Goal: Task Accomplishment & Management: Manage account settings

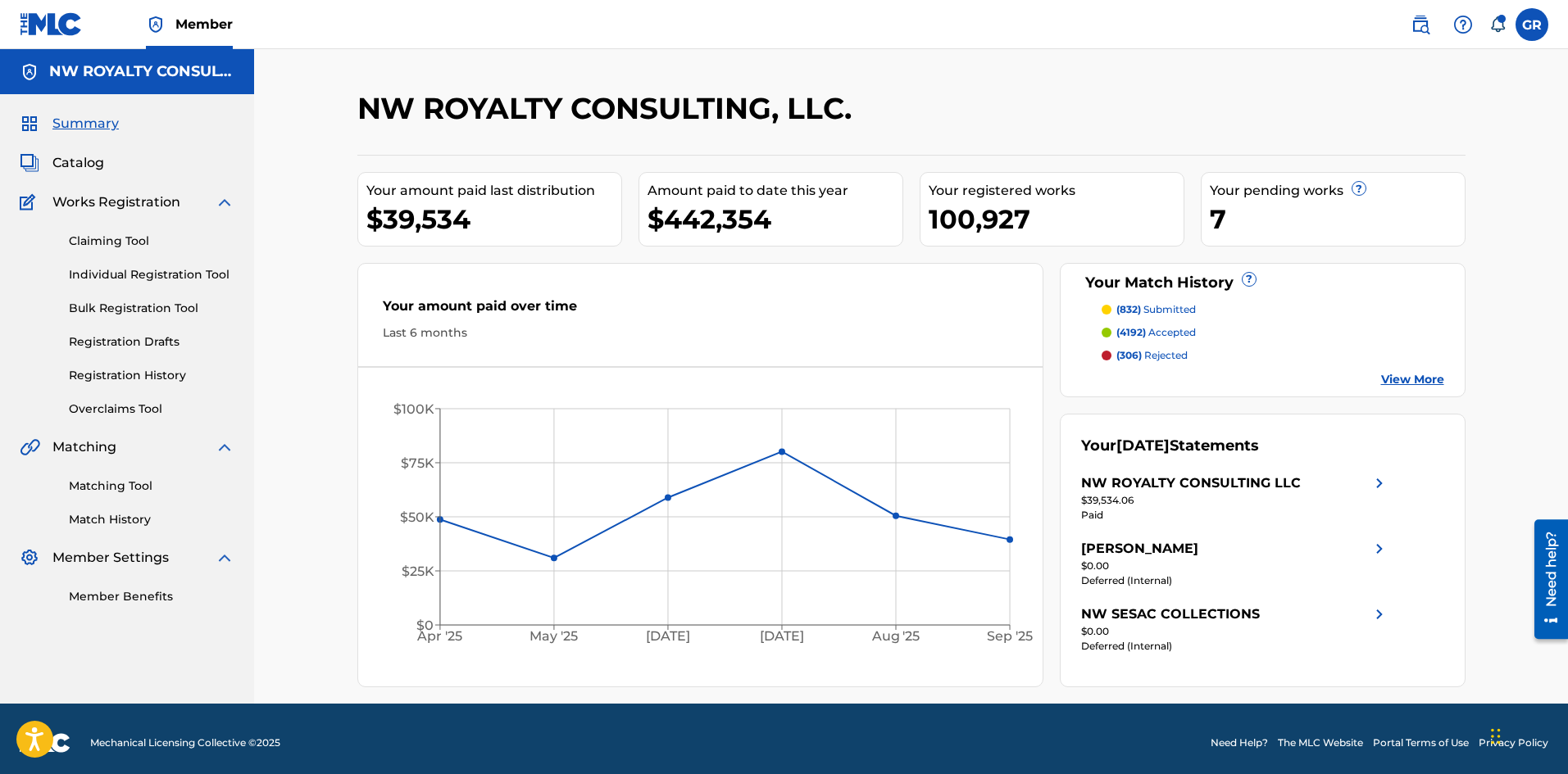
click at [92, 161] on span "Catalog" at bounding box center [78, 163] width 51 height 20
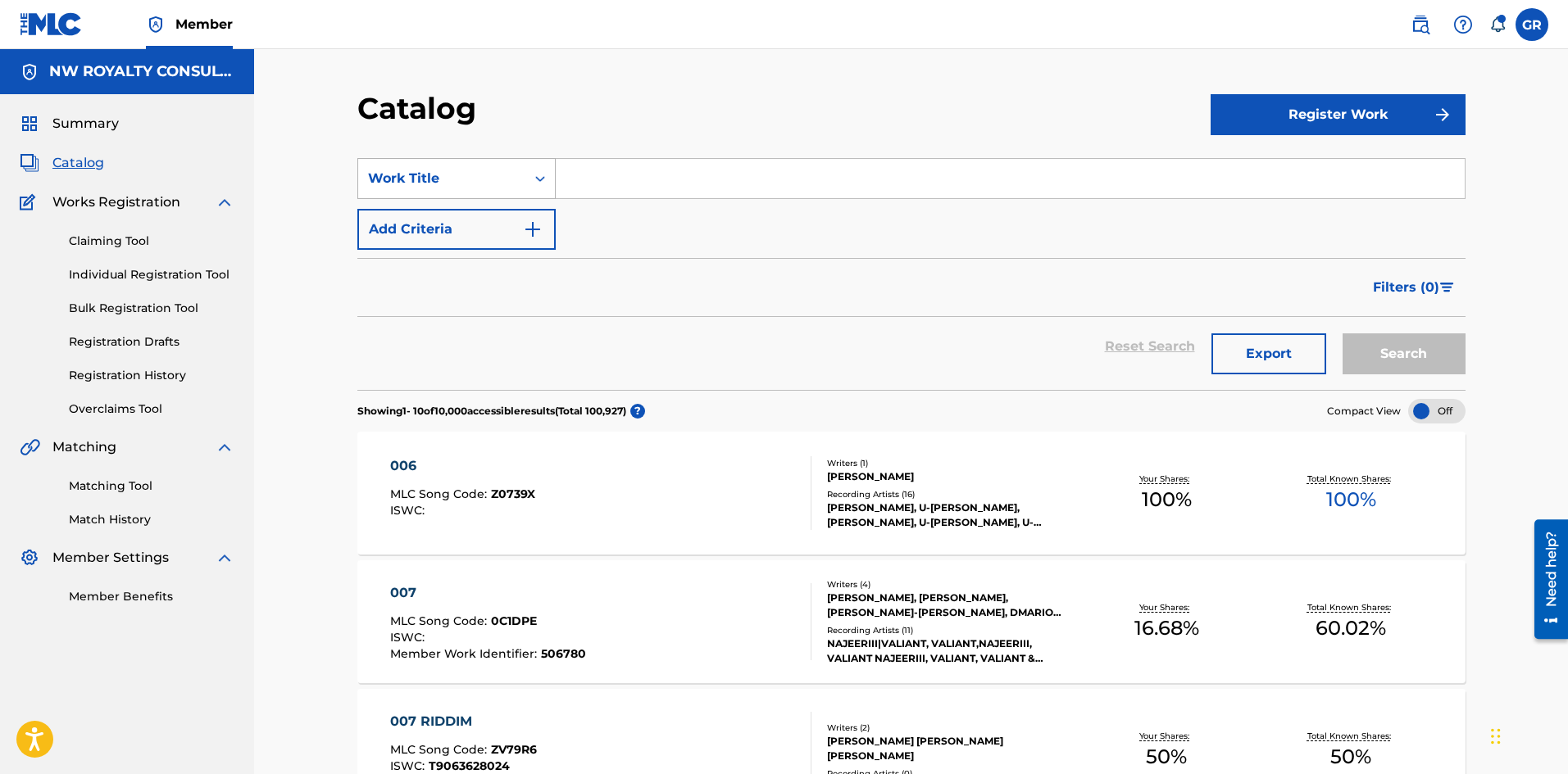
click at [554, 183] on div "Search Form" at bounding box center [540, 178] width 30 height 30
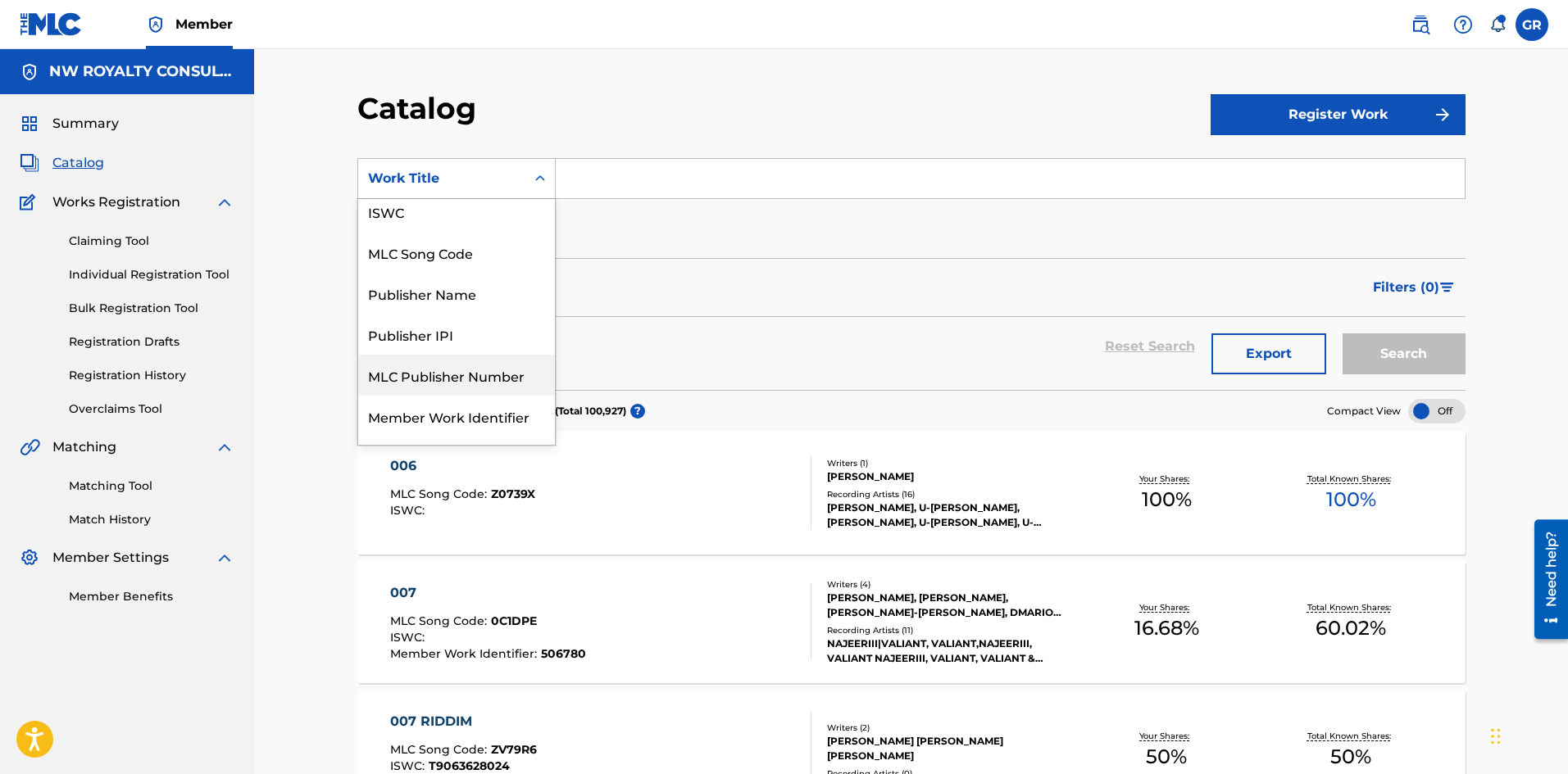
scroll to position [82, 0]
click at [446, 256] on div "MLC Song Code" at bounding box center [457, 261] width 197 height 41
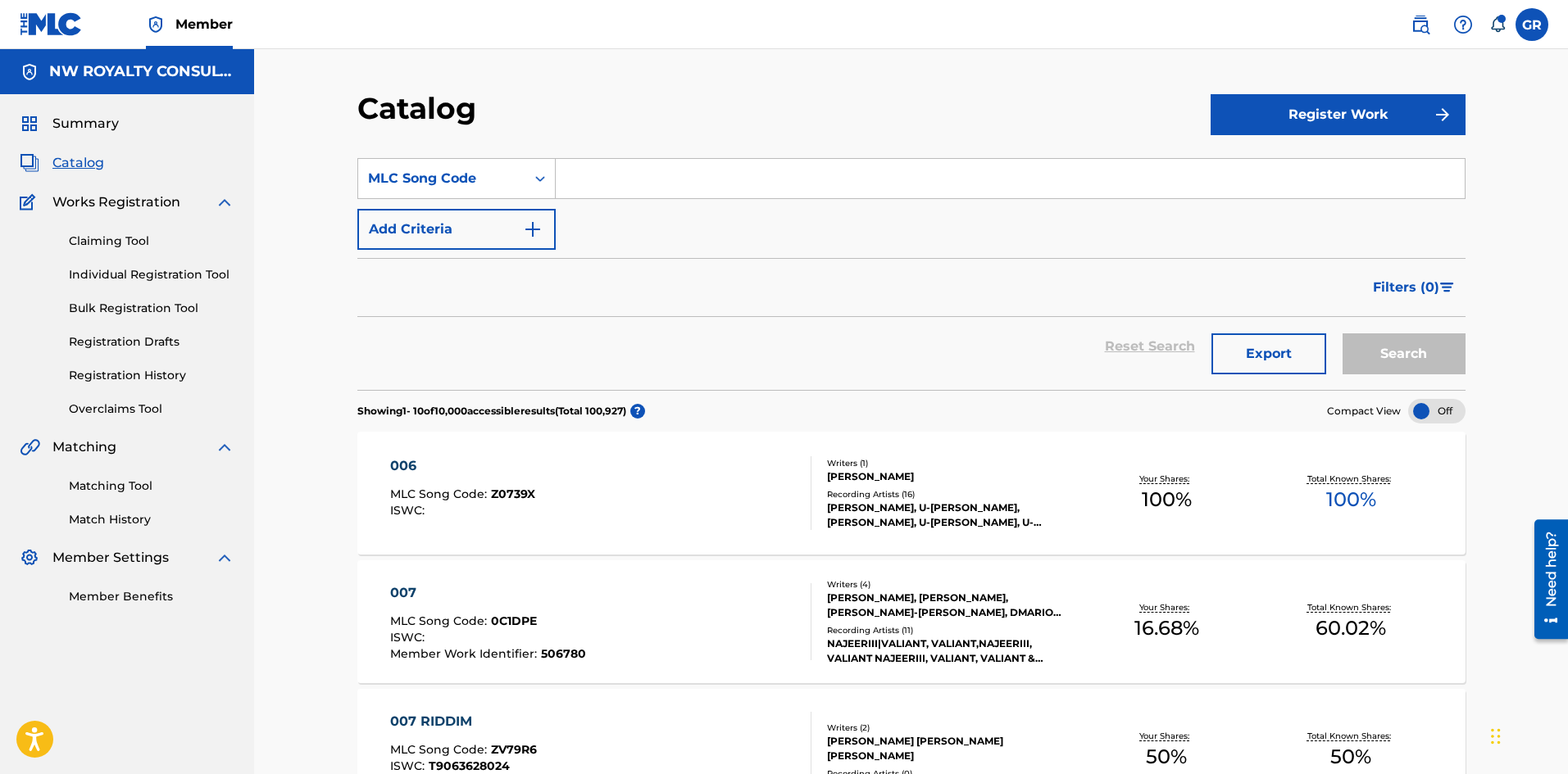
click at [593, 178] on input "Search Form" at bounding box center [1010, 178] width 909 height 39
paste input "NV7GM5"
type input "NV7GM5"
click at [1399, 355] on button "Search" at bounding box center [1404, 355] width 123 height 41
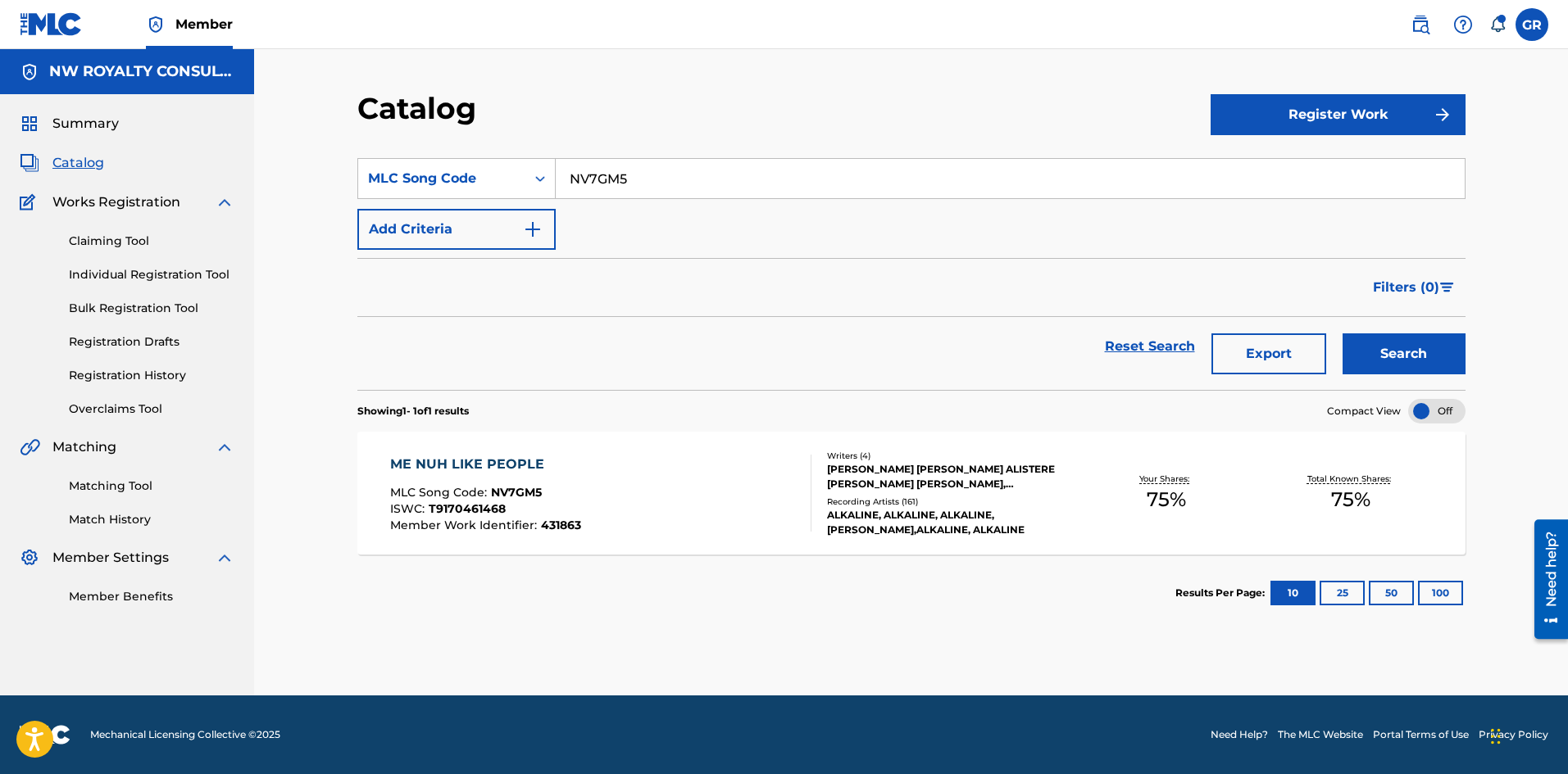
click at [491, 459] on div "ME NUH LIKE PEOPLE" at bounding box center [486, 465] width 191 height 20
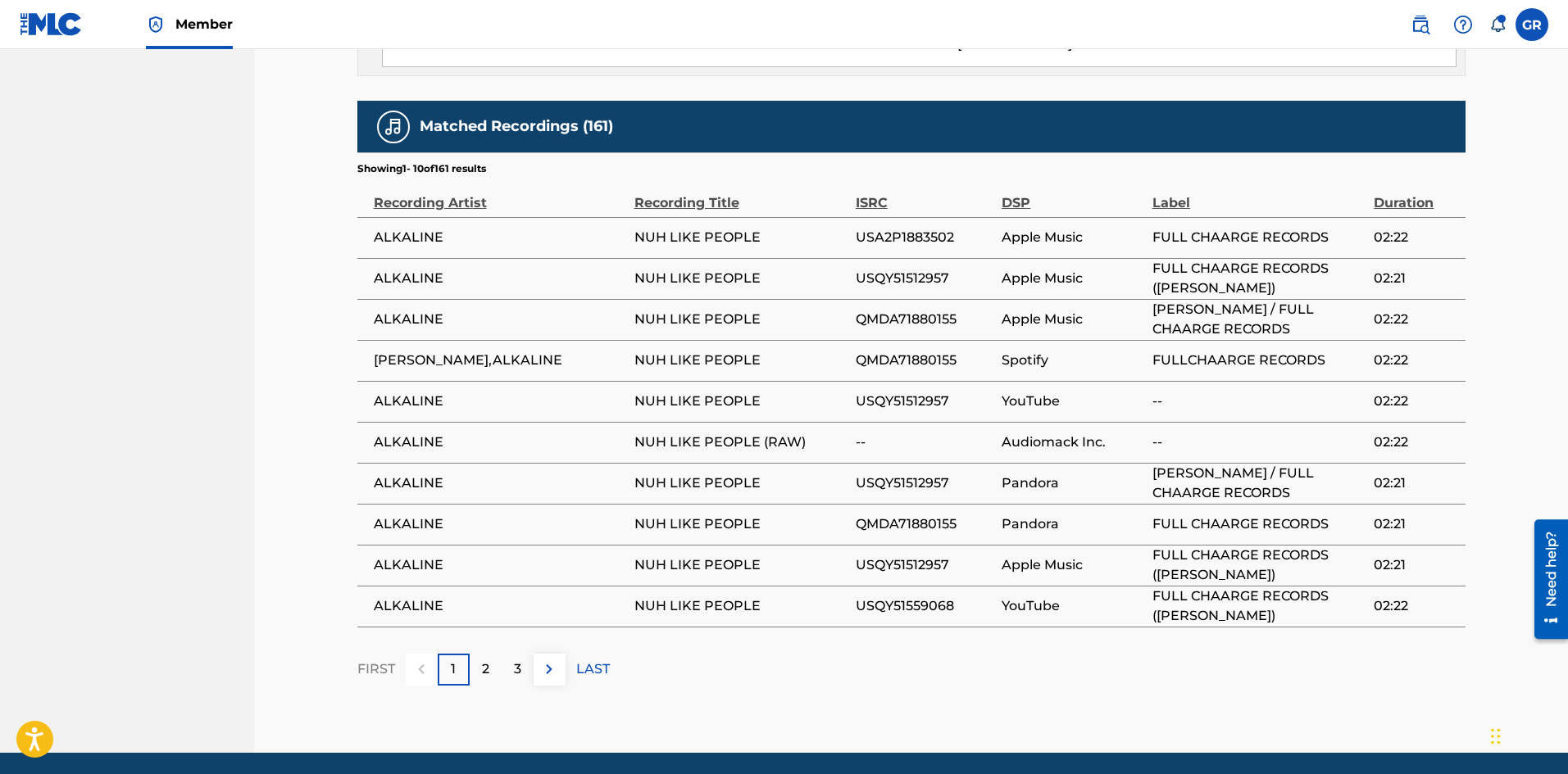
scroll to position [1311, 0]
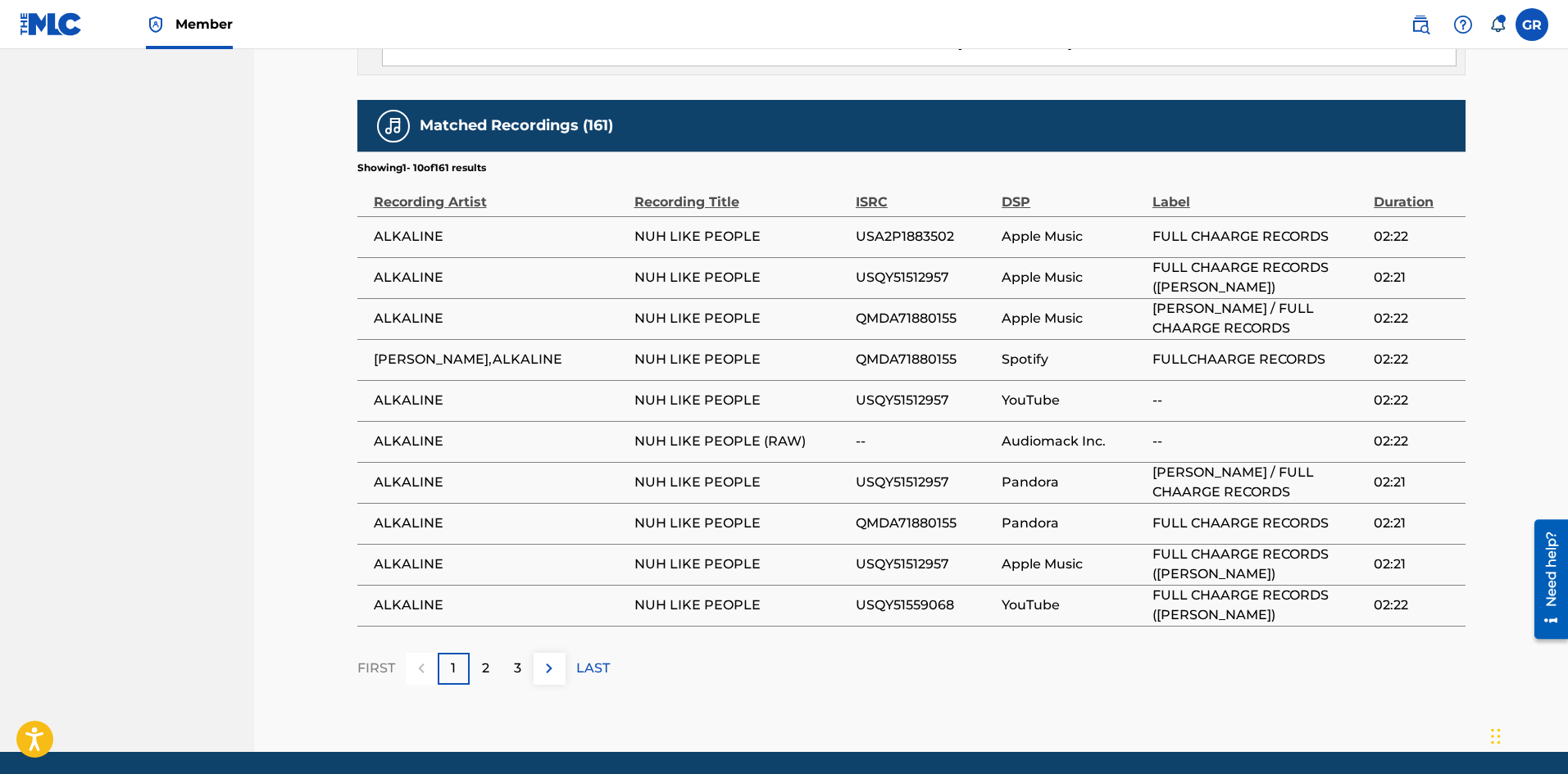
click at [487, 659] on p "2" at bounding box center [485, 669] width 7 height 20
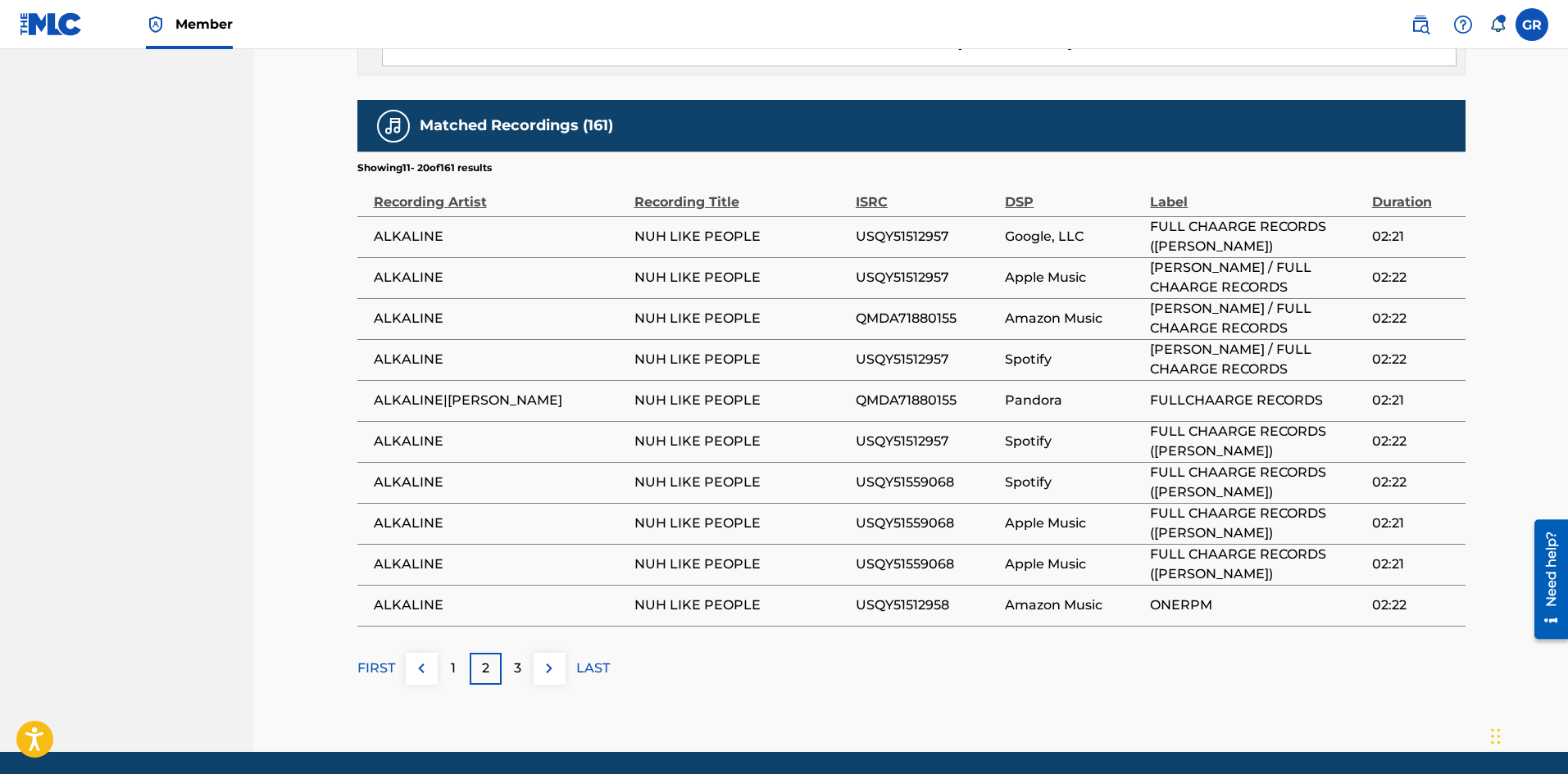
click at [516, 659] on p "3" at bounding box center [517, 669] width 7 height 20
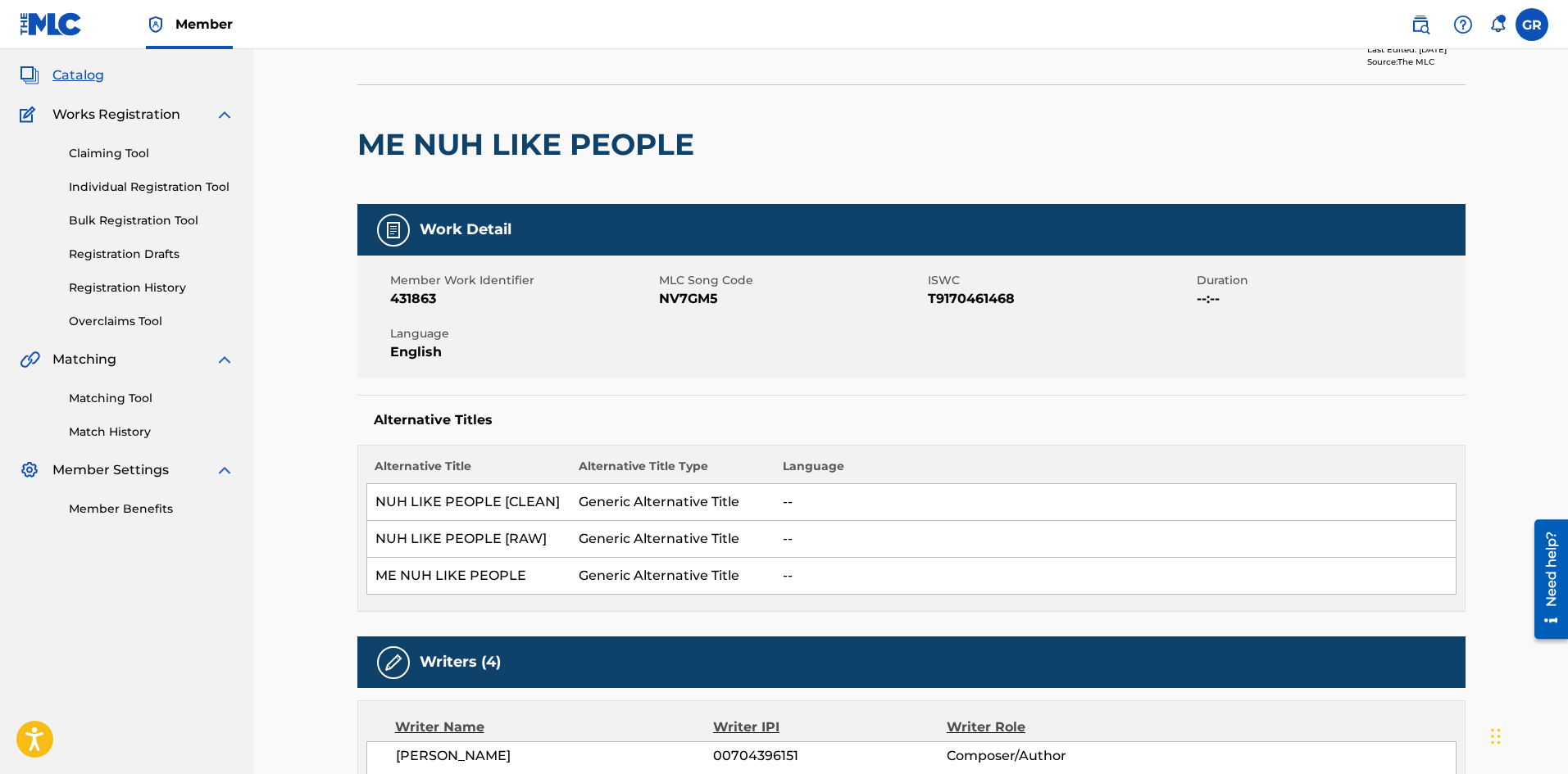
scroll to position [82, 0]
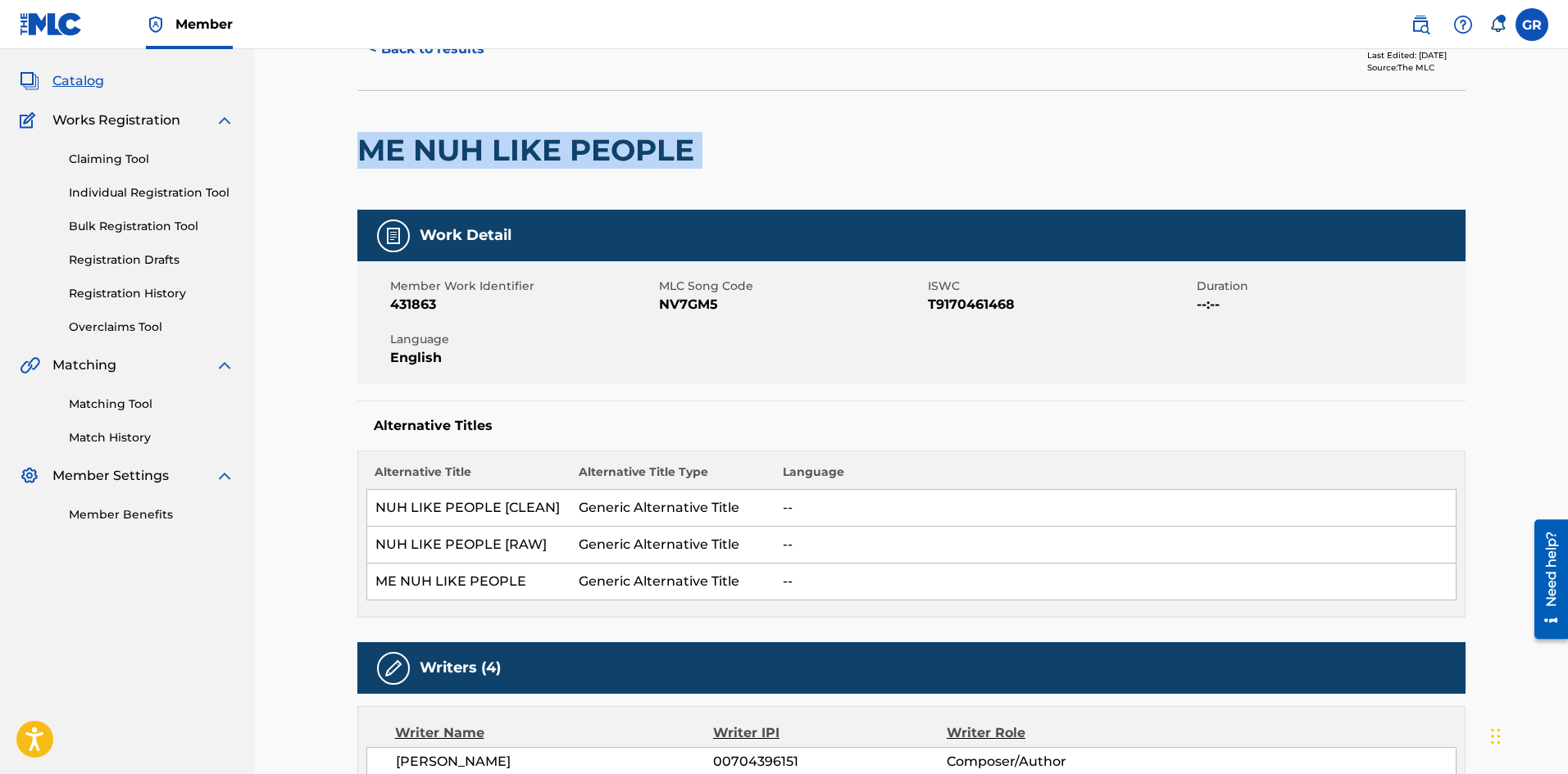
drag, startPoint x: 358, startPoint y: 149, endPoint x: 704, endPoint y: 153, distance: 346.0
click at [704, 153] on div "ME NUH LIKE PEOPLE" at bounding box center [911, 150] width 1108 height 119
copy div "ME NUH LIKE PEOPLE"
click at [129, 408] on link "Matching Tool" at bounding box center [152, 404] width 165 height 17
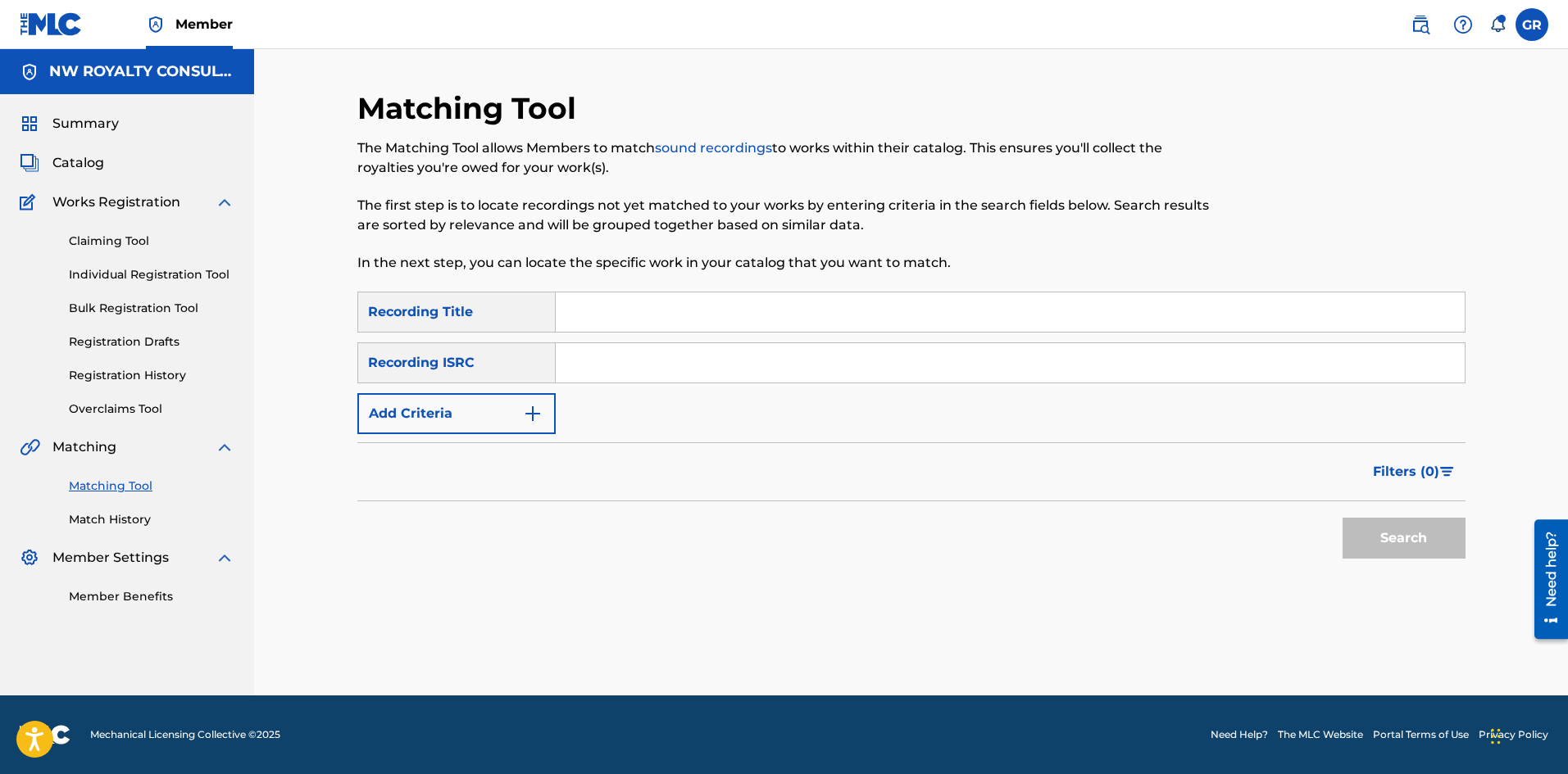
click at [618, 309] on input "Search Form" at bounding box center [1010, 312] width 909 height 39
paste input "ME NUH LIKE PEOPLE"
type input "ME NUH LIKE PEOPLE"
click at [530, 423] on button "Add Criteria" at bounding box center [456, 414] width 198 height 41
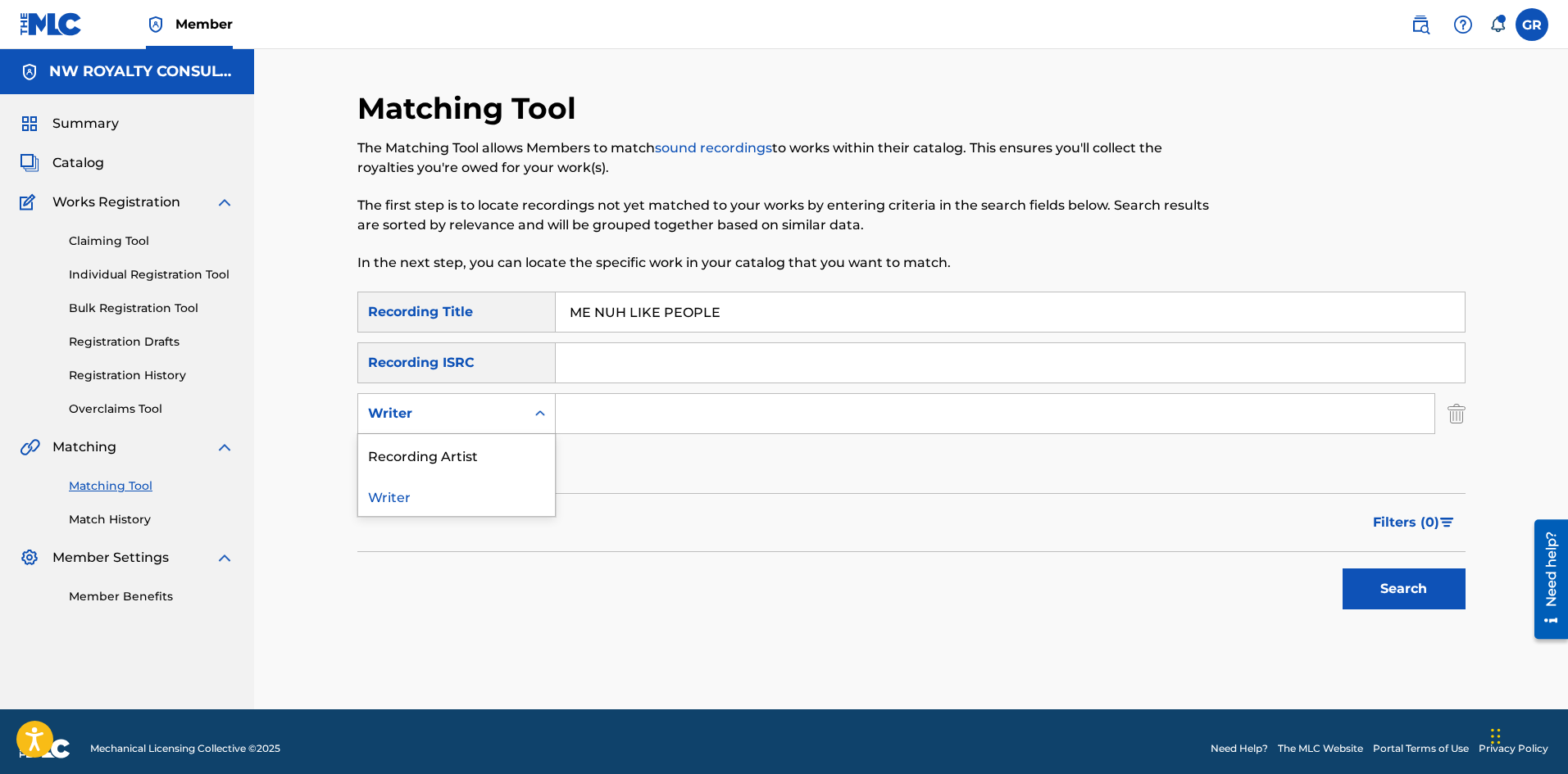
click at [530, 423] on div "Search Form" at bounding box center [540, 414] width 30 height 30
click at [471, 451] on div "Recording Artist" at bounding box center [457, 455] width 197 height 41
click at [595, 414] on input "Search Form" at bounding box center [995, 414] width 879 height 39
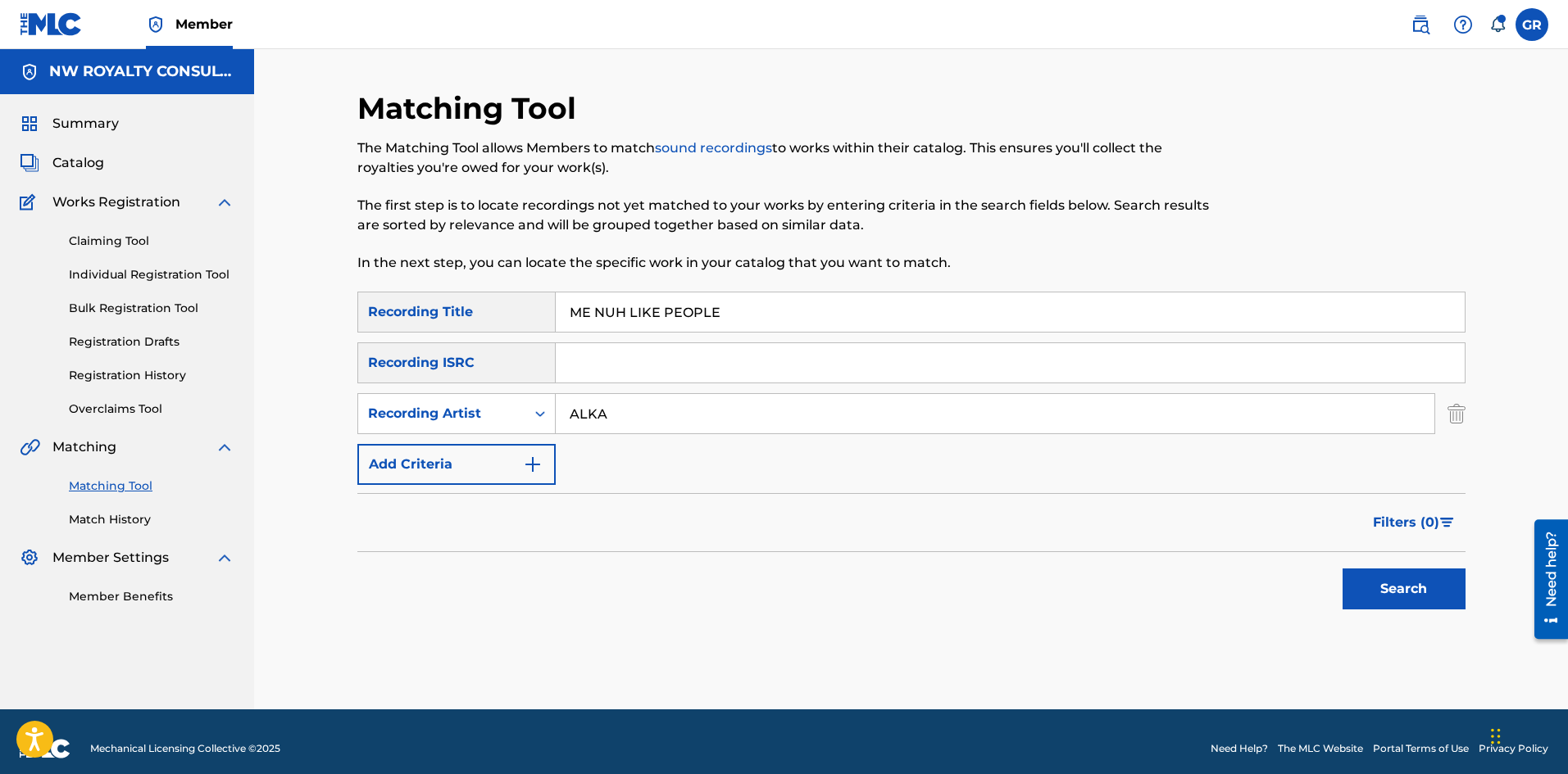
type input "ALKALINE"
click at [1446, 596] on button "Search" at bounding box center [1404, 589] width 123 height 41
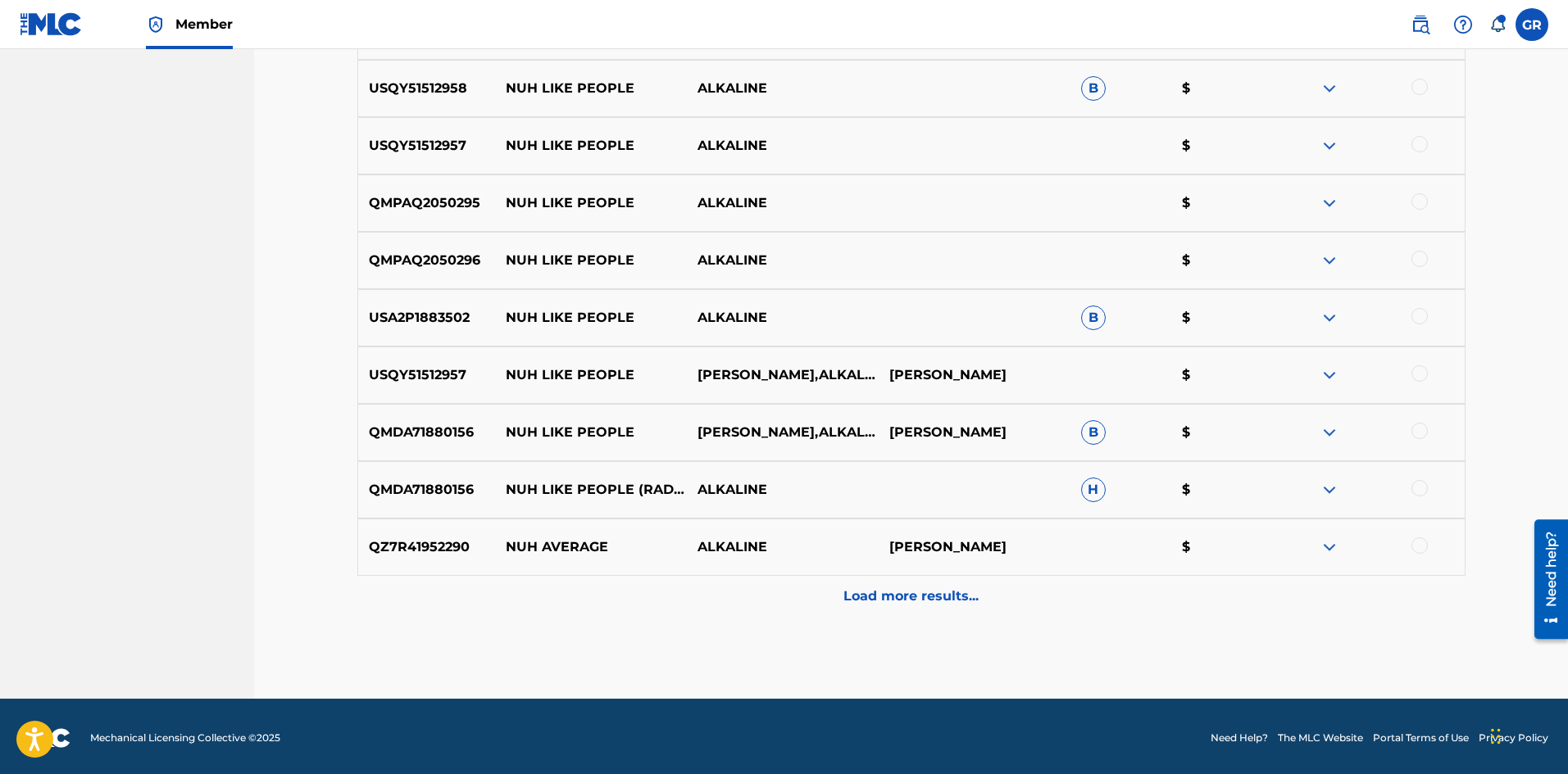
scroll to position [682, 0]
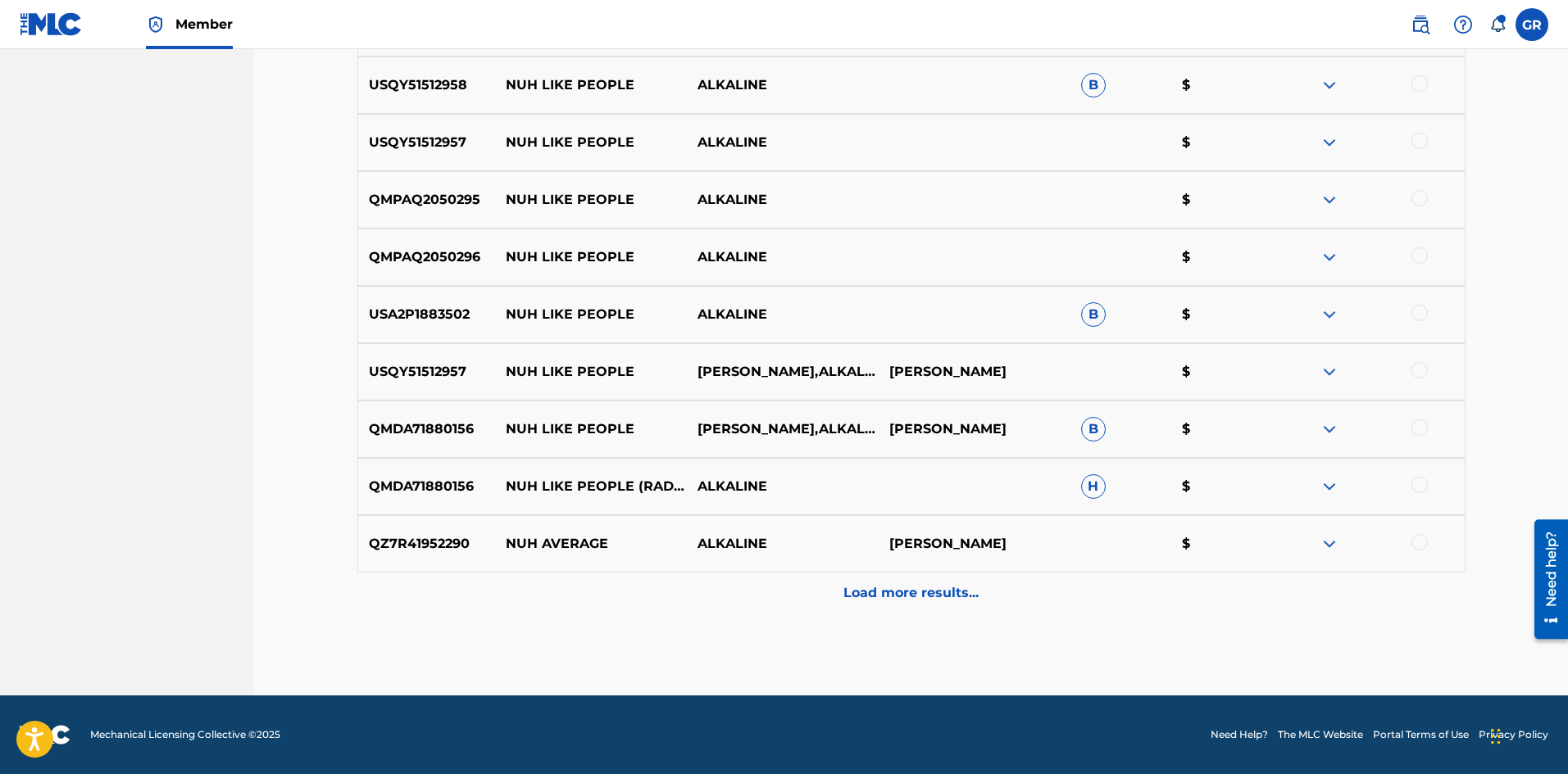
click at [1417, 482] on div at bounding box center [1419, 484] width 17 height 17
click at [911, 591] on p "Load more results..." at bounding box center [910, 593] width 135 height 20
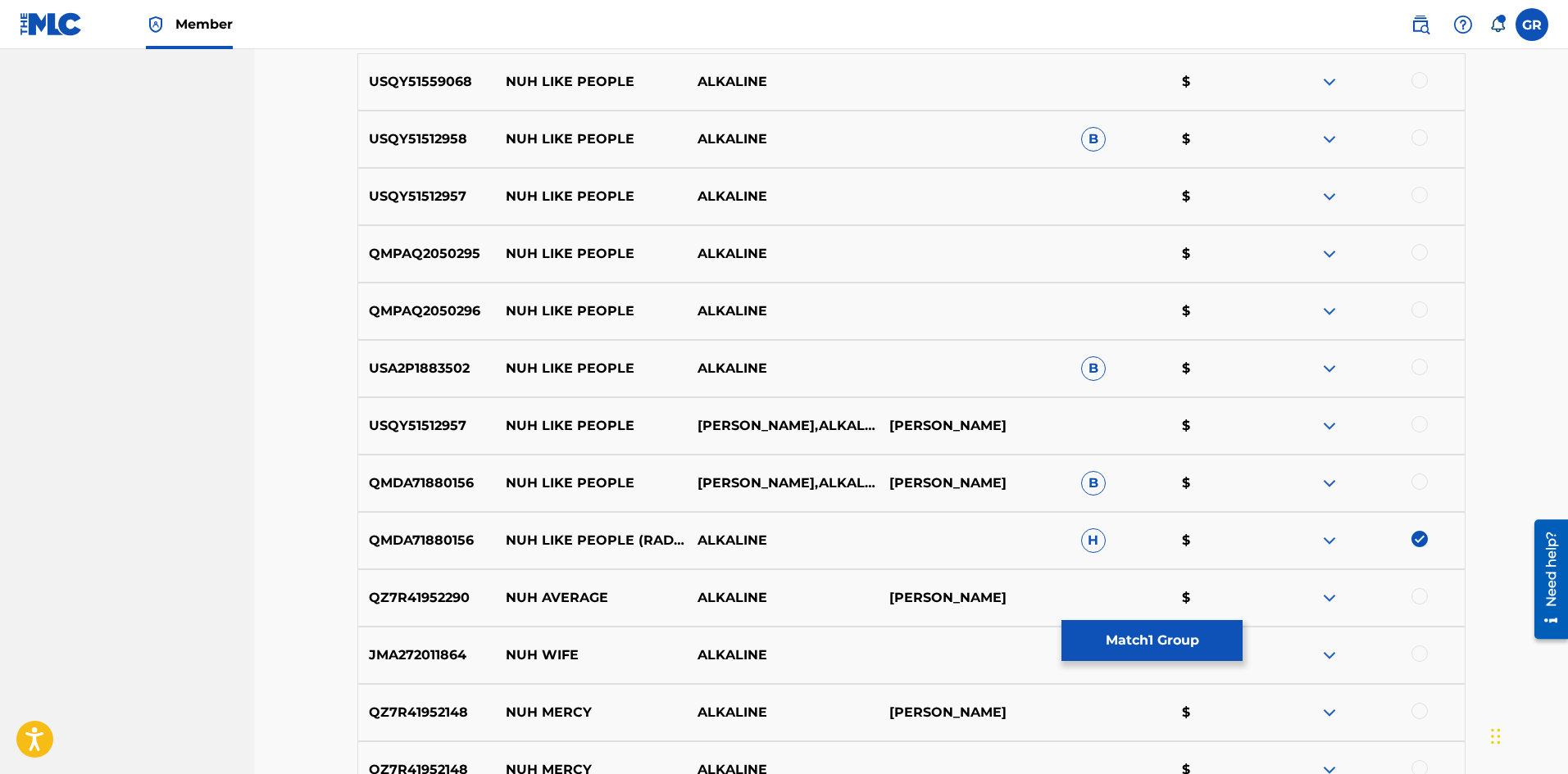
scroll to position [601, 0]
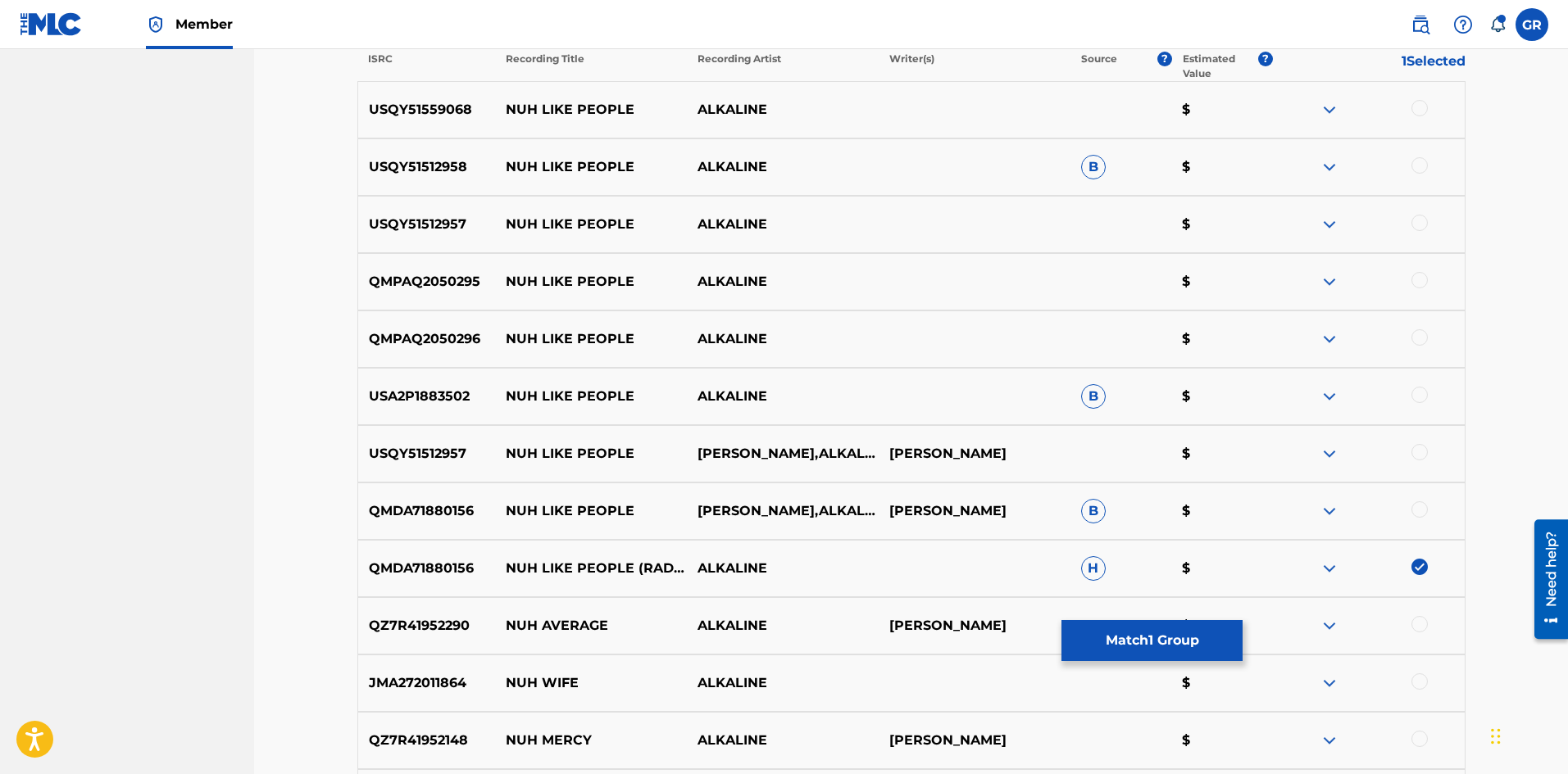
click at [1421, 508] on div at bounding box center [1419, 509] width 17 height 17
click at [1423, 447] on div at bounding box center [1419, 452] width 17 height 17
click at [1418, 393] on div at bounding box center [1419, 395] width 17 height 17
click at [1417, 336] on div at bounding box center [1419, 337] width 17 height 17
click at [1421, 276] on div at bounding box center [1419, 280] width 17 height 17
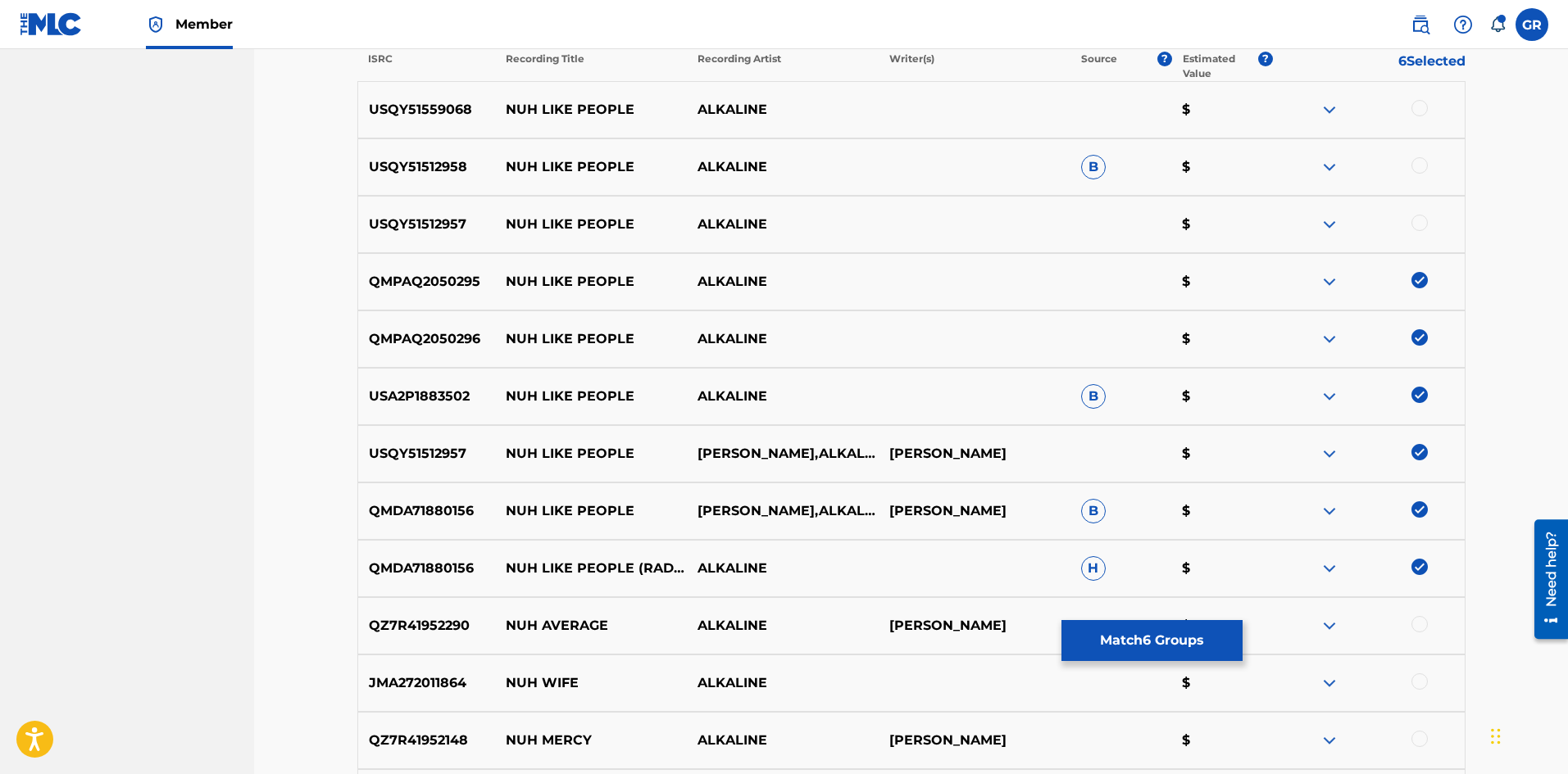
click at [1423, 219] on div at bounding box center [1419, 223] width 17 height 17
click at [1422, 161] on div at bounding box center [1419, 165] width 17 height 17
click at [1422, 107] on div at bounding box center [1419, 108] width 17 height 17
click at [1180, 639] on button "Match 9 Groups" at bounding box center [1152, 641] width 181 height 41
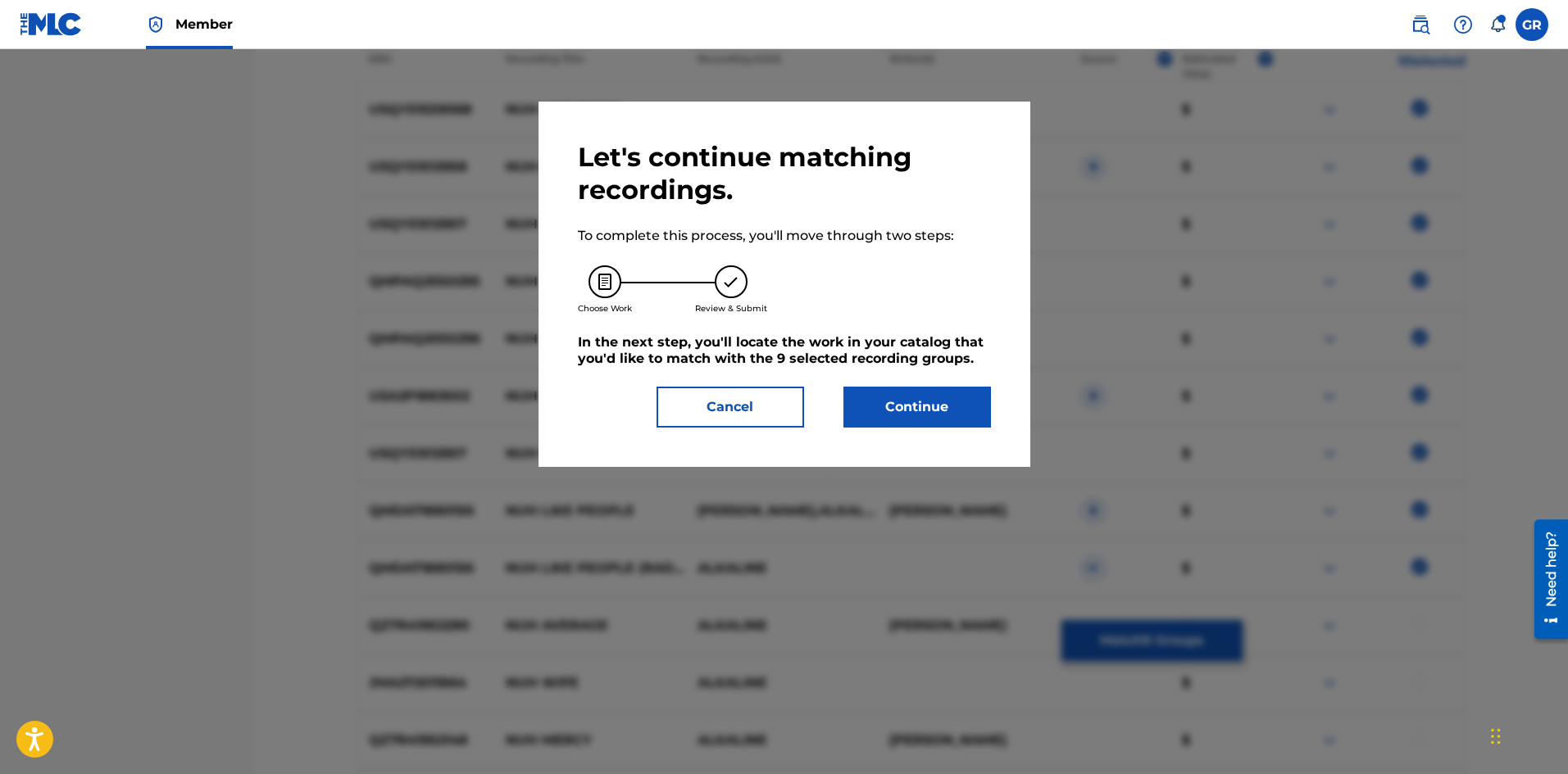
click at [919, 412] on button "Continue" at bounding box center [917, 408] width 148 height 41
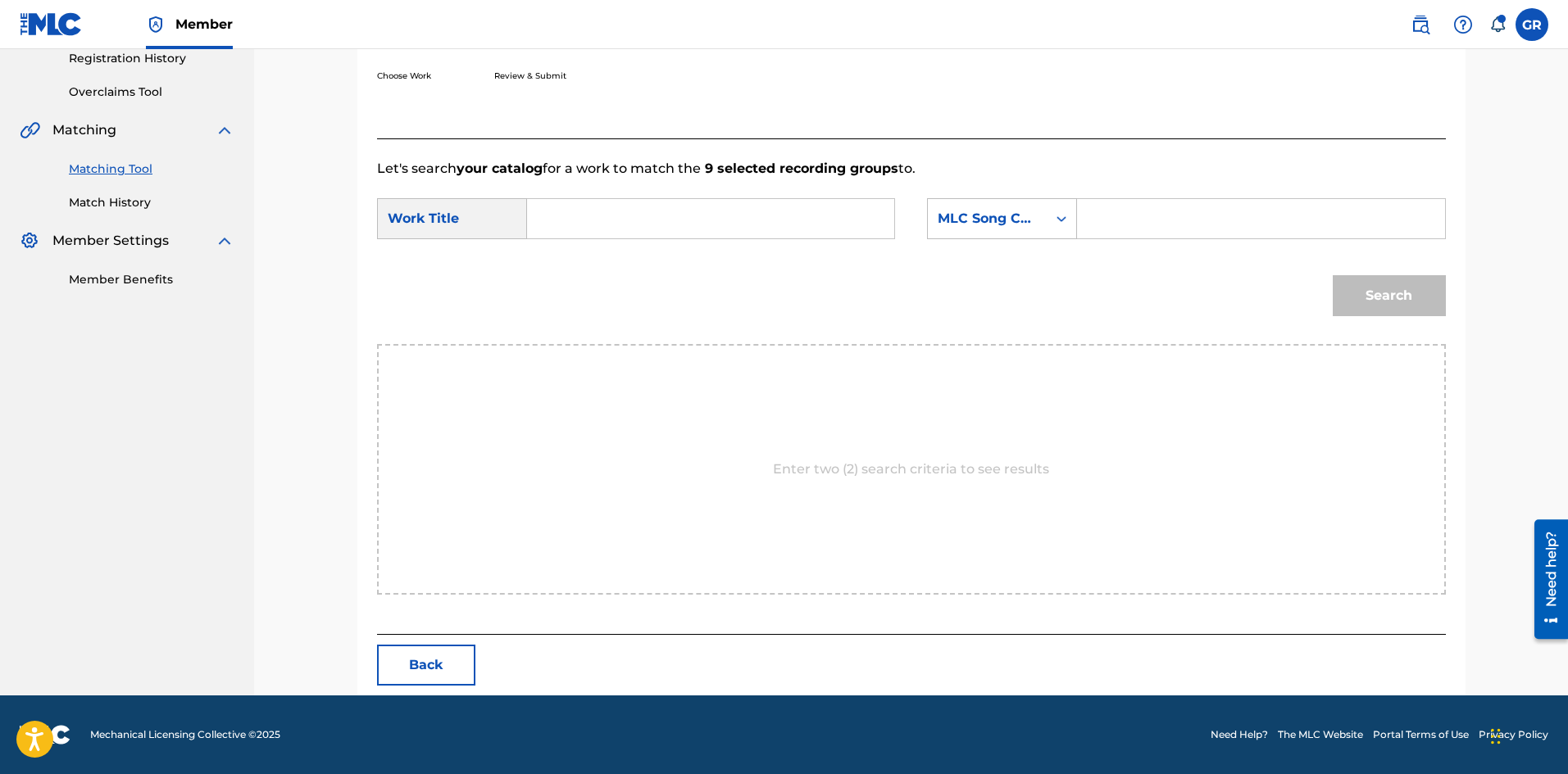
click at [556, 218] on input "Search Form" at bounding box center [710, 219] width 339 height 39
paste input "ME NUH LIKE PEOPLE"
type input "ME NUH LIKE PEOPLE"
click at [1130, 219] on input "Search Form" at bounding box center [1261, 219] width 339 height 39
paste input "NV7GM5"
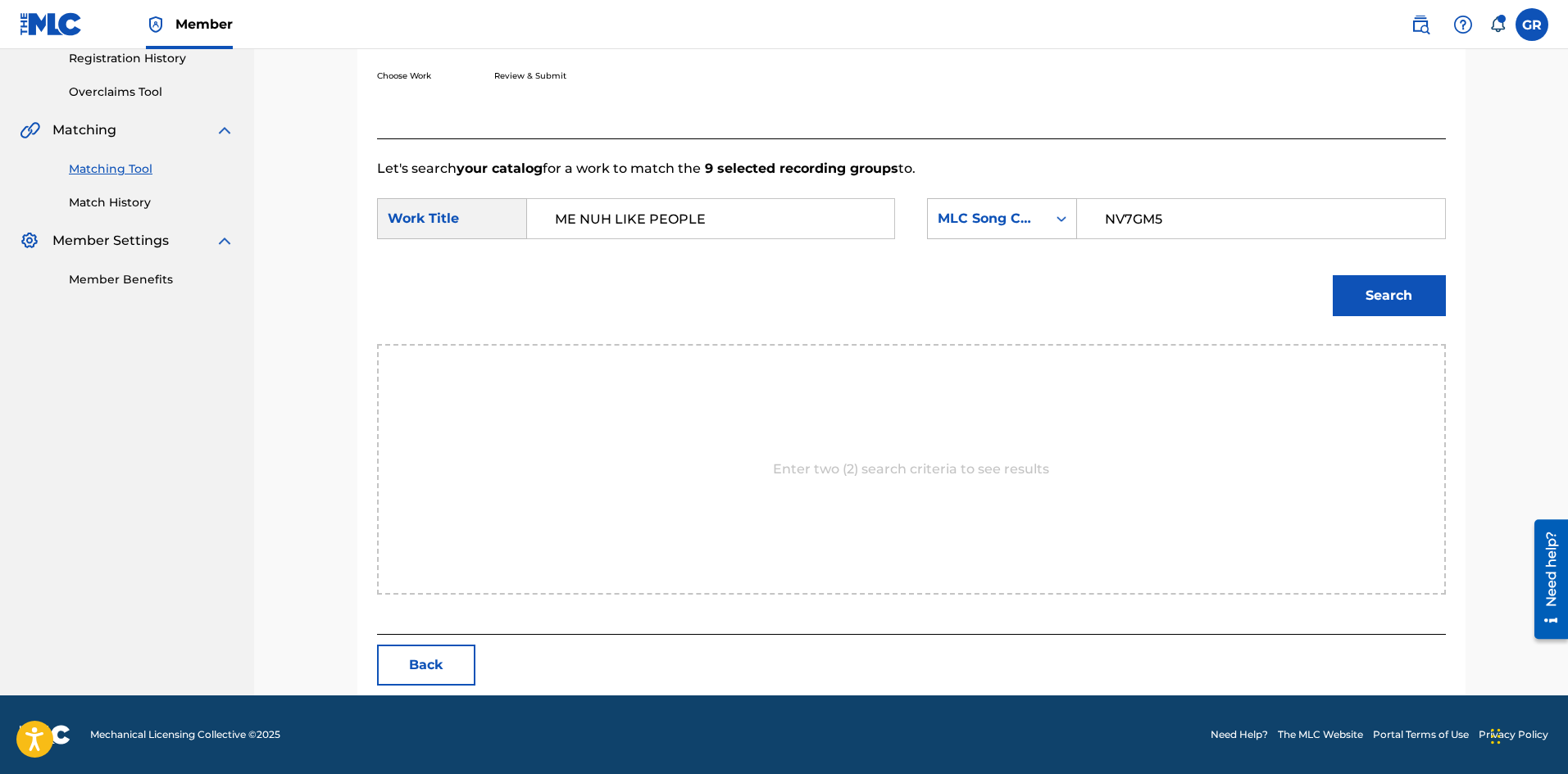
type input "NV7GM5"
click at [1395, 300] on button "Search" at bounding box center [1389, 296] width 113 height 41
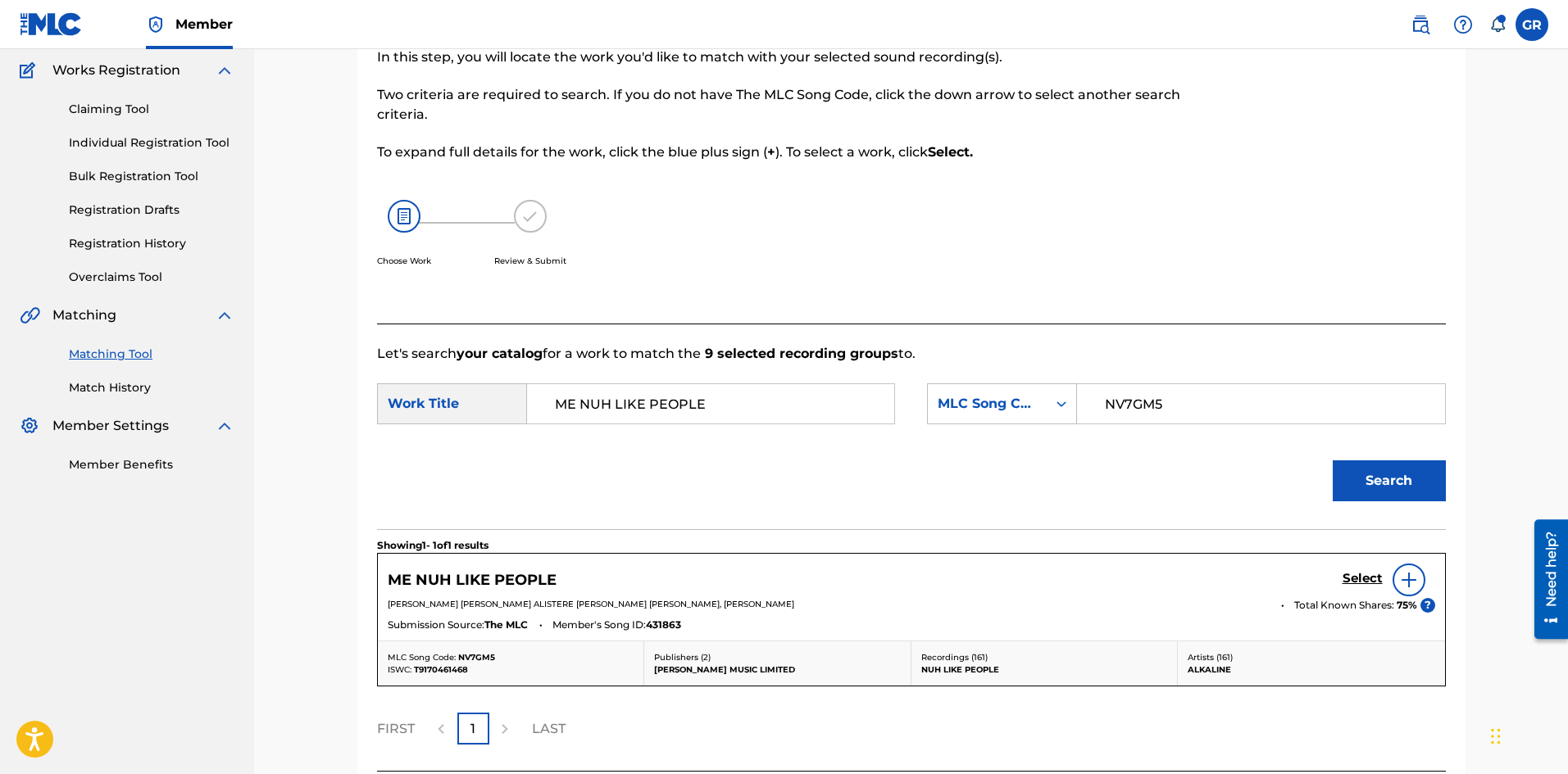
scroll to position [269, 0]
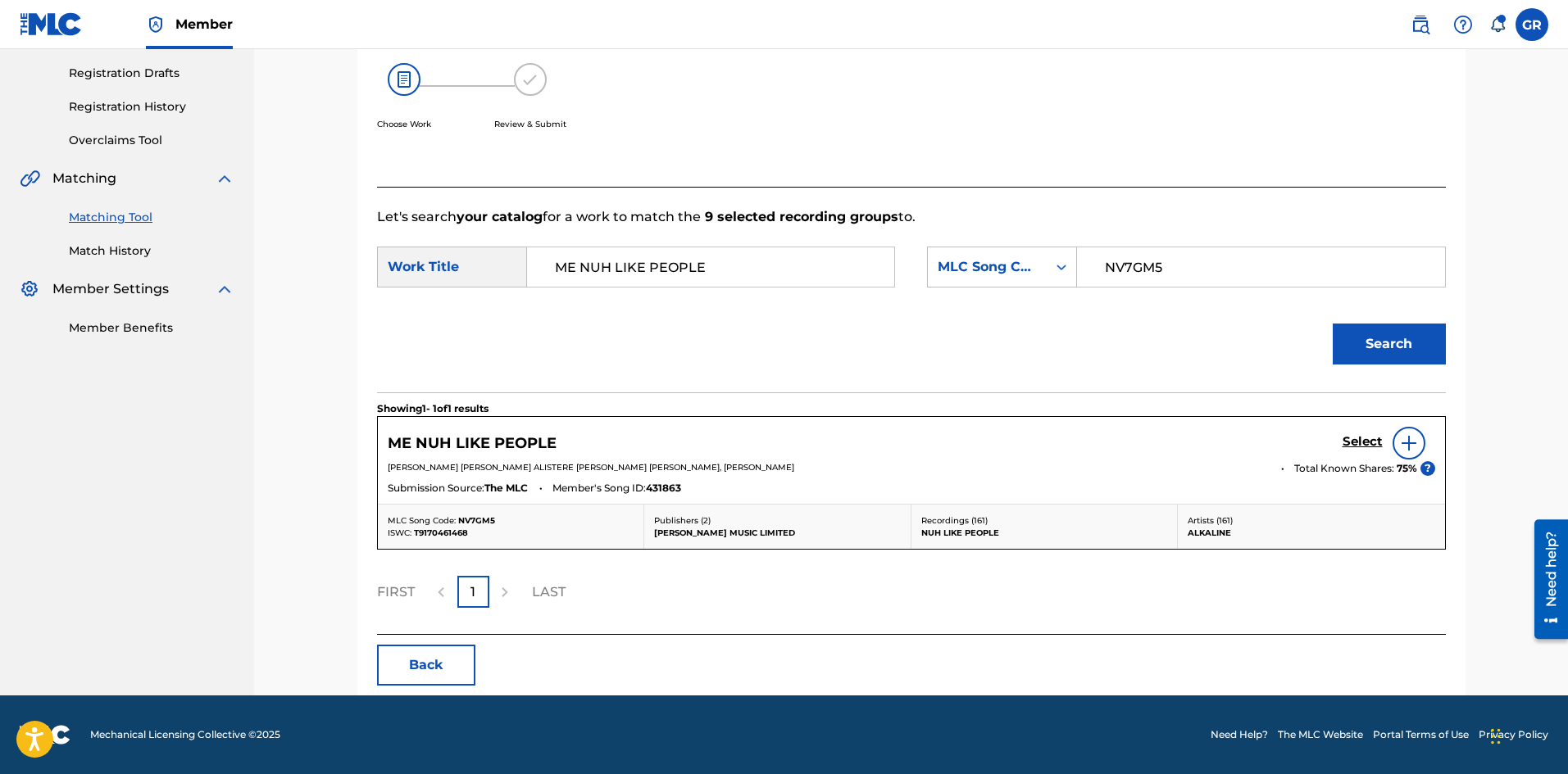
click at [1355, 441] on h5 "Select" at bounding box center [1362, 442] width 40 height 16
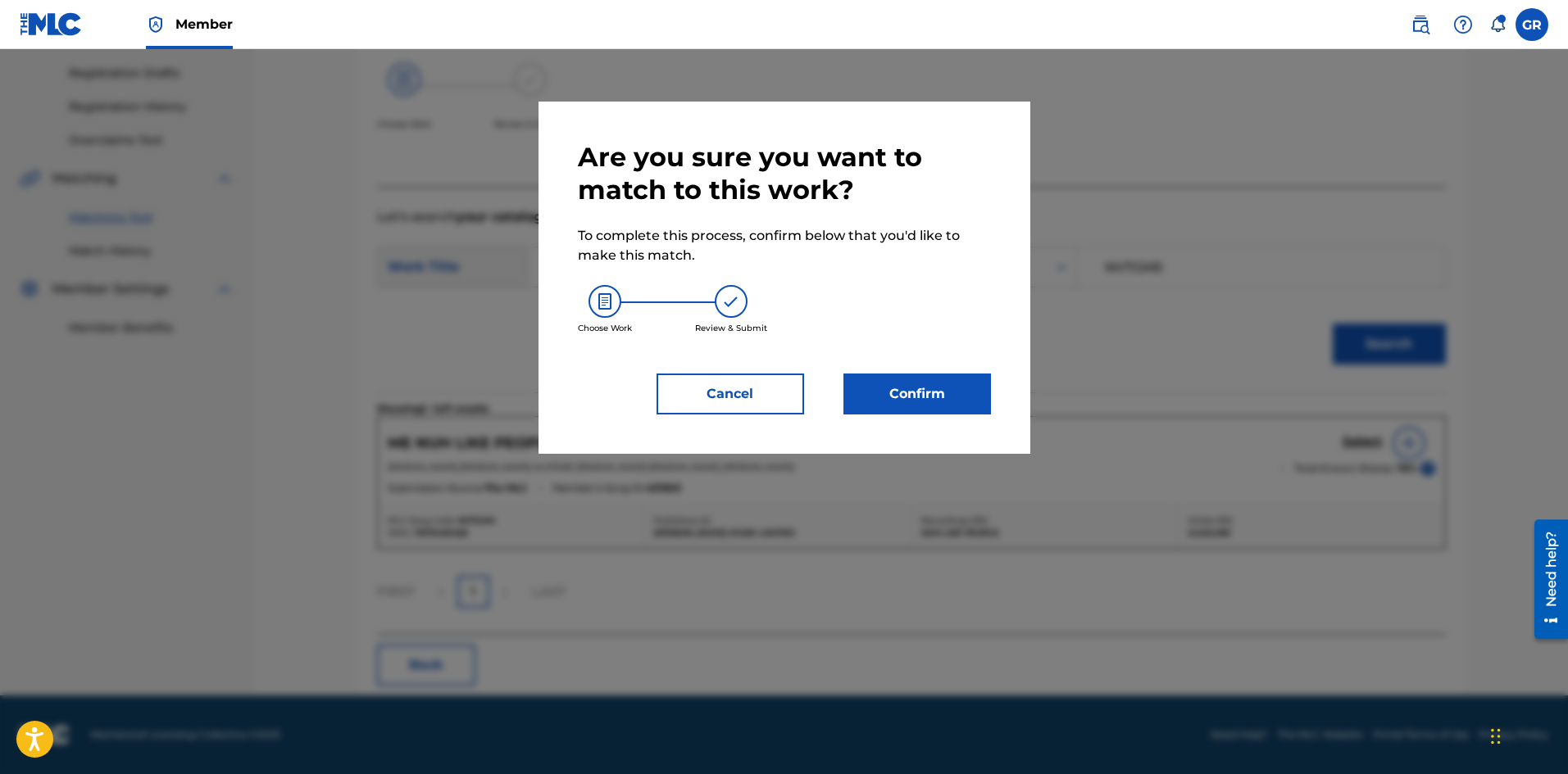
click at [931, 396] on button "Confirm" at bounding box center [917, 394] width 148 height 41
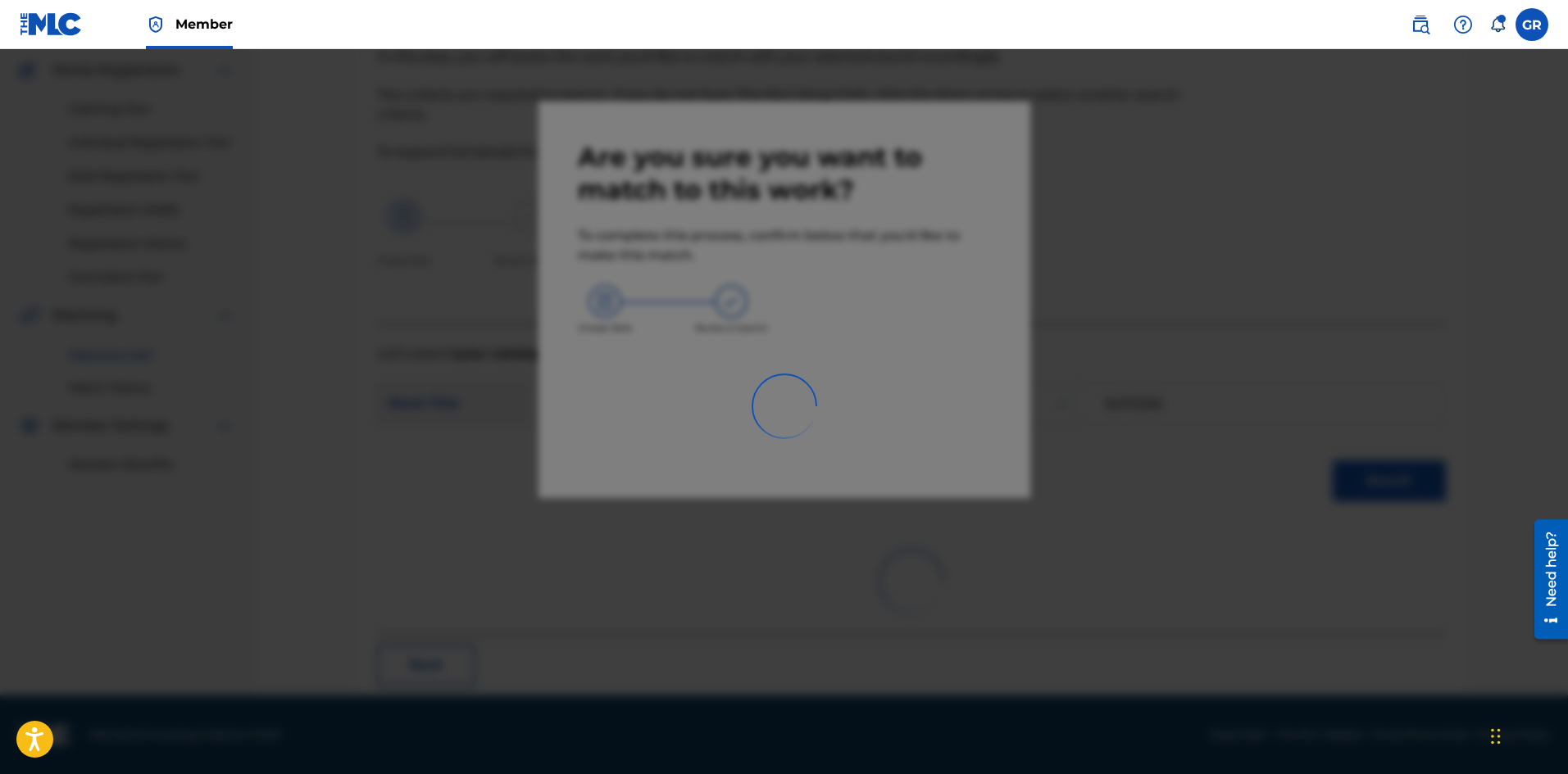
scroll to position [39, 0]
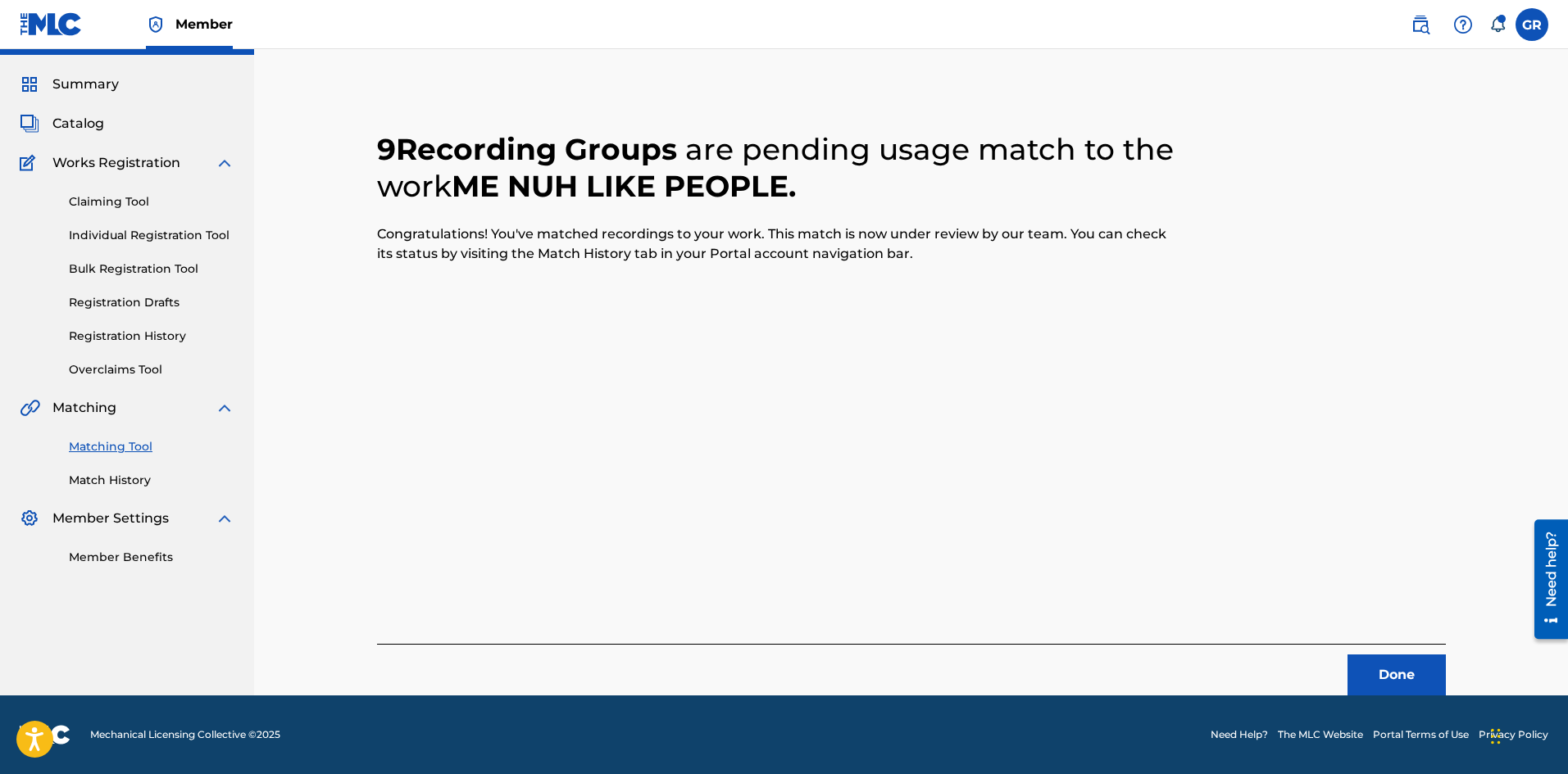
click at [1396, 677] on button "Done" at bounding box center [1397, 676] width 98 height 41
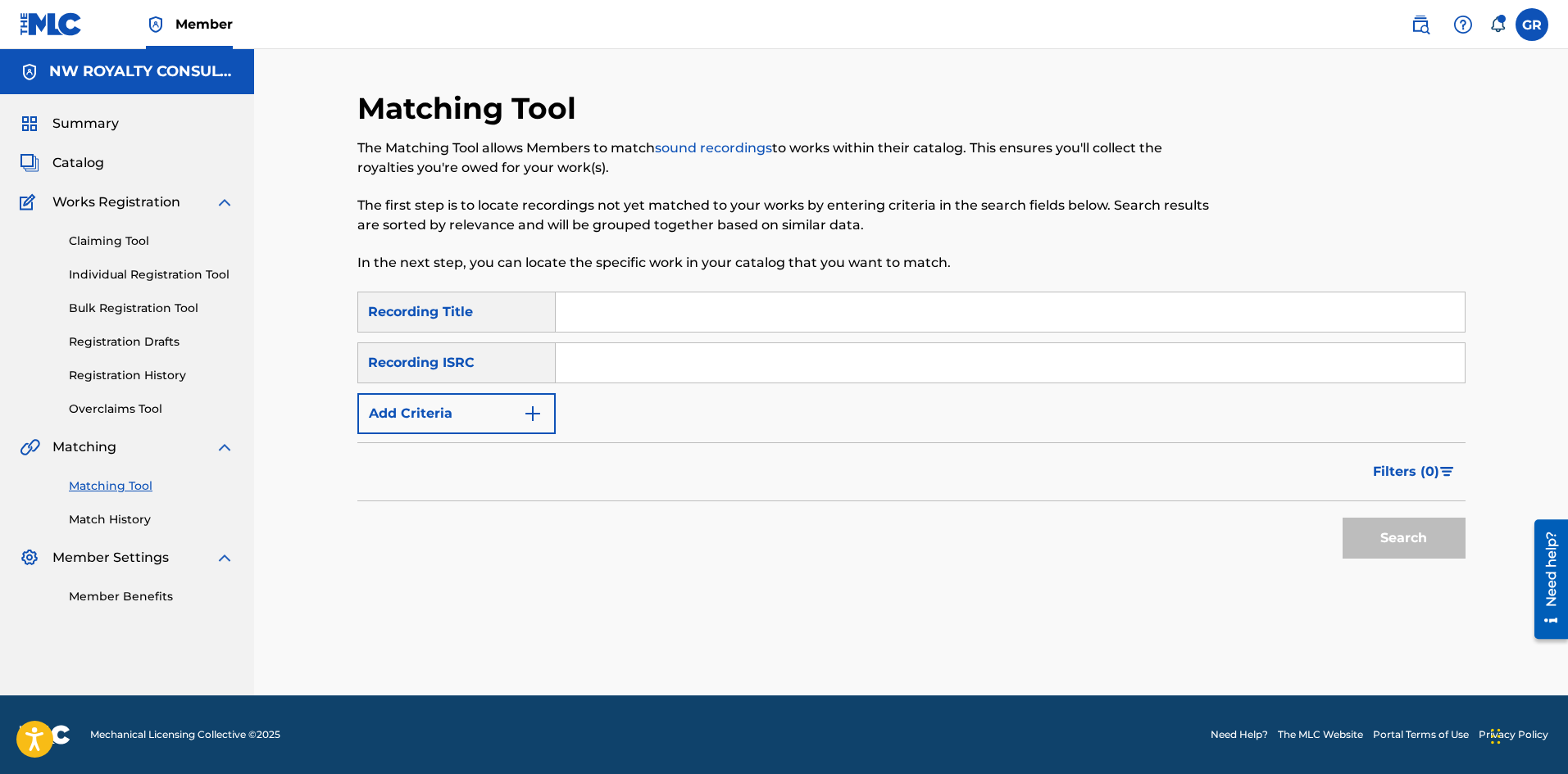
scroll to position [0, 0]
click at [593, 308] on input "Search Form" at bounding box center [1010, 312] width 909 height 39
paste input "NOTHING [DEMOGRAPHIC_DATA] CHANGE"
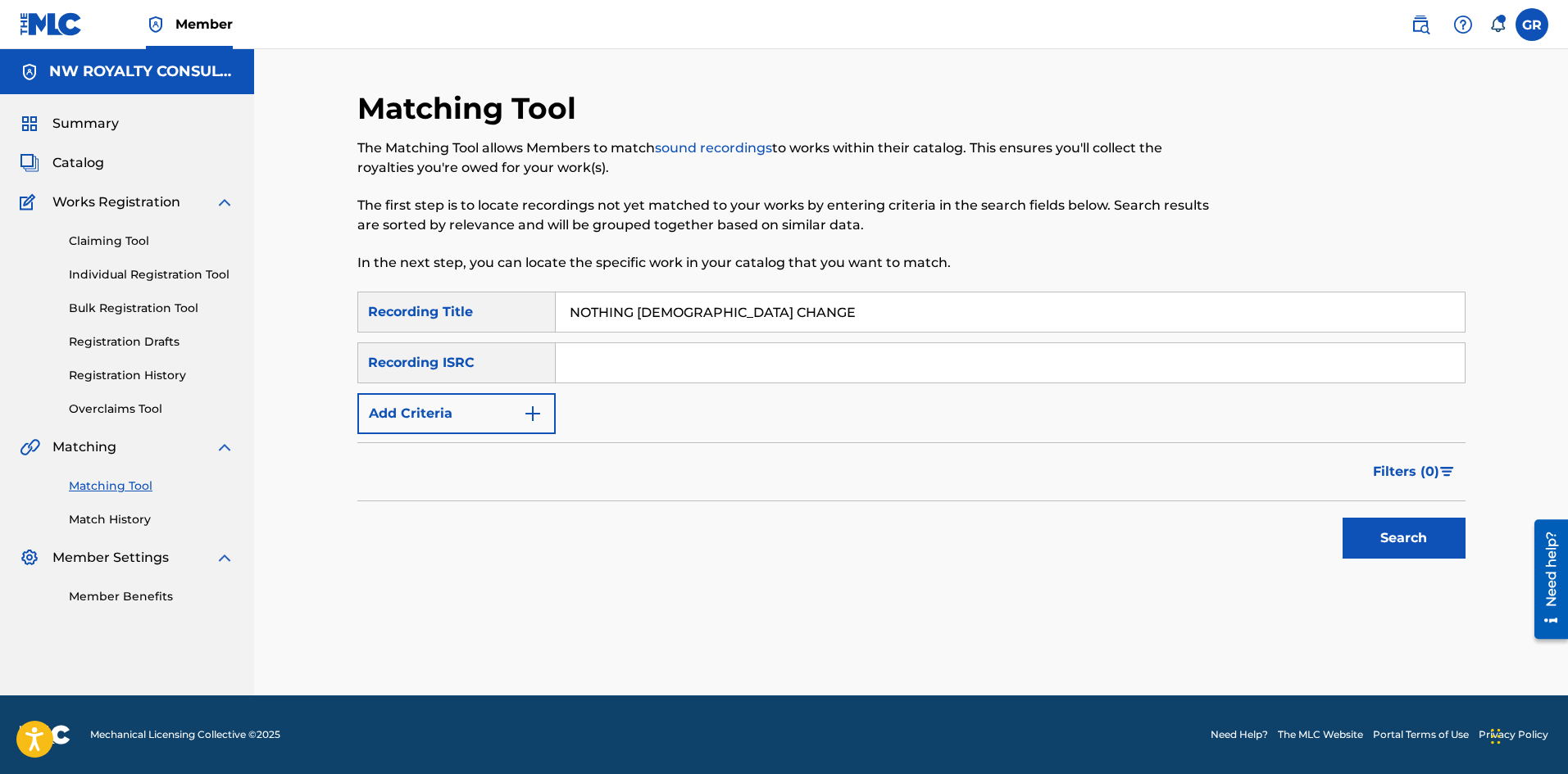
type input "NOTHING [DEMOGRAPHIC_DATA] CHANGE"
click at [529, 409] on img "Search Form" at bounding box center [533, 414] width 20 height 20
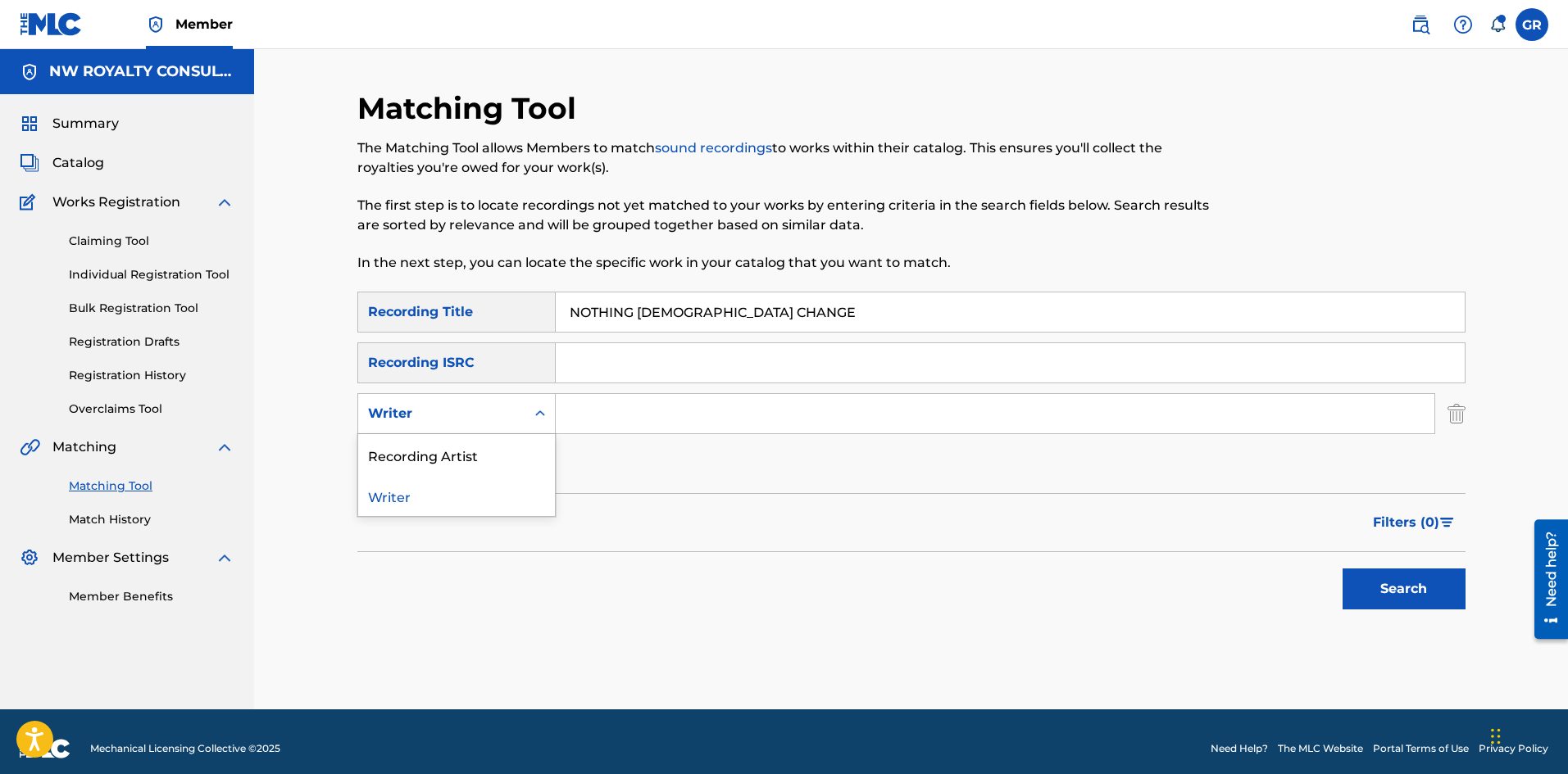
click at [529, 409] on div "Search Form" at bounding box center [540, 414] width 30 height 30
click at [465, 456] on div "Recording Artist" at bounding box center [457, 455] width 197 height 41
click at [593, 411] on input "Search Form" at bounding box center [995, 414] width 879 height 39
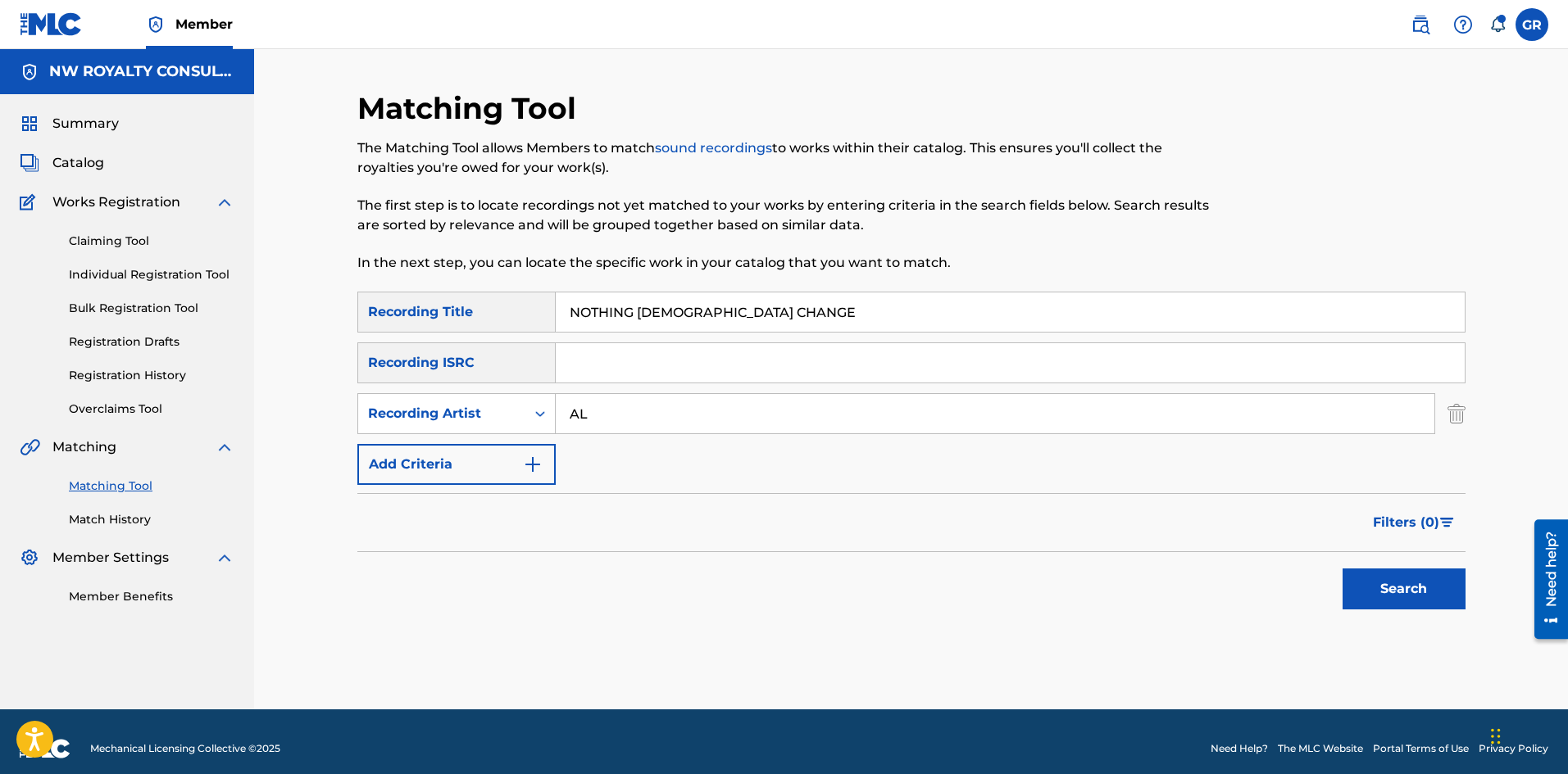
type input "ALKALINE"
click at [1434, 596] on button "Search" at bounding box center [1404, 589] width 123 height 41
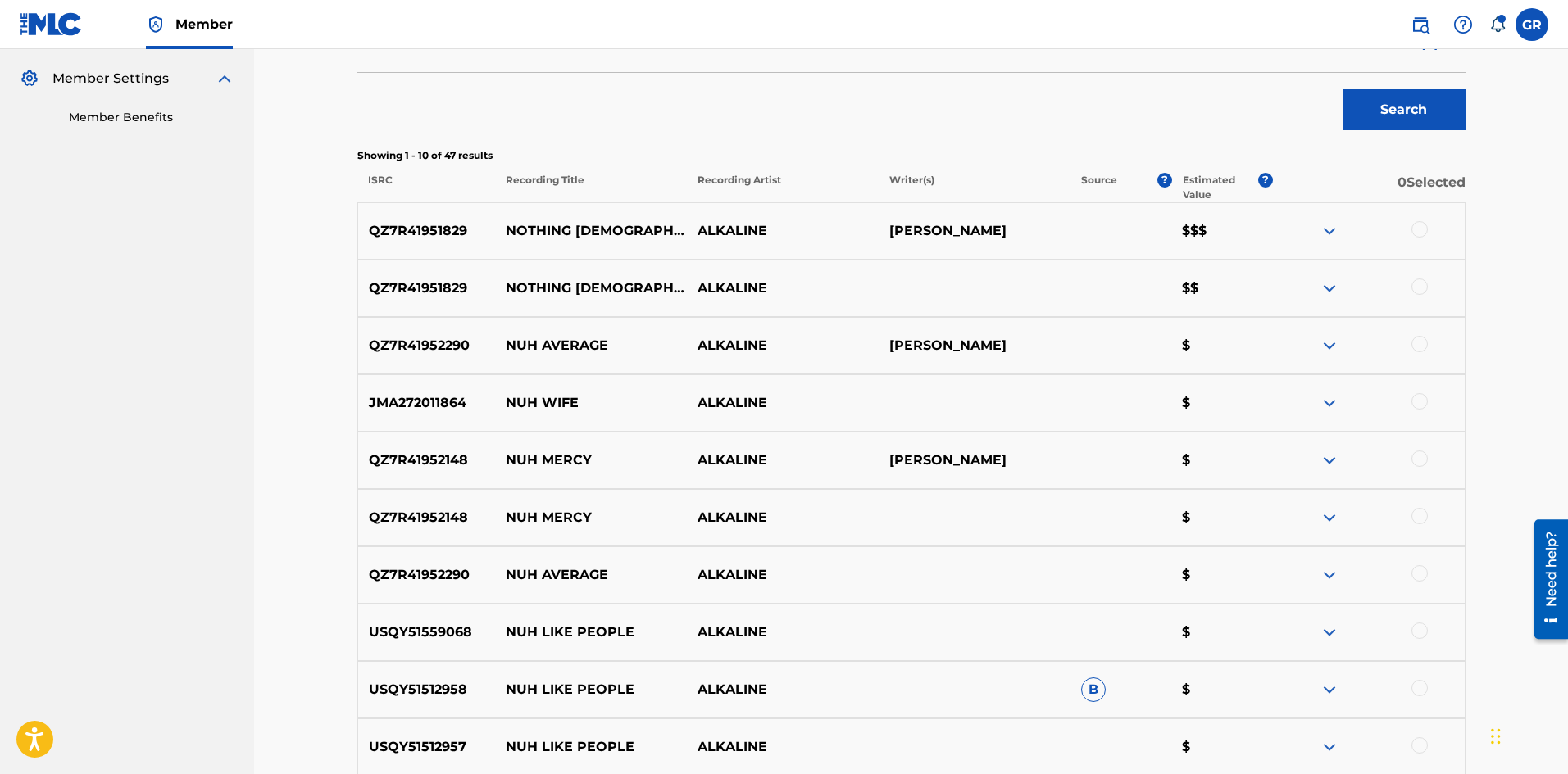
scroll to position [491, 0]
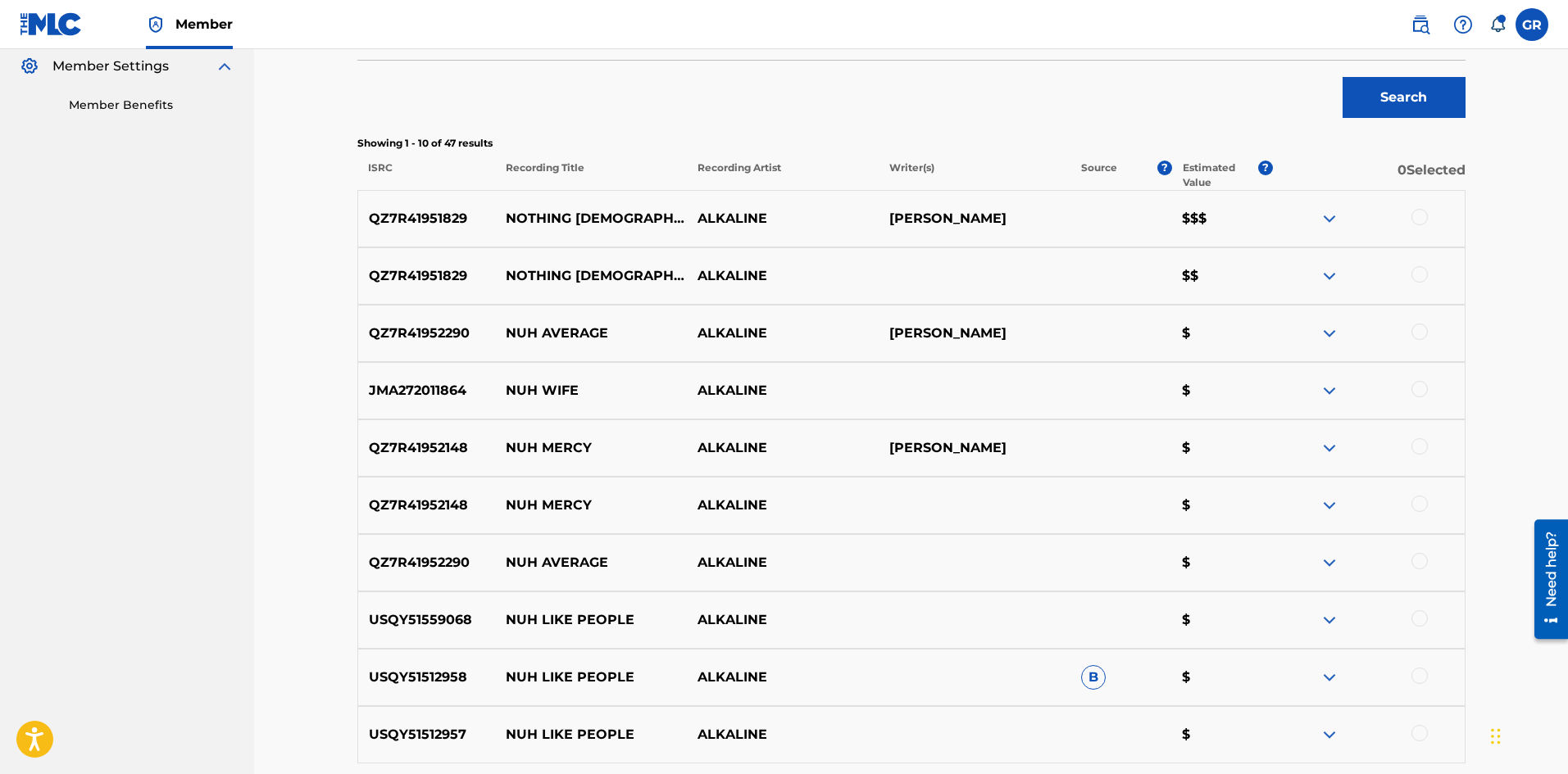
click at [1417, 274] on div at bounding box center [1419, 274] width 17 height 17
click at [1418, 218] on div at bounding box center [1419, 217] width 17 height 17
click at [1181, 653] on button "Match 2 Groups" at bounding box center [1152, 641] width 181 height 41
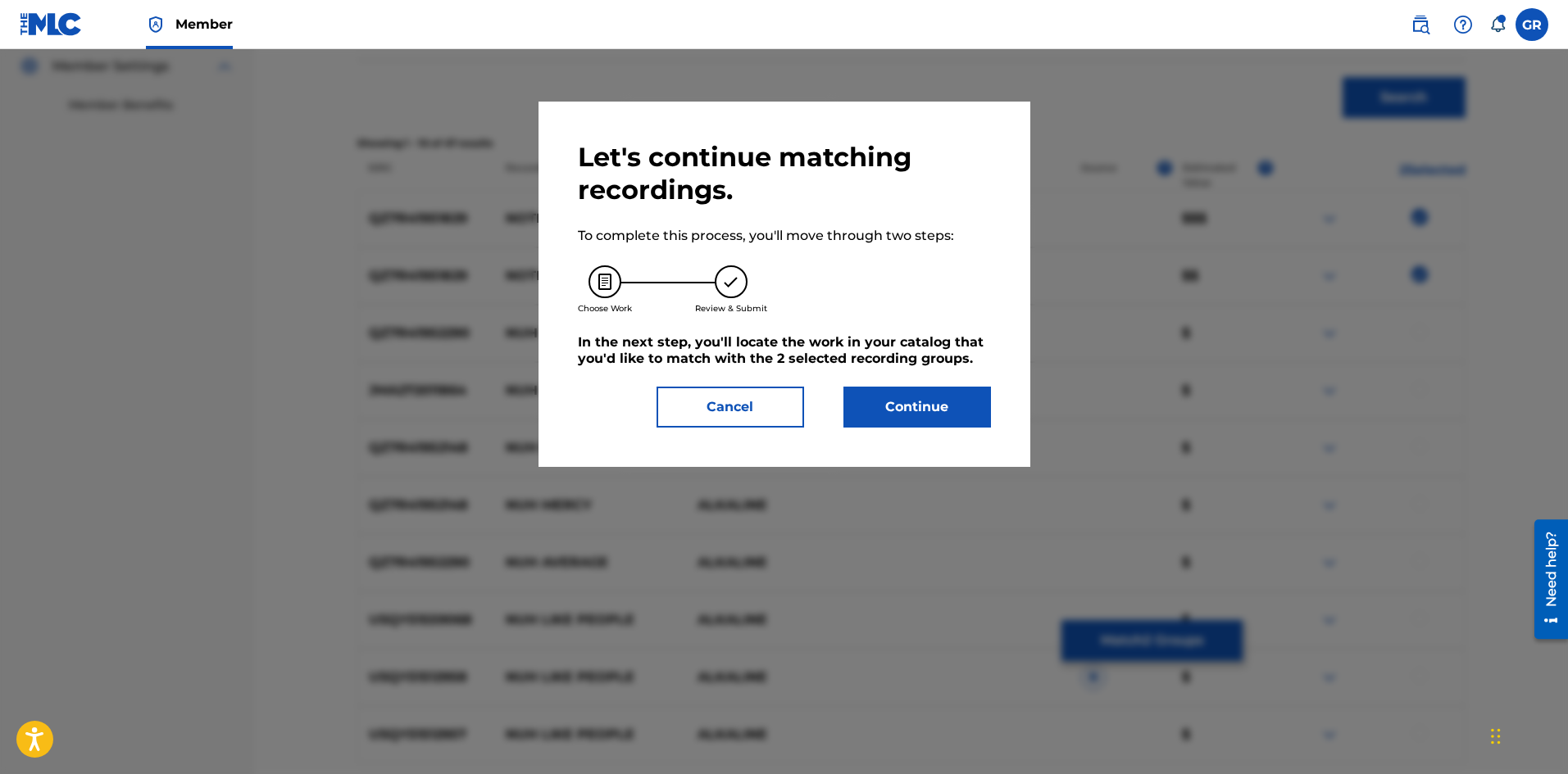
click at [920, 417] on button "Continue" at bounding box center [917, 408] width 148 height 41
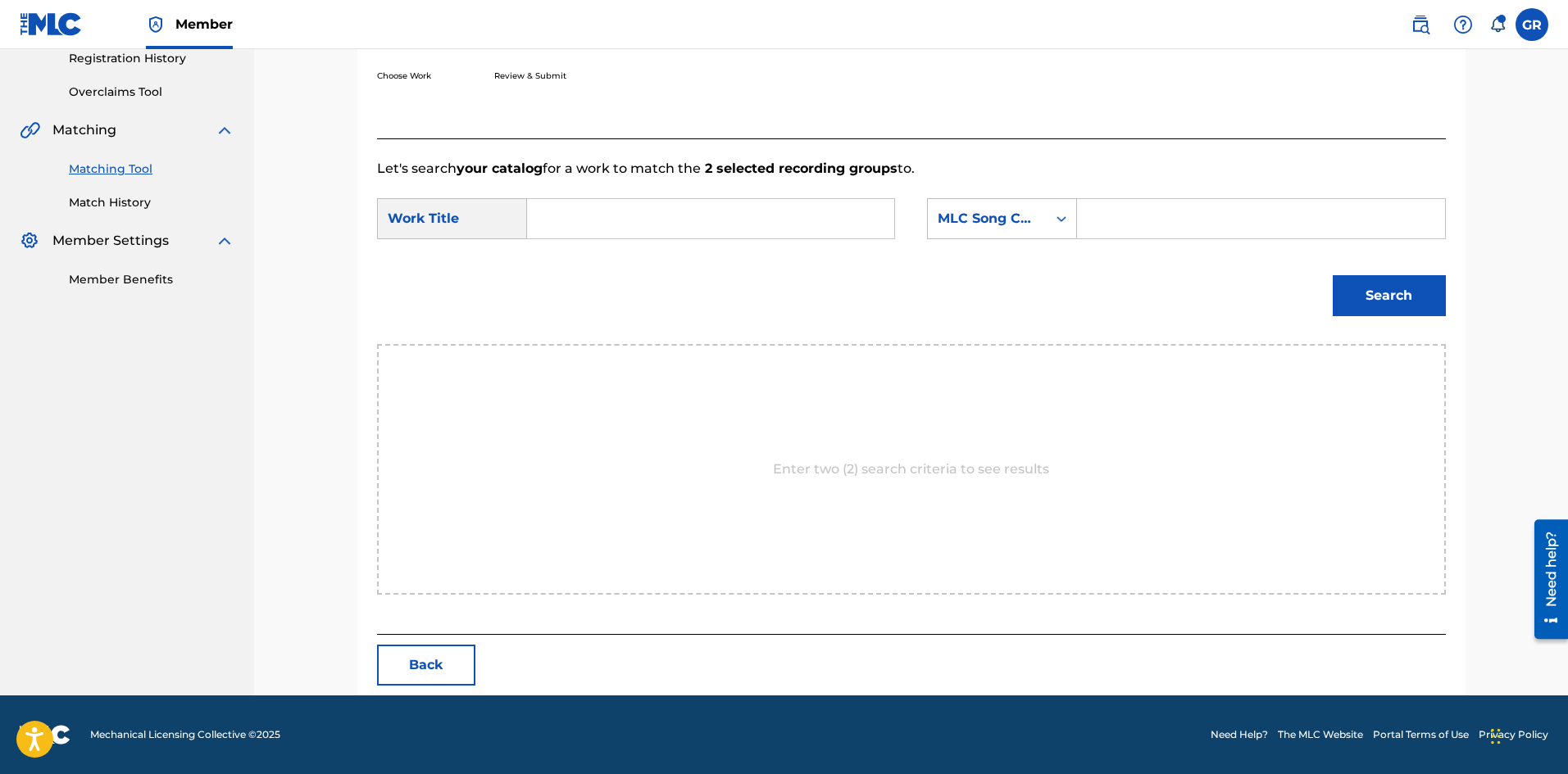
scroll to position [317, 0]
click at [556, 209] on input "Search Form" at bounding box center [710, 219] width 339 height 39
paste input "NOTHING [DEMOGRAPHIC_DATA] CHANGE"
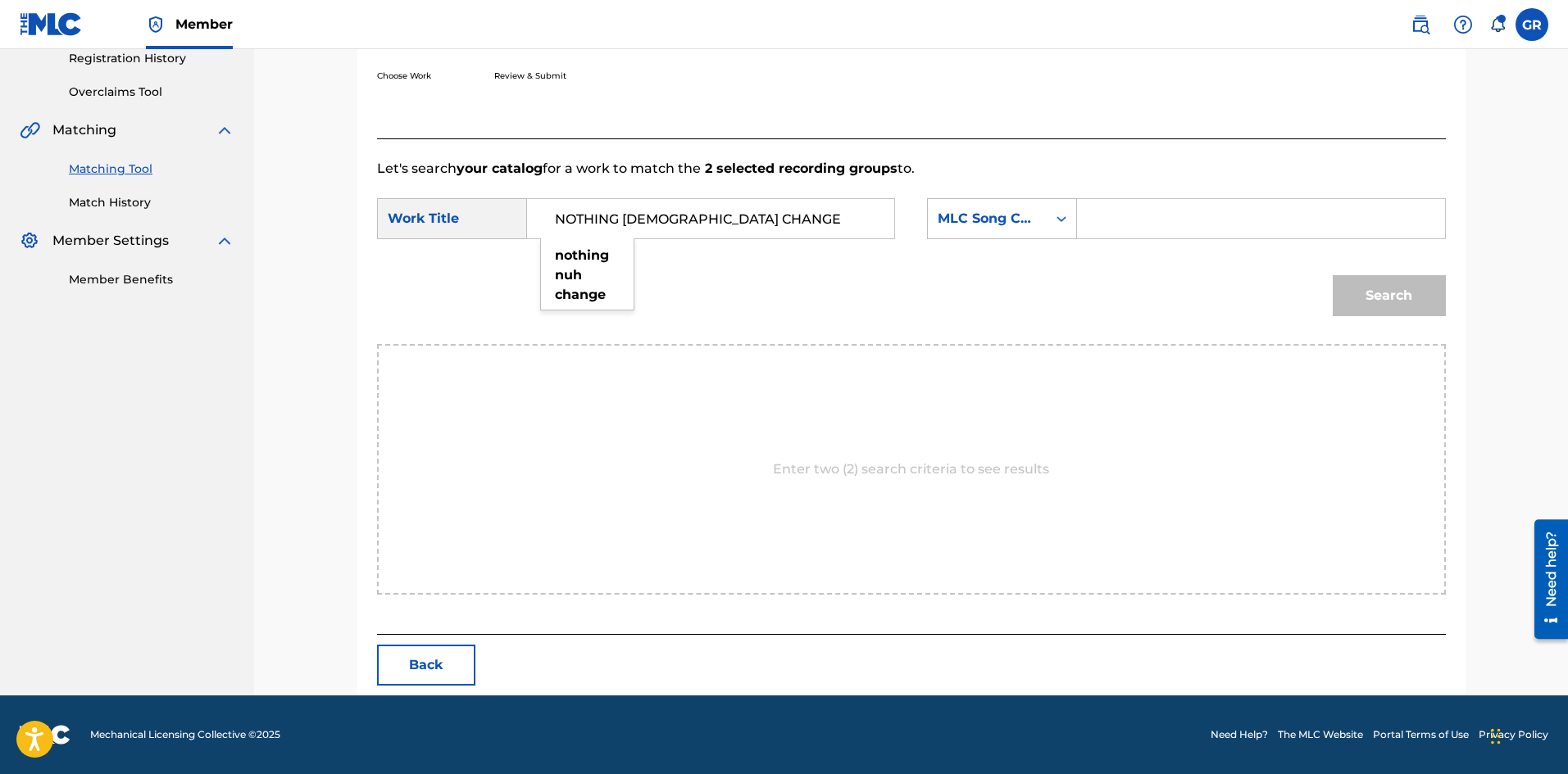
type input "NOTHING [DEMOGRAPHIC_DATA] CHANGE"
click at [1106, 218] on input "Search Form" at bounding box center [1261, 219] width 339 height 39
paste input "N78PGT"
type input "N78PGT"
click at [1411, 293] on button "Search" at bounding box center [1389, 296] width 113 height 41
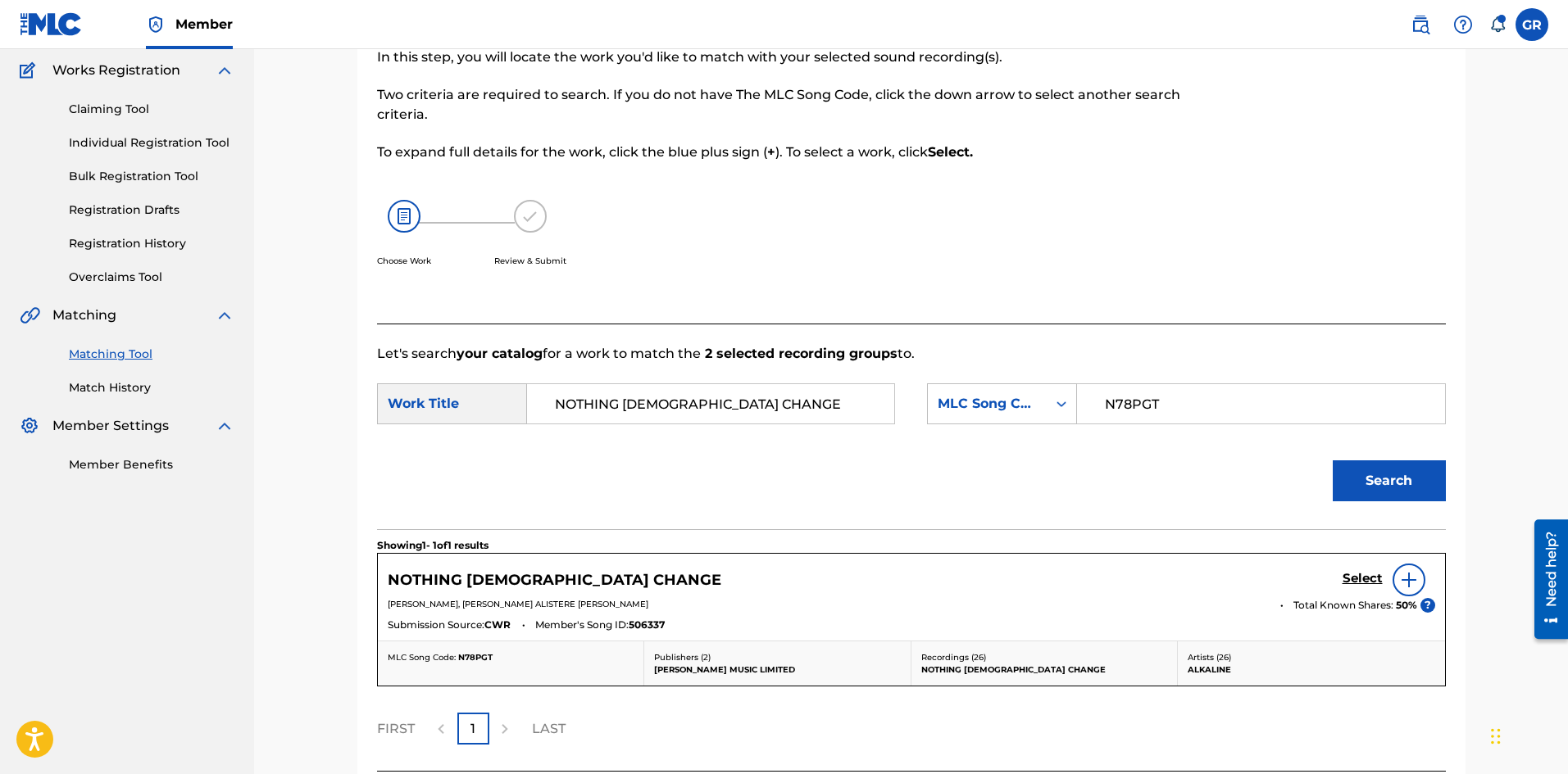
scroll to position [269, 0]
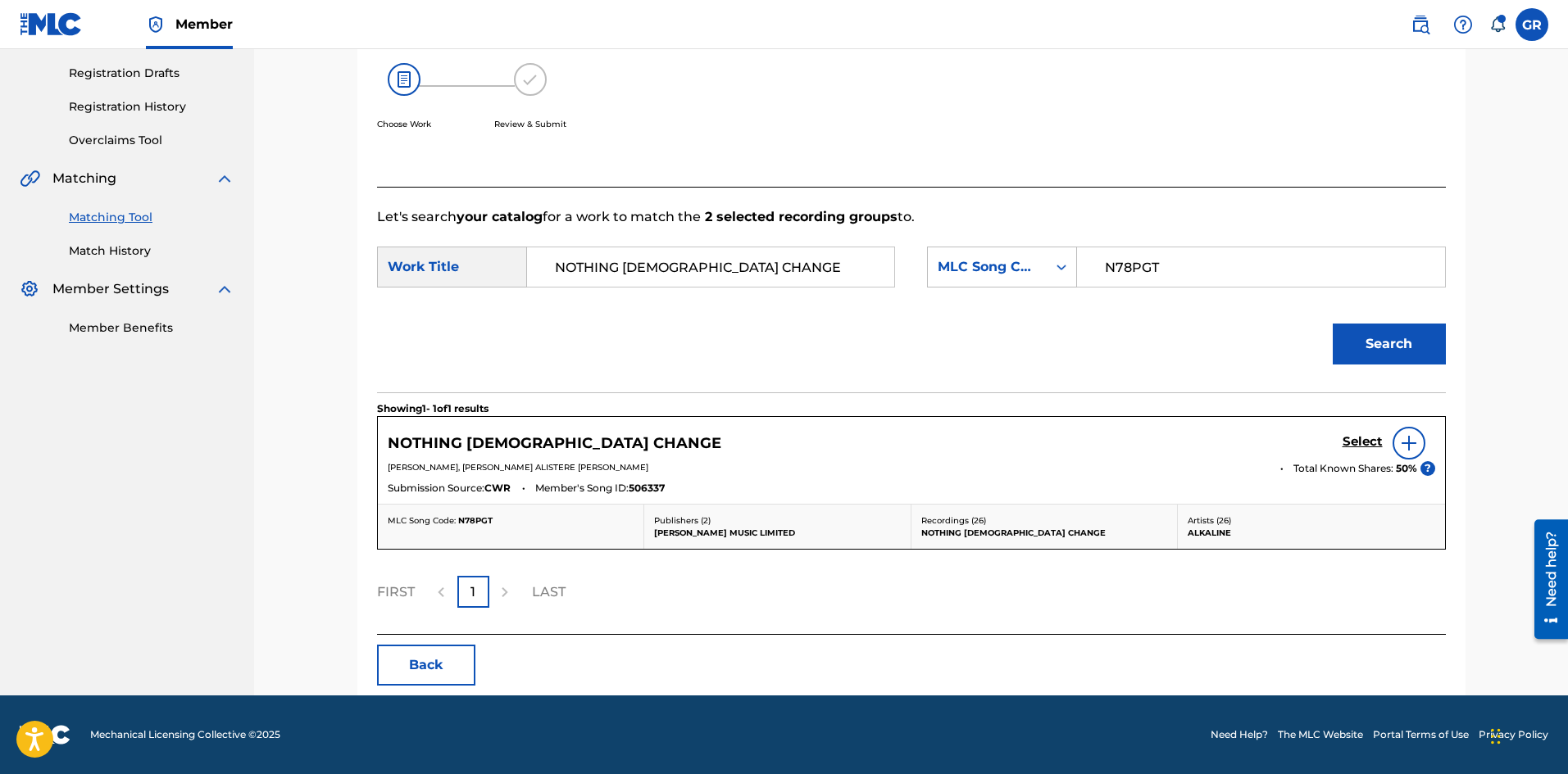
click at [1362, 439] on h5 "Select" at bounding box center [1362, 442] width 40 height 16
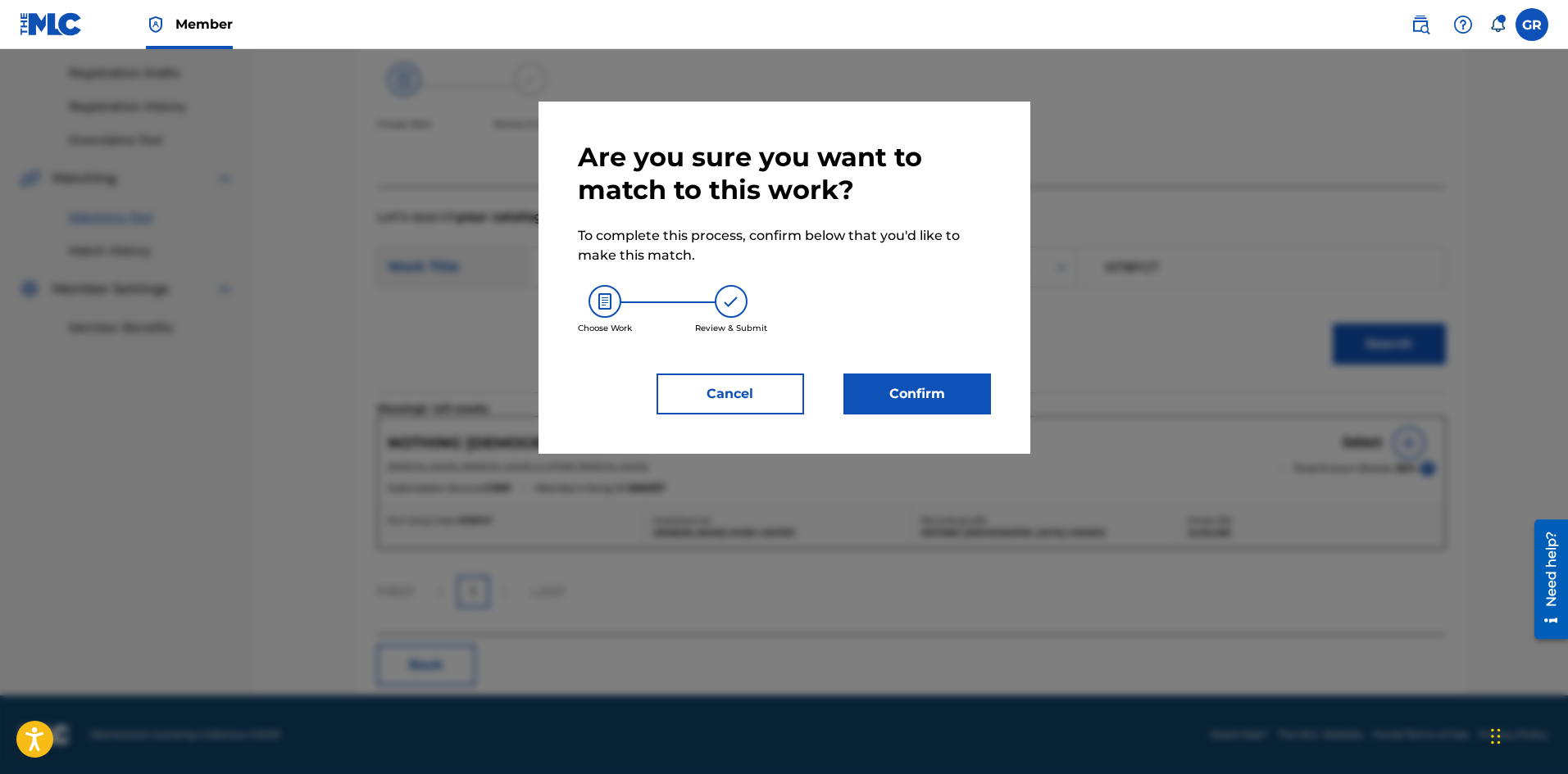
click at [916, 388] on button "Confirm" at bounding box center [917, 394] width 148 height 41
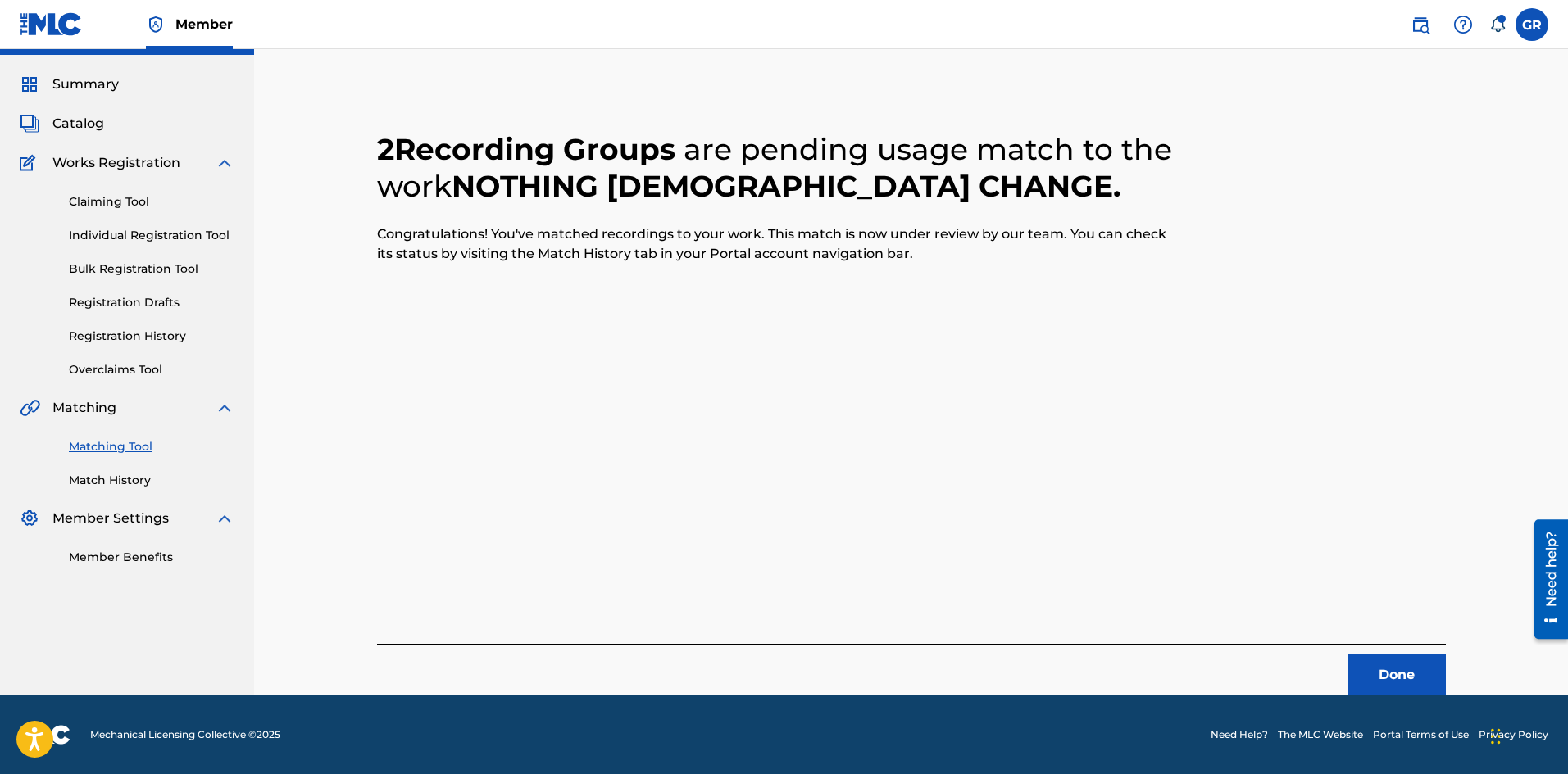
scroll to position [39, 0]
click at [1370, 678] on button "Done" at bounding box center [1397, 676] width 98 height 41
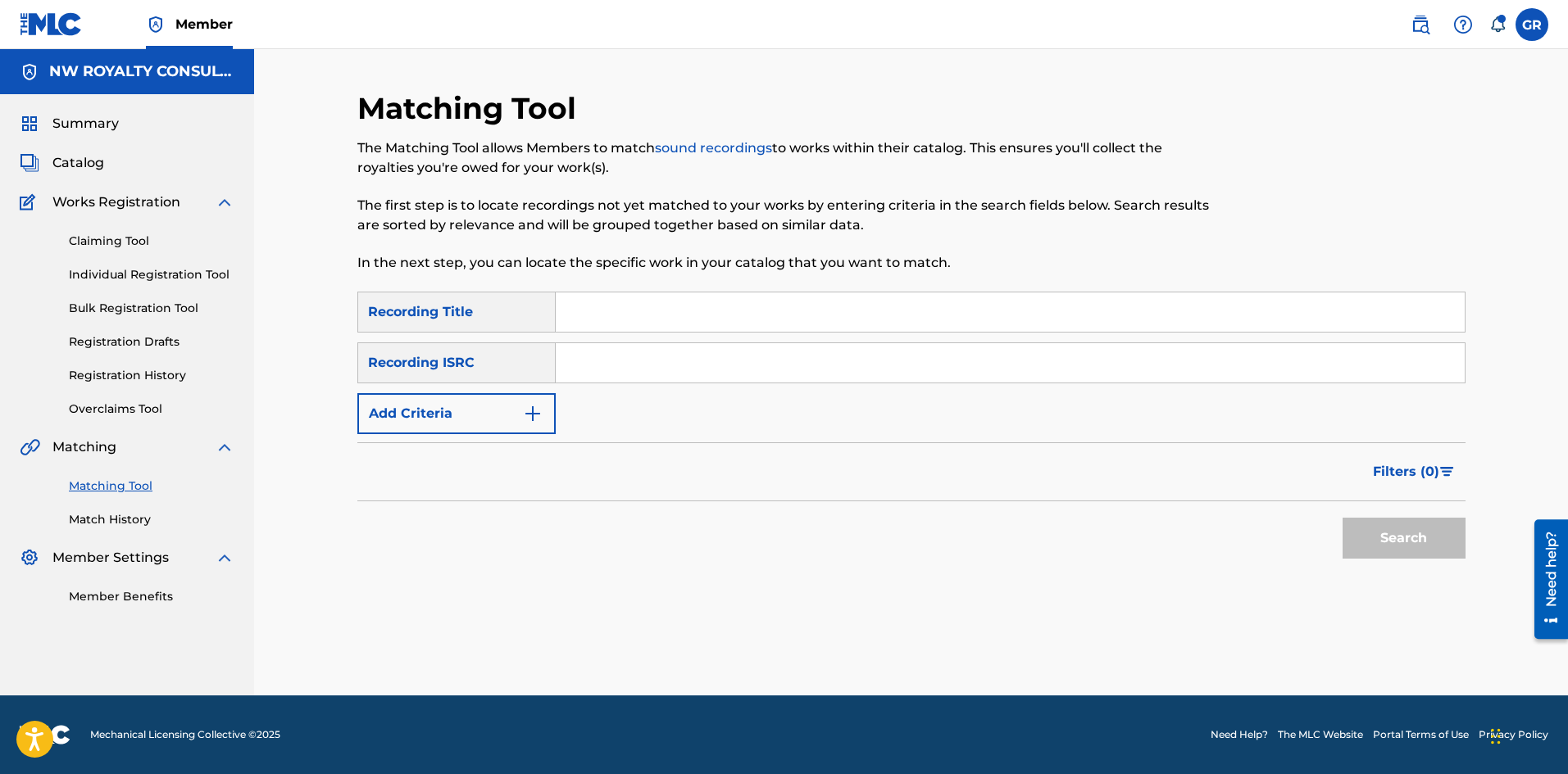
scroll to position [0, 0]
drag, startPoint x: 80, startPoint y: 168, endPoint x: 131, endPoint y: 174, distance: 51.4
click at [80, 168] on span "Catalog" at bounding box center [78, 163] width 51 height 20
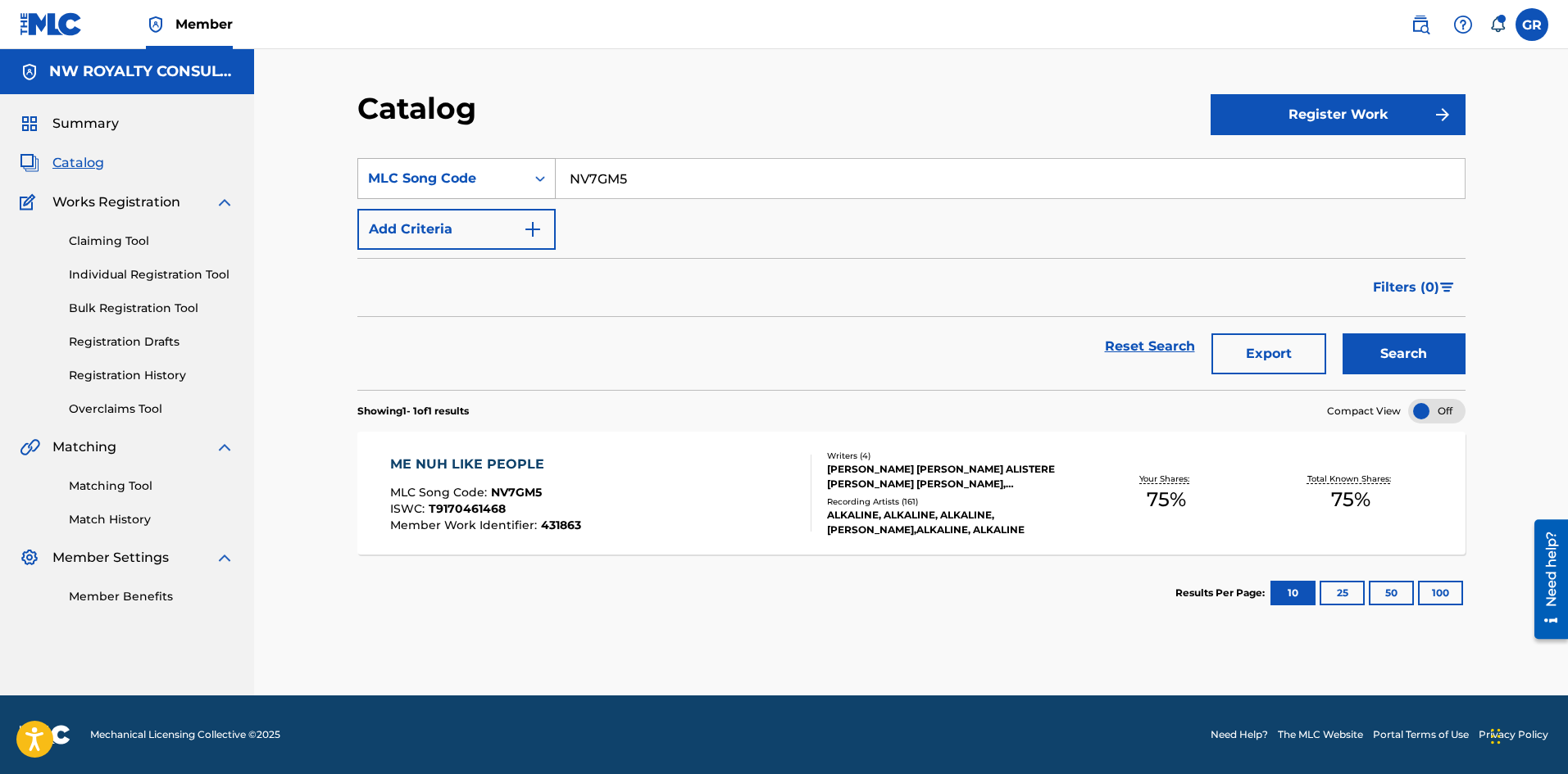
drag, startPoint x: 621, startPoint y: 181, endPoint x: 523, endPoint y: 180, distance: 98.0
click at [523, 180] on div "SearchWithCriteria07c4c383-7126-42fb-b672-28cd042c8c5b MLC Song Code NV7GM5" at bounding box center [911, 179] width 1108 height 41
paste input "78PGT"
type input "N78PGT"
click at [1448, 355] on button "Search" at bounding box center [1404, 355] width 123 height 41
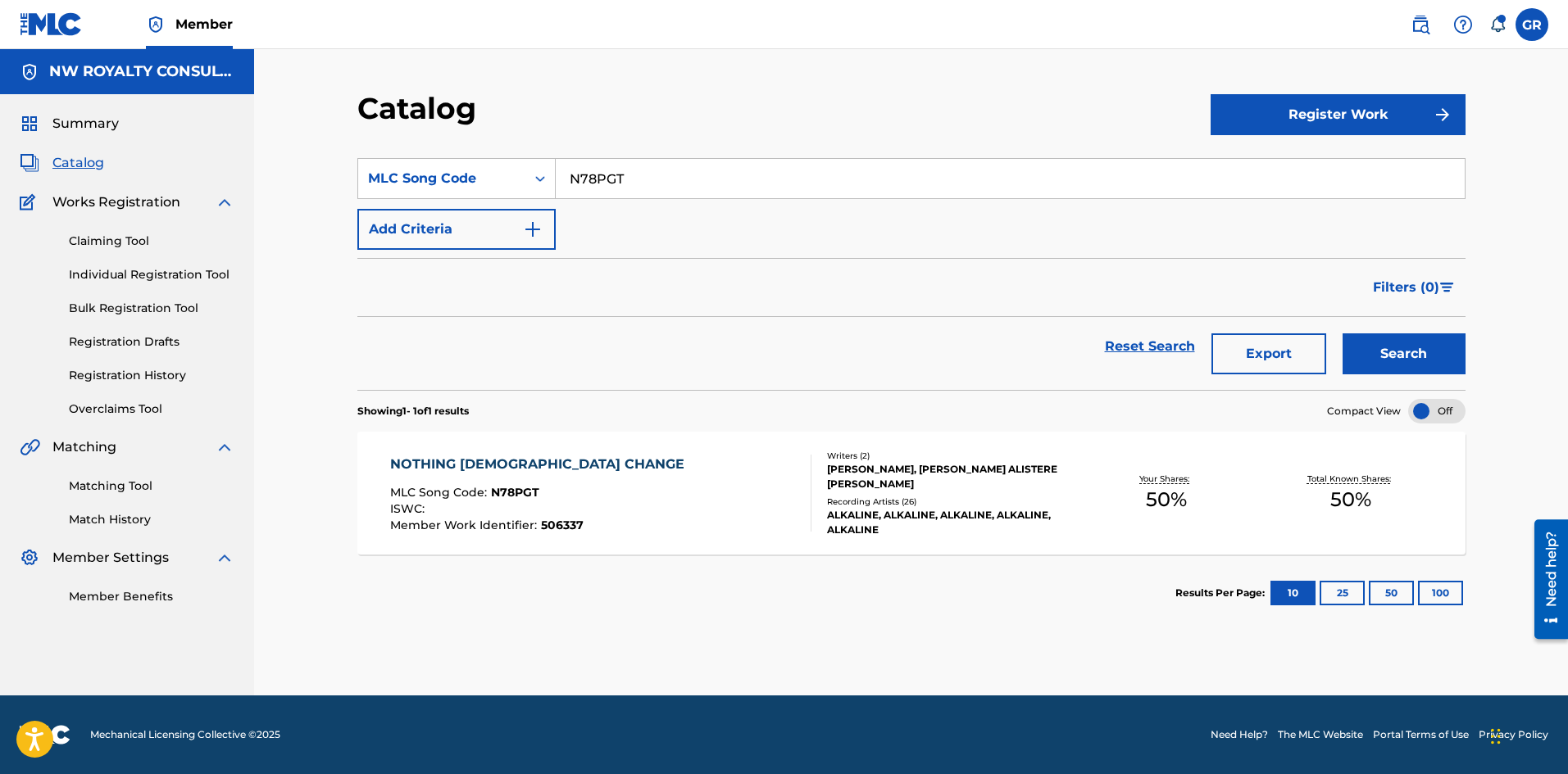
click at [484, 473] on div "NOTHING [DEMOGRAPHIC_DATA] CHANGE" at bounding box center [541, 465] width 302 height 20
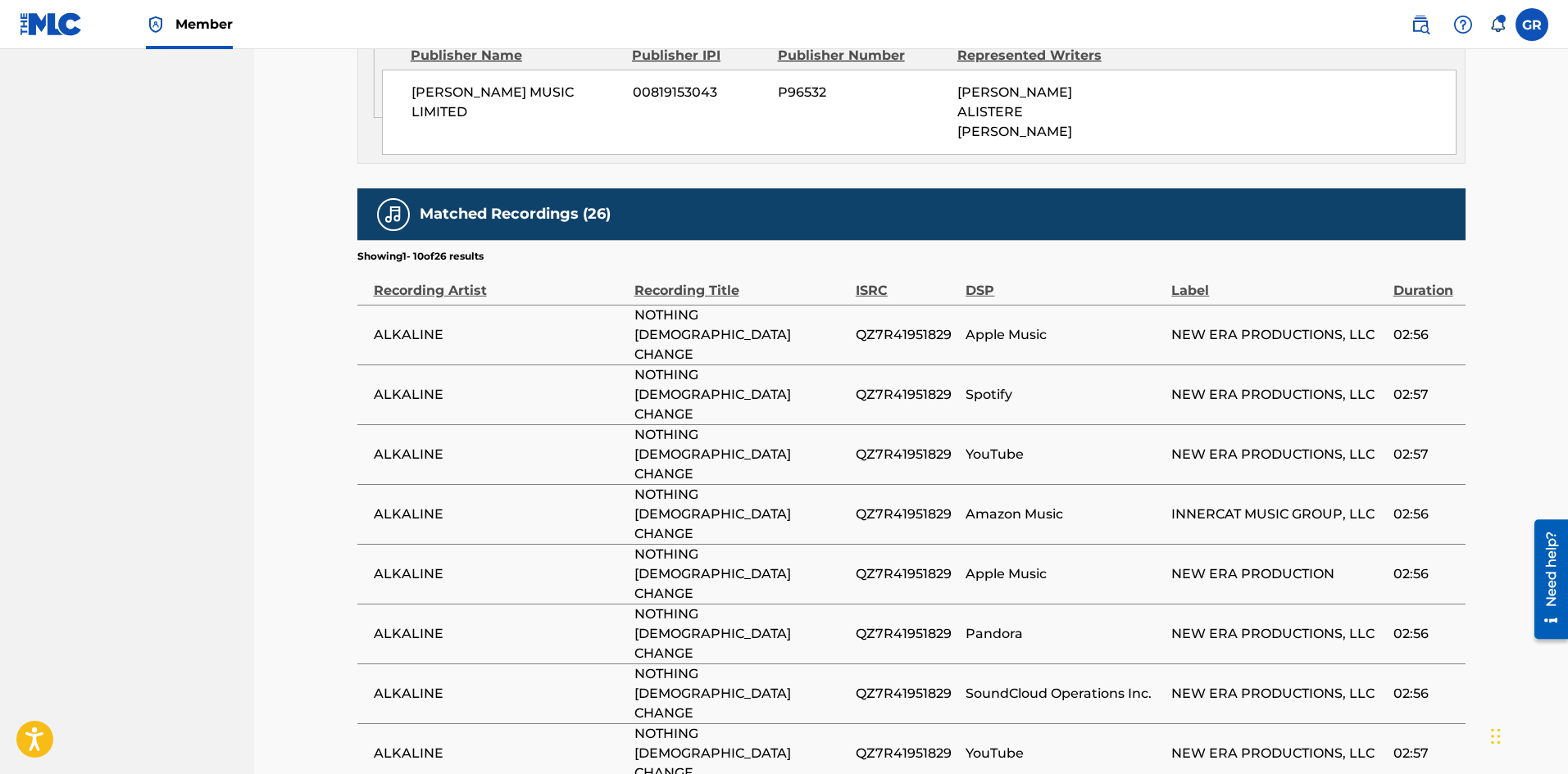
scroll to position [1065, 0]
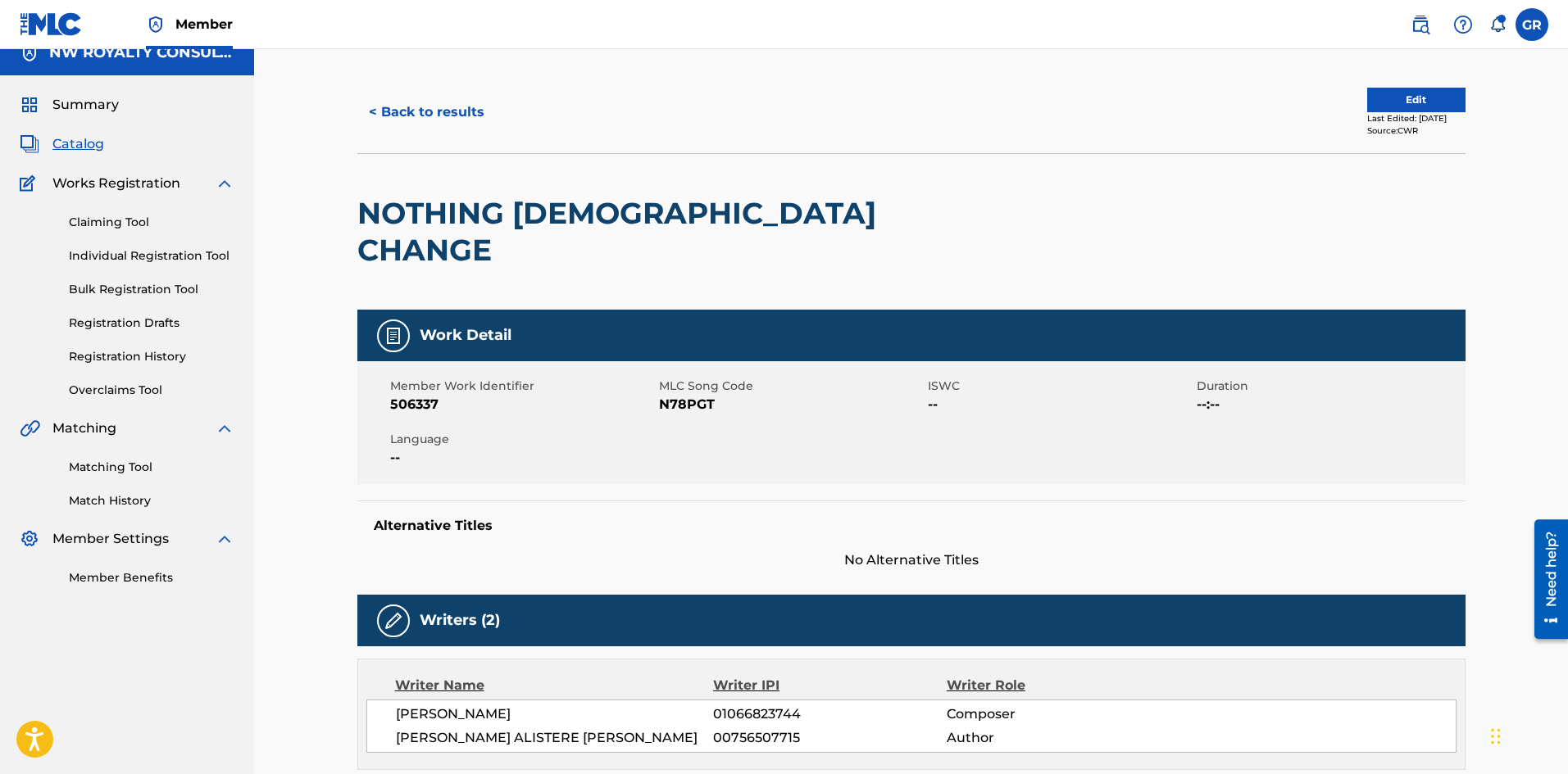
scroll to position [0, 0]
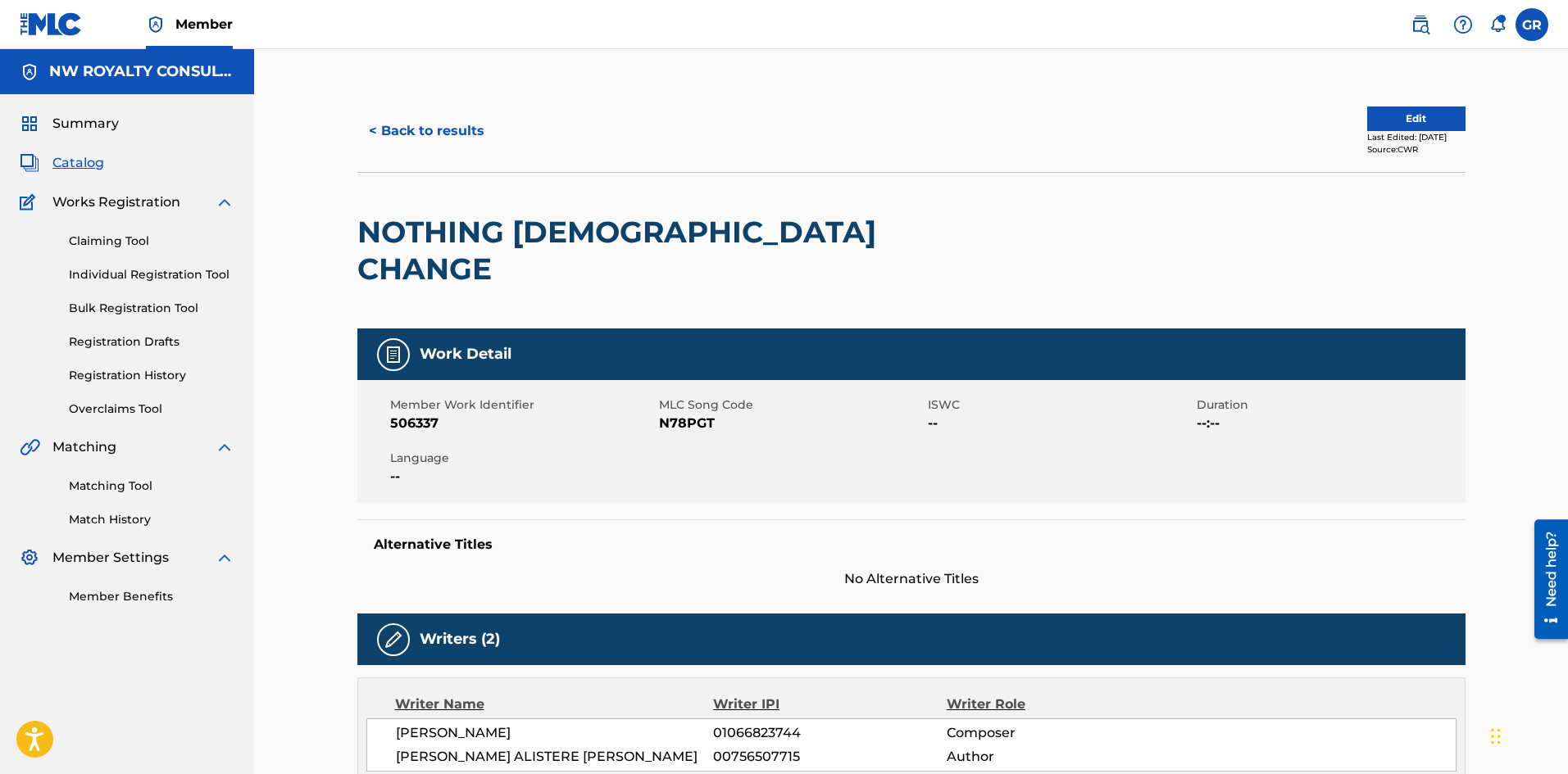
click at [393, 131] on button "< Back to results" at bounding box center [426, 131] width 139 height 41
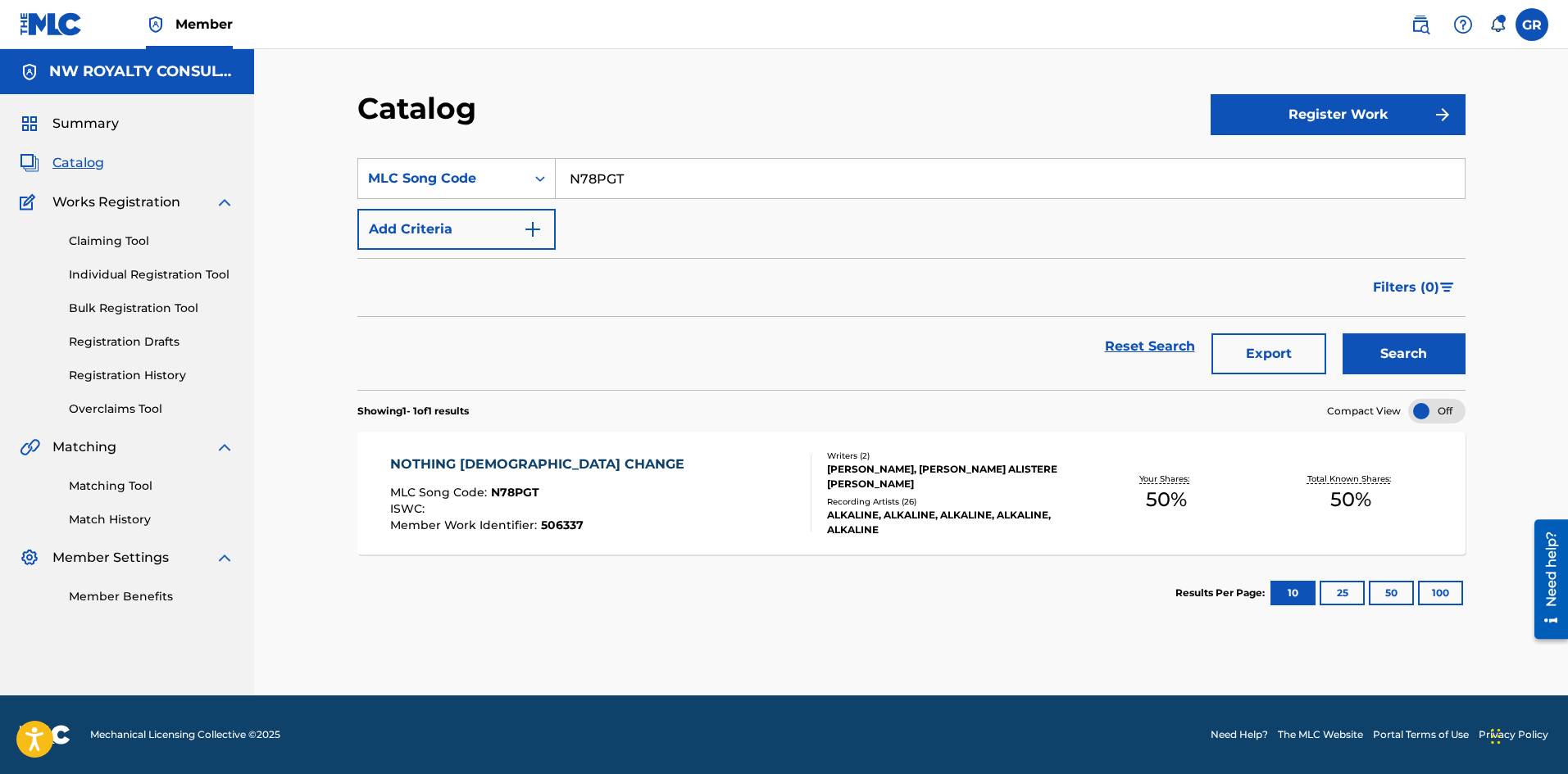
click at [134, 481] on link "Matching Tool" at bounding box center [152, 485] width 165 height 17
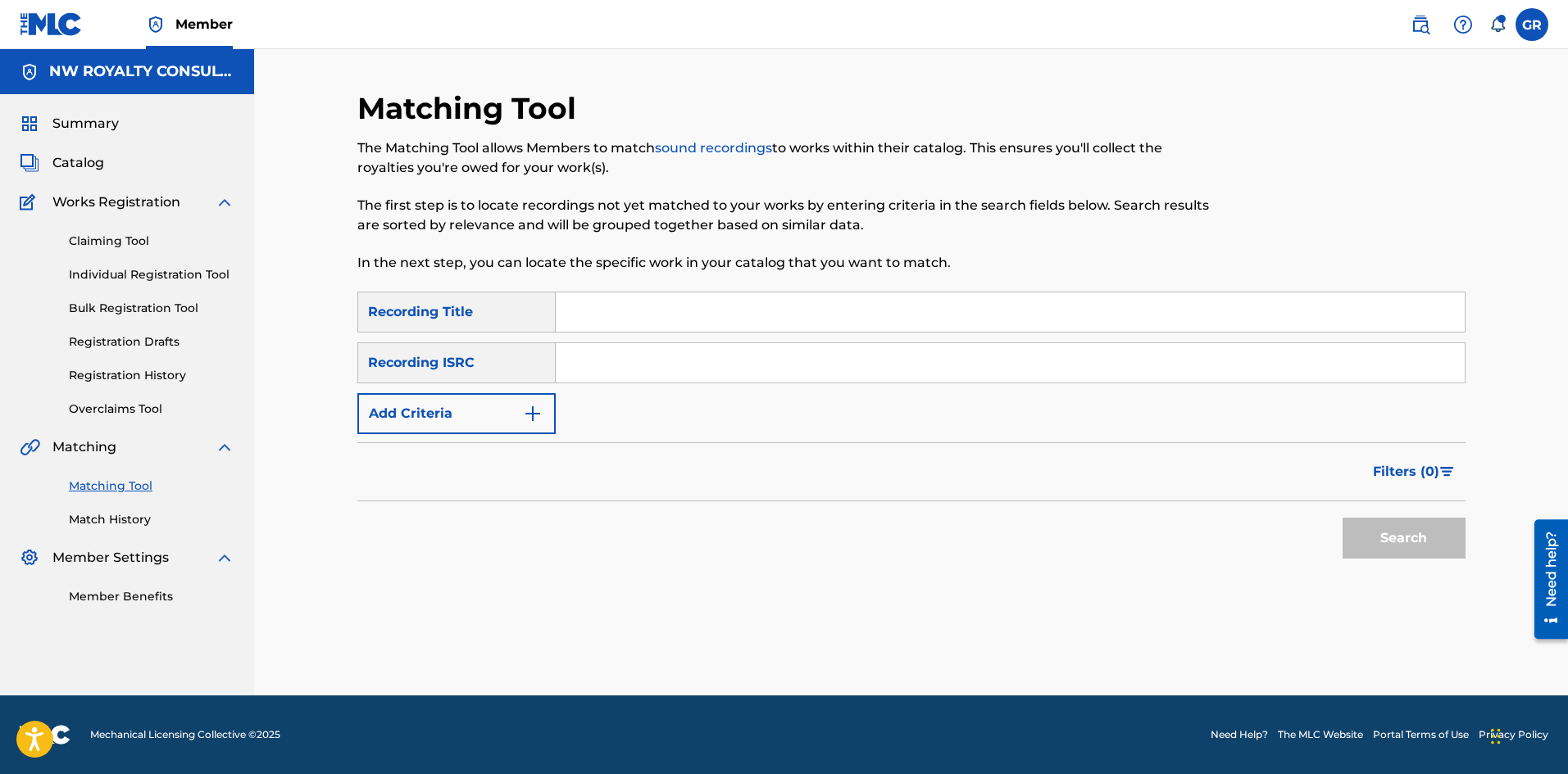
click at [616, 312] on input "Search Form" at bounding box center [1010, 312] width 909 height 39
paste input "NOTHING [DEMOGRAPHIC_DATA] CHANGE"
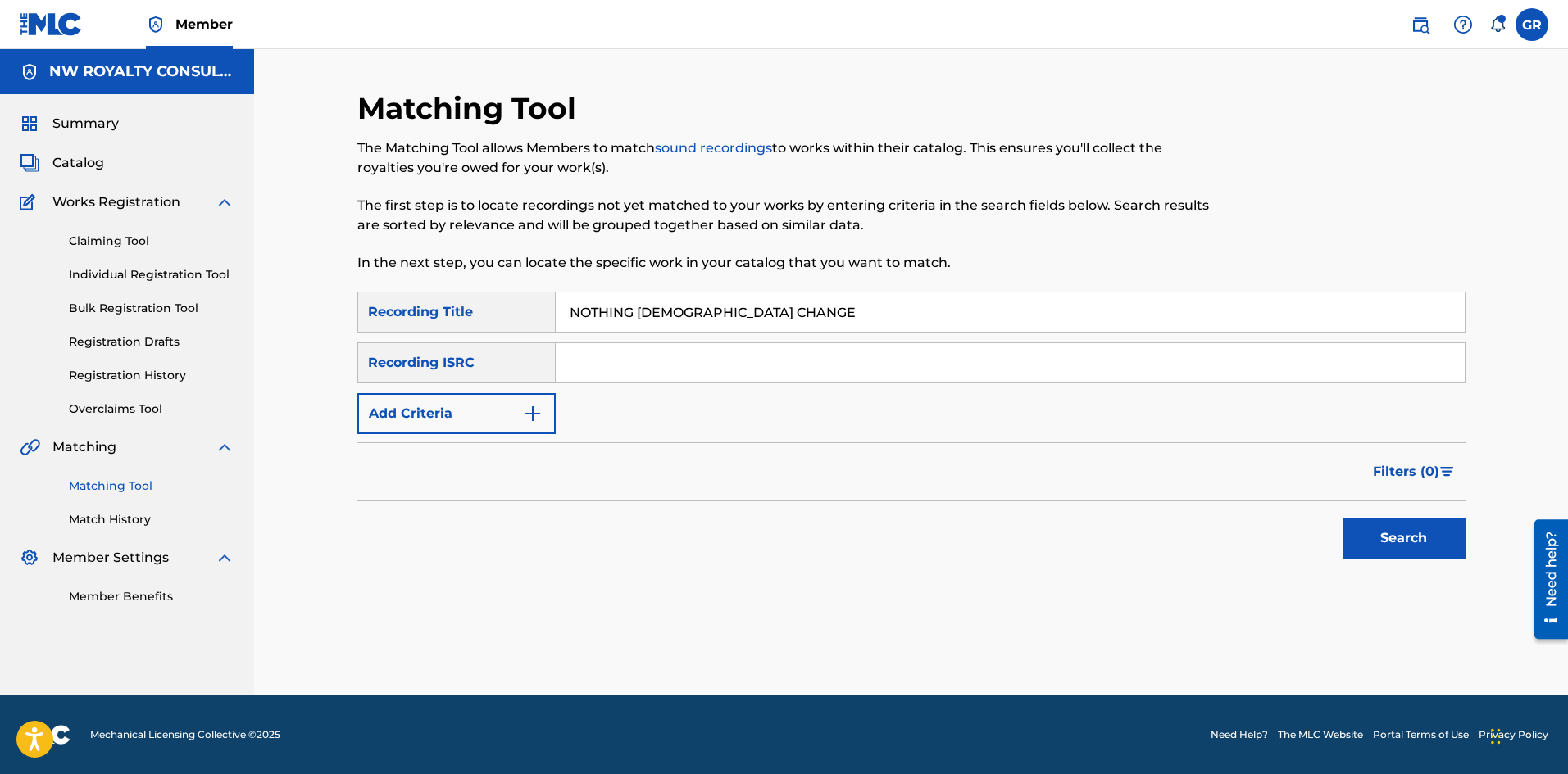
type input "NOTHING [DEMOGRAPHIC_DATA] CHANGE"
click at [533, 410] on img "Search Form" at bounding box center [533, 414] width 20 height 20
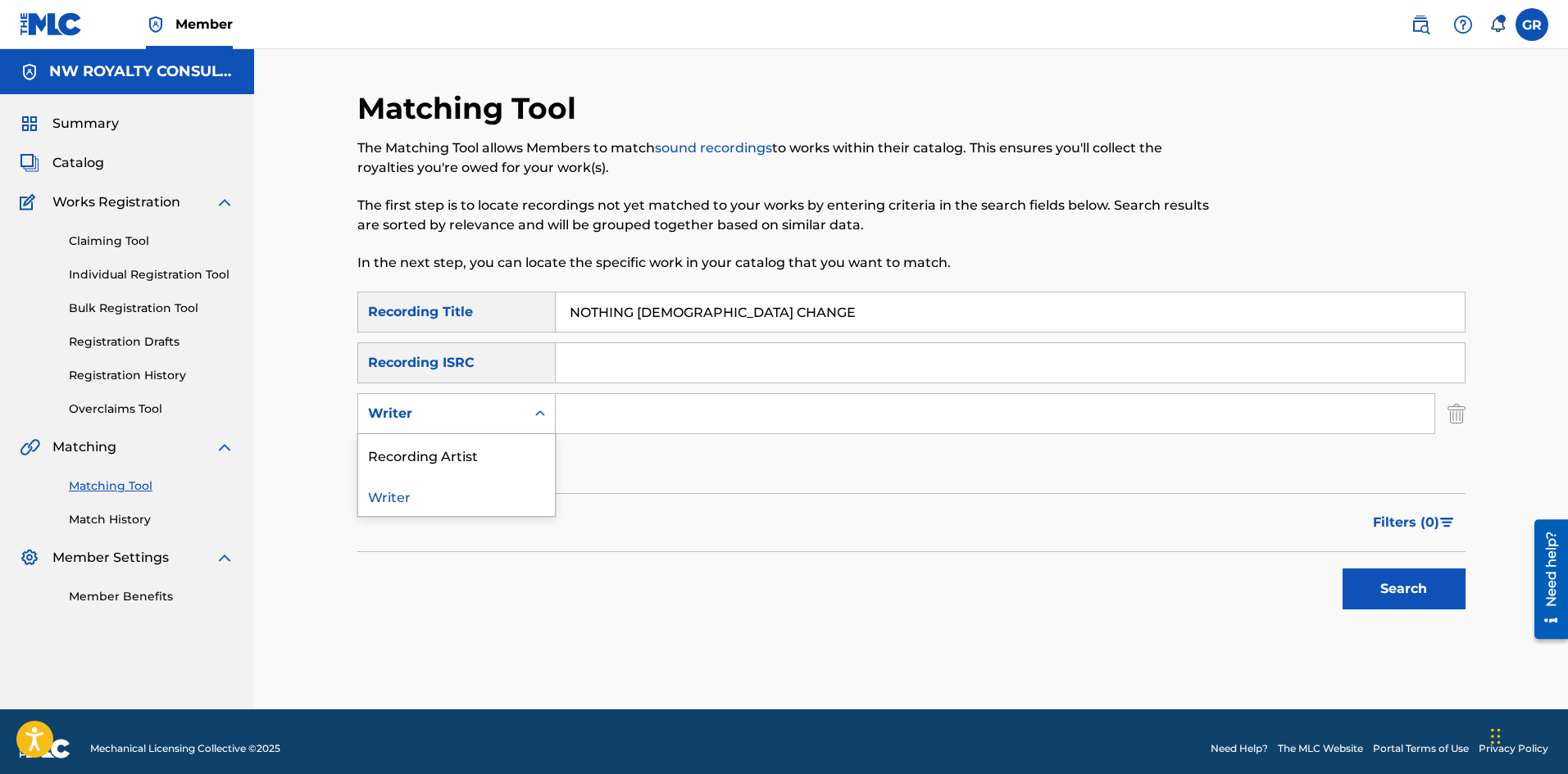
click at [533, 410] on icon "Search Form" at bounding box center [540, 414] width 17 height 17
click at [415, 451] on div "Recording Artist" at bounding box center [457, 455] width 197 height 41
click at [595, 412] on input "Search Form" at bounding box center [995, 414] width 879 height 39
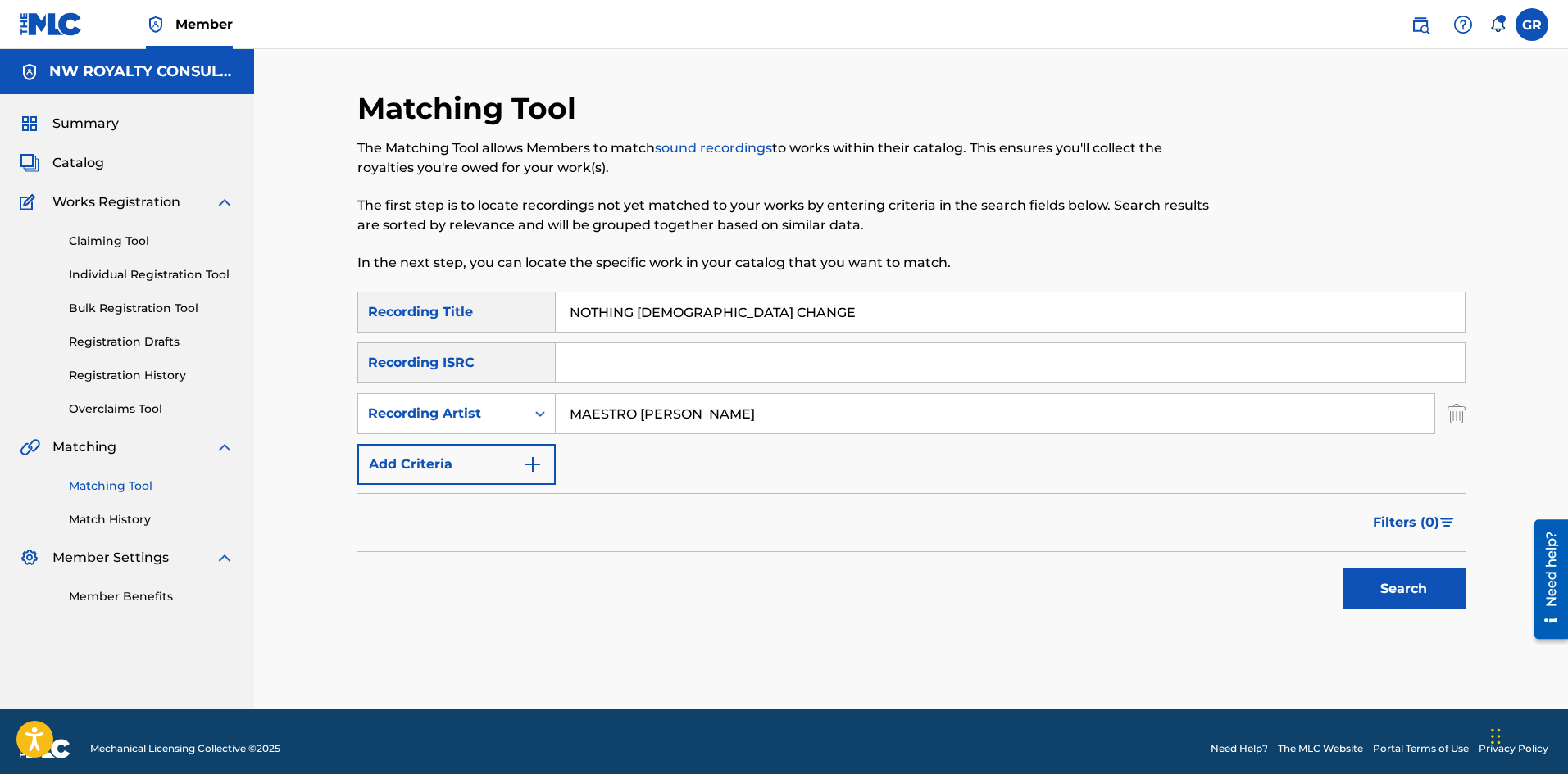
click at [1342, 568] on button "Search" at bounding box center [1404, 589] width 123 height 41
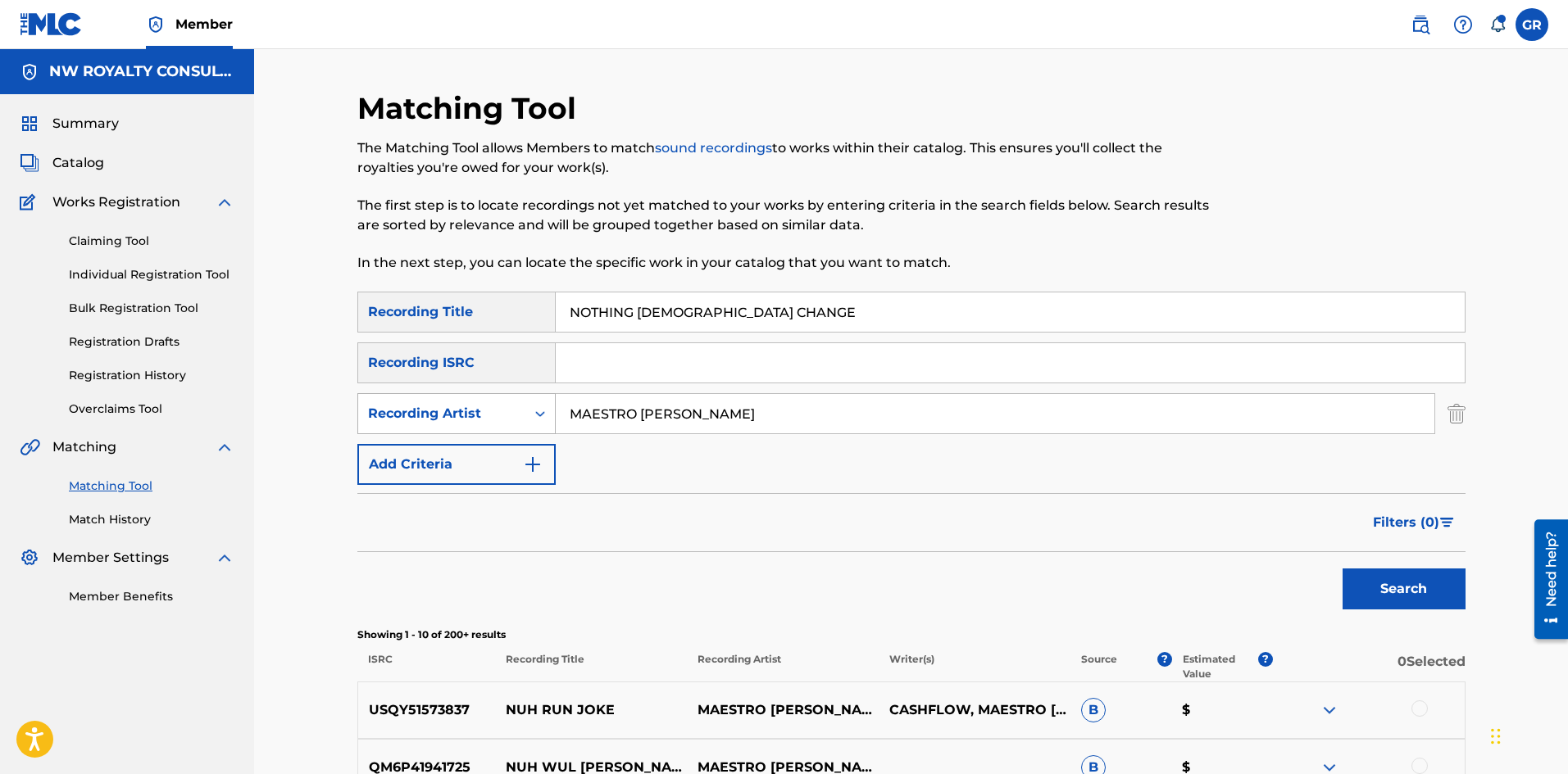
drag, startPoint x: 705, startPoint y: 417, endPoint x: 490, endPoint y: 426, distance: 215.2
click at [492, 426] on div "SearchWithCriteriab1014b8a-389a-4554-bf89-27c85ac53364 Recording Artist MAESTRO…" at bounding box center [911, 414] width 1108 height 41
type input "GEO LYRICAL"
click at [1342, 568] on button "Search" at bounding box center [1404, 589] width 123 height 41
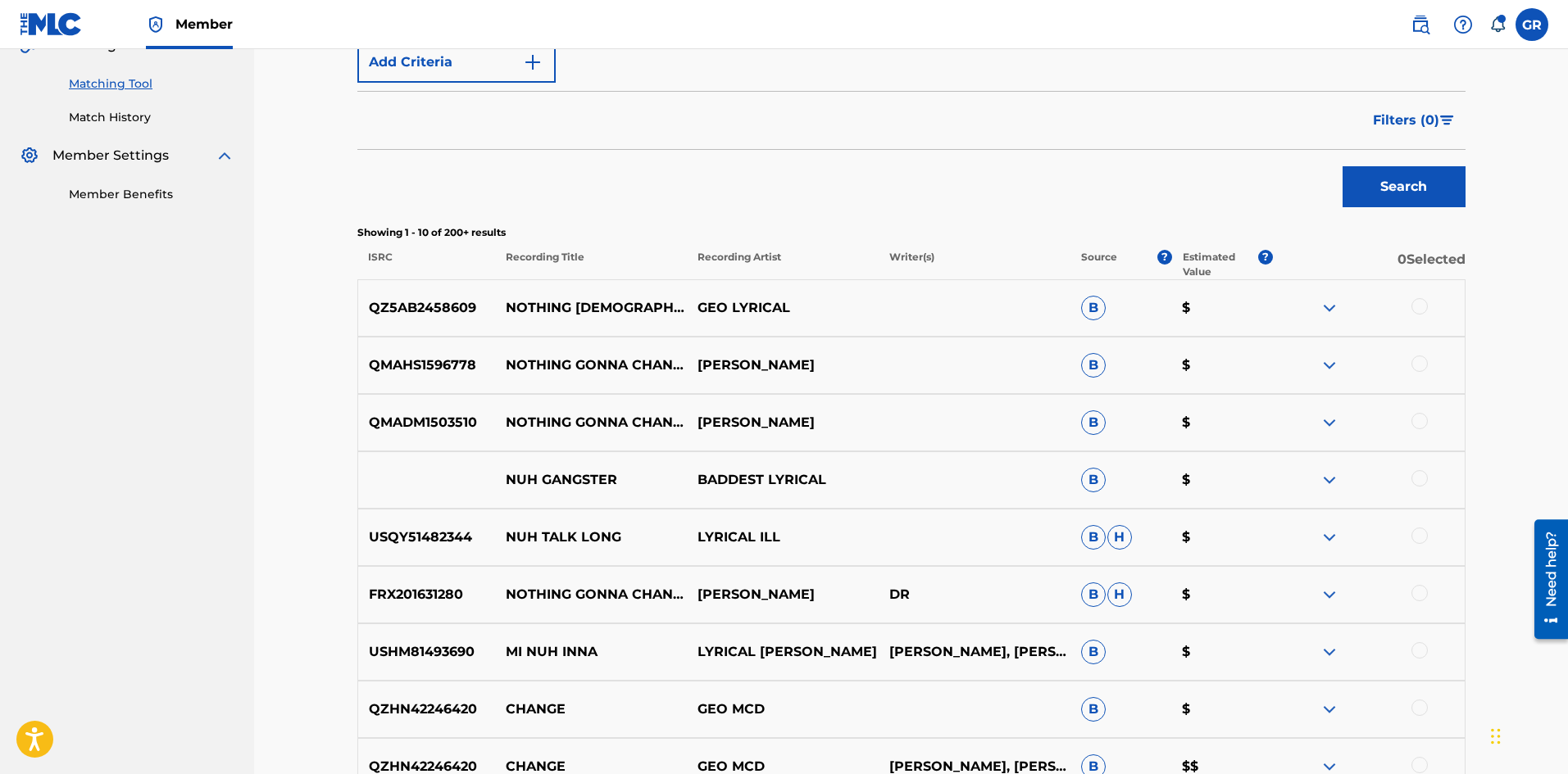
scroll to position [410, 0]
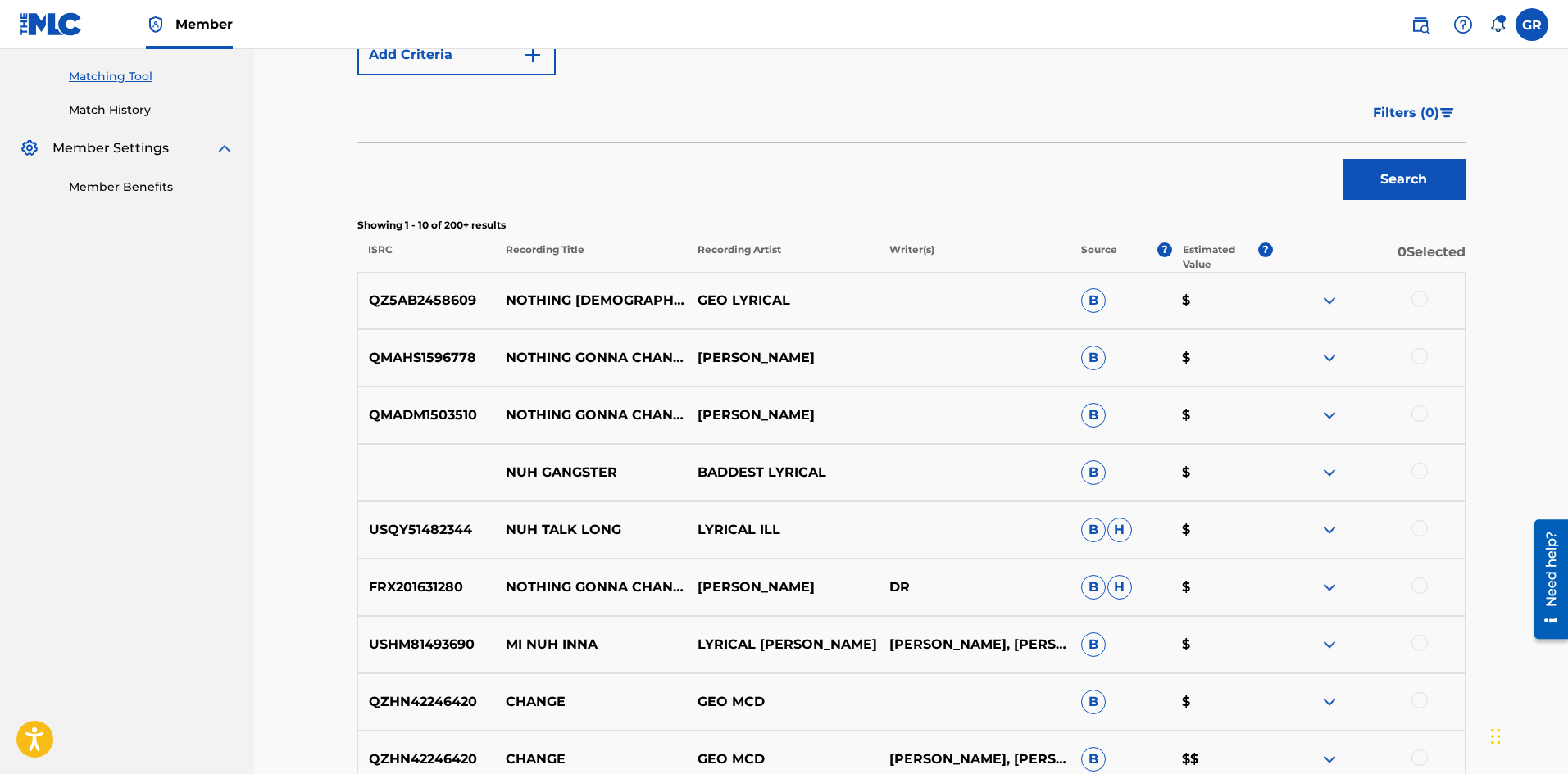
click at [447, 300] on p "QZ5AB2458609" at bounding box center [427, 300] width 138 height 20
click at [1420, 294] on div at bounding box center [1419, 298] width 17 height 17
click at [1168, 633] on button "Match 1 Group" at bounding box center [1152, 641] width 181 height 41
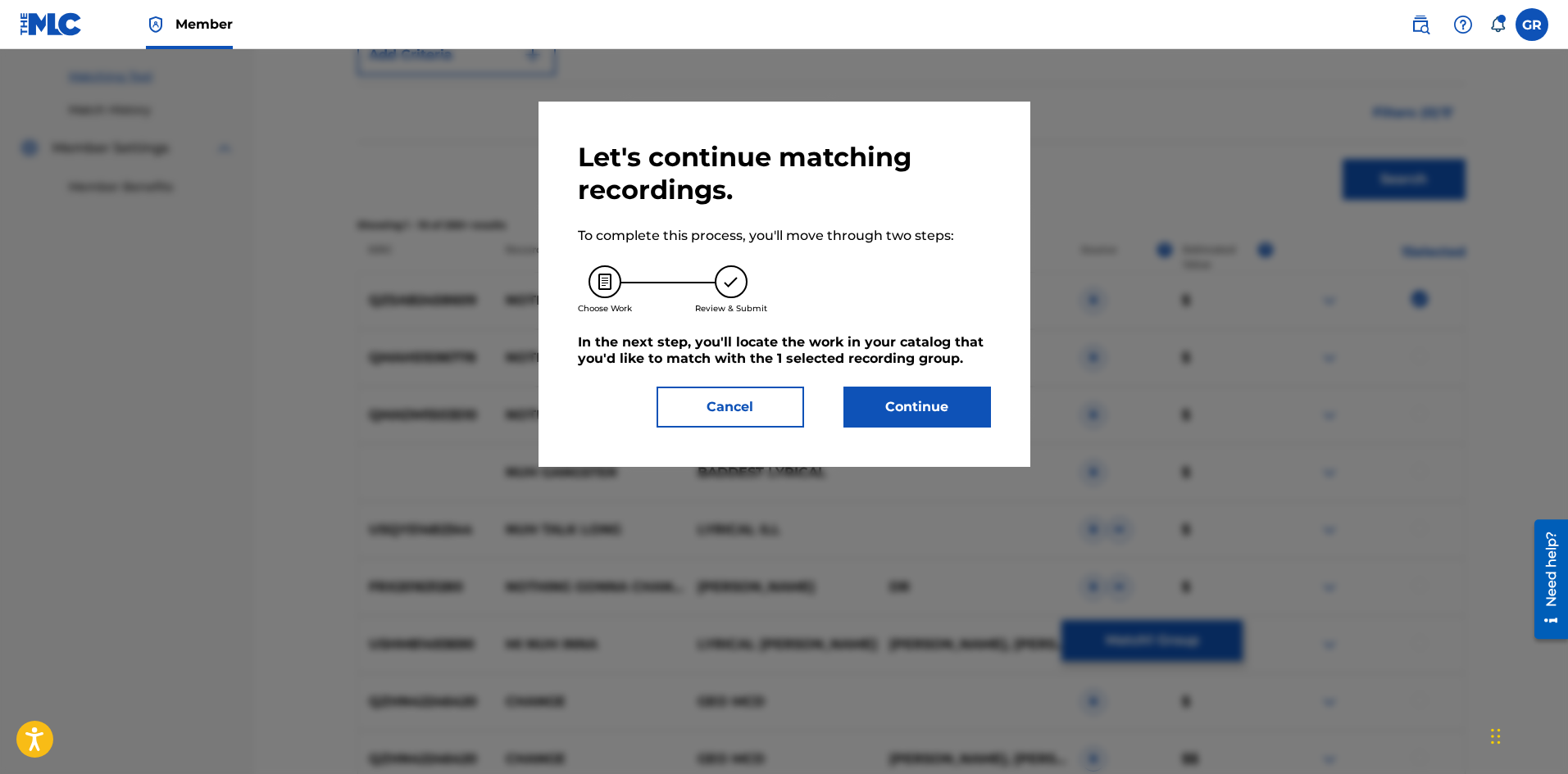
click at [906, 380] on div "Let's continue matching recordings. To complete this process, you'll move throu…" at bounding box center [784, 284] width 413 height 287
click at [906, 394] on button "Continue" at bounding box center [917, 408] width 148 height 41
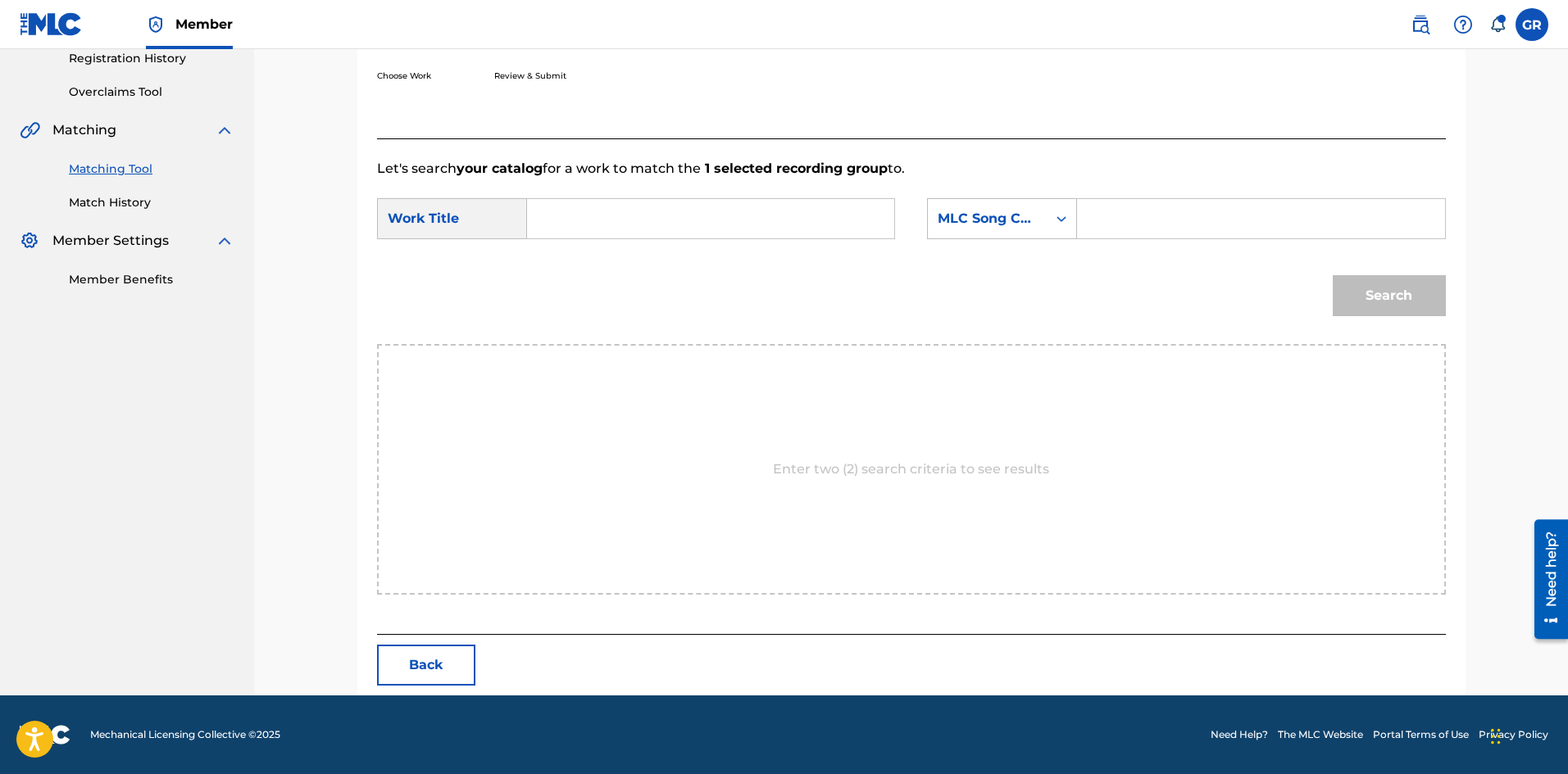
click at [566, 215] on input "Search Form" at bounding box center [710, 219] width 339 height 39
paste input "NOTHING [DEMOGRAPHIC_DATA] CHANGE"
type input "NOTHING [DEMOGRAPHIC_DATA] CHANGE"
click at [1120, 220] on input "Search Form" at bounding box center [1261, 219] width 339 height 39
paste input "N78YIU"
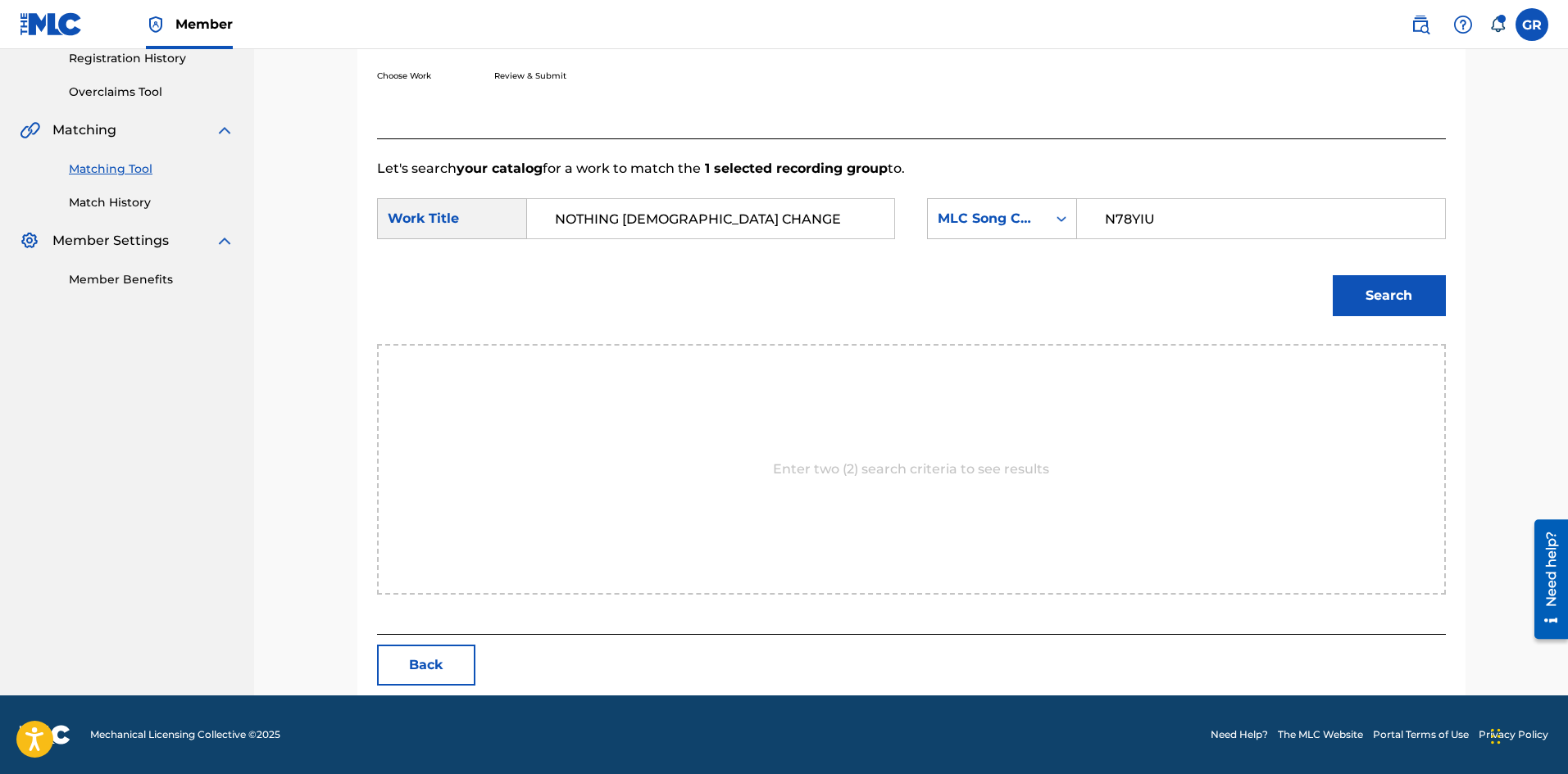
type input "N78YIU"
click at [1386, 296] on button "Search" at bounding box center [1389, 296] width 113 height 41
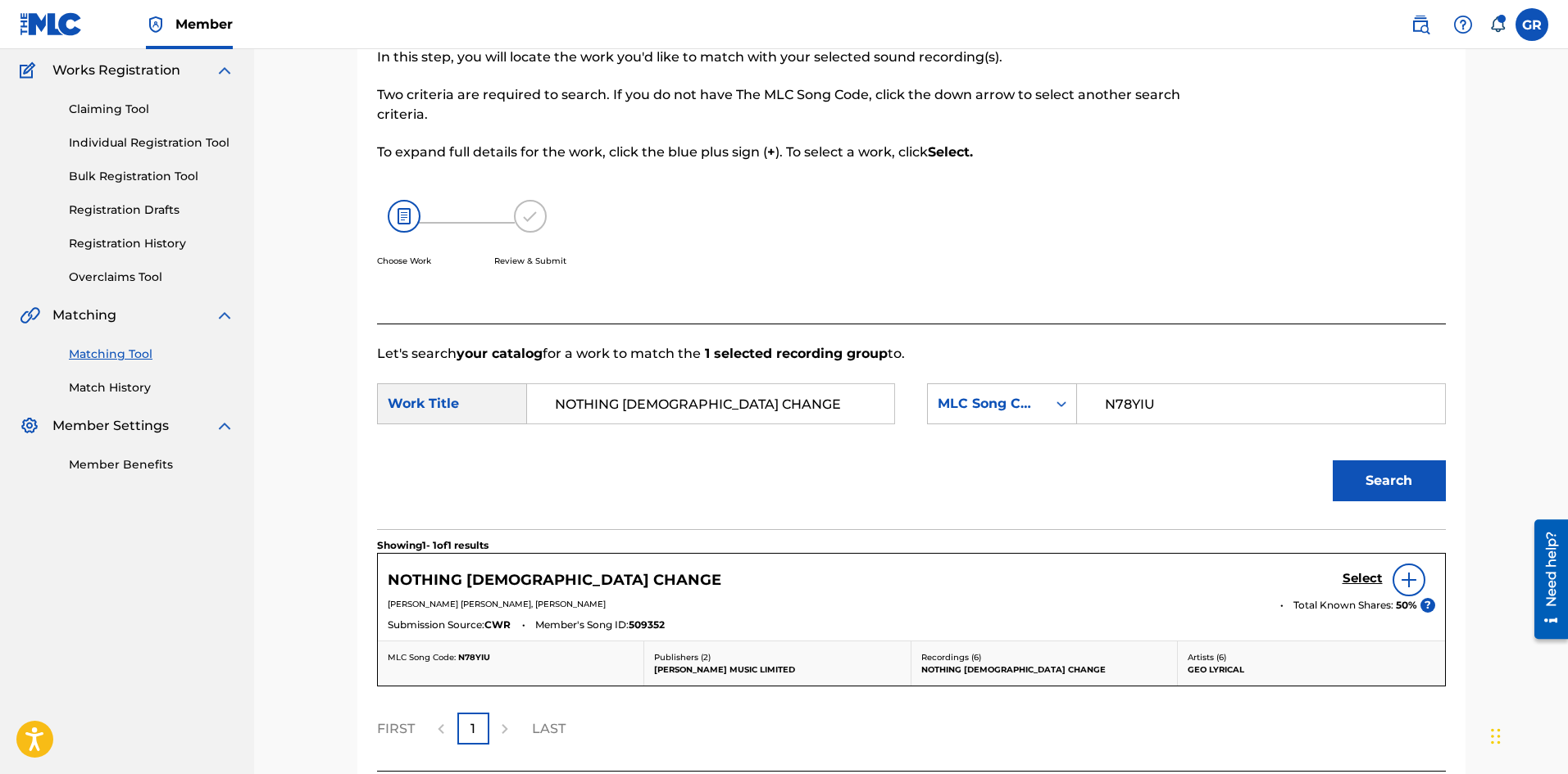
scroll to position [269, 0]
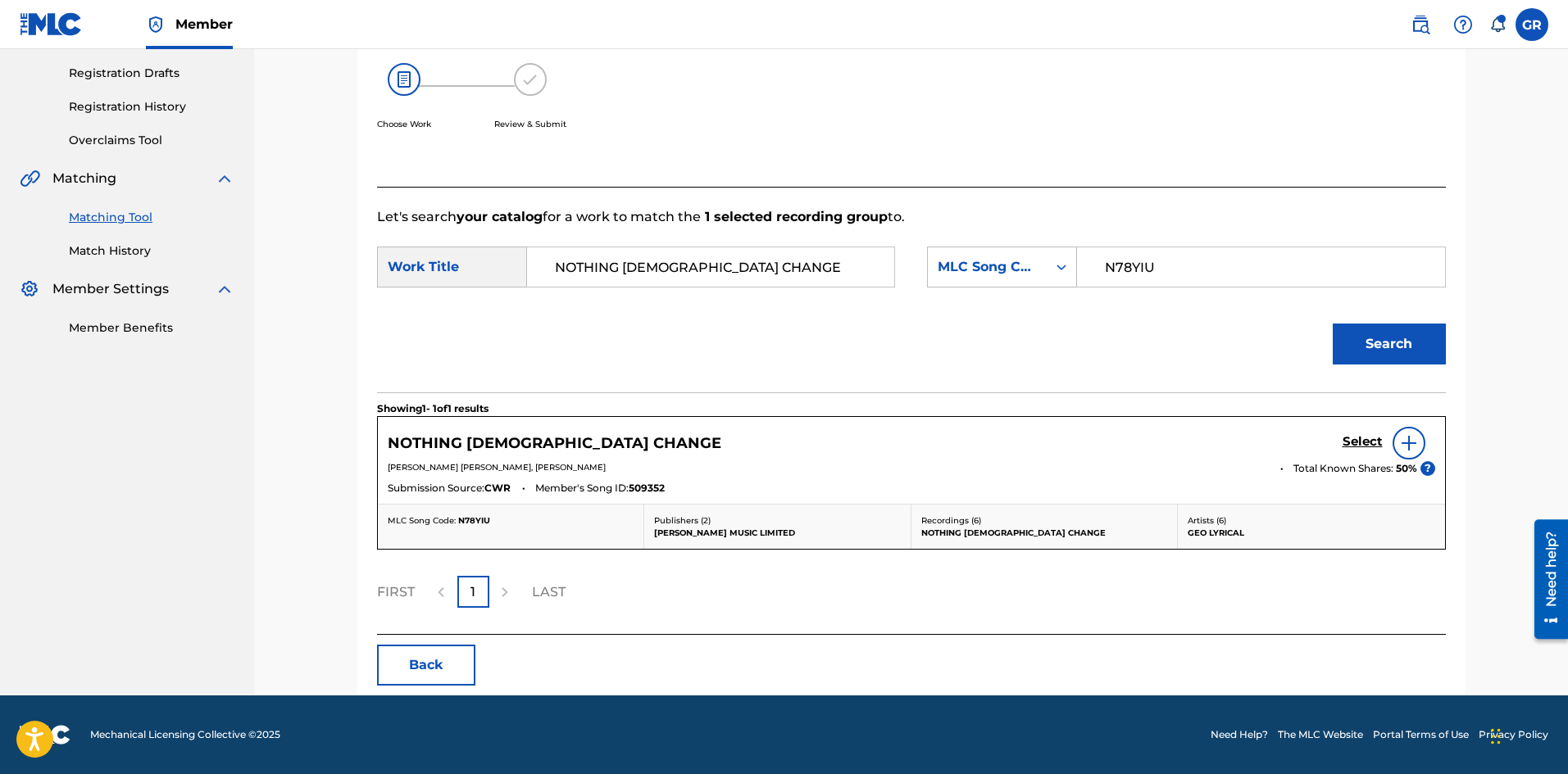
click at [1360, 443] on h5 "Select" at bounding box center [1362, 442] width 40 height 16
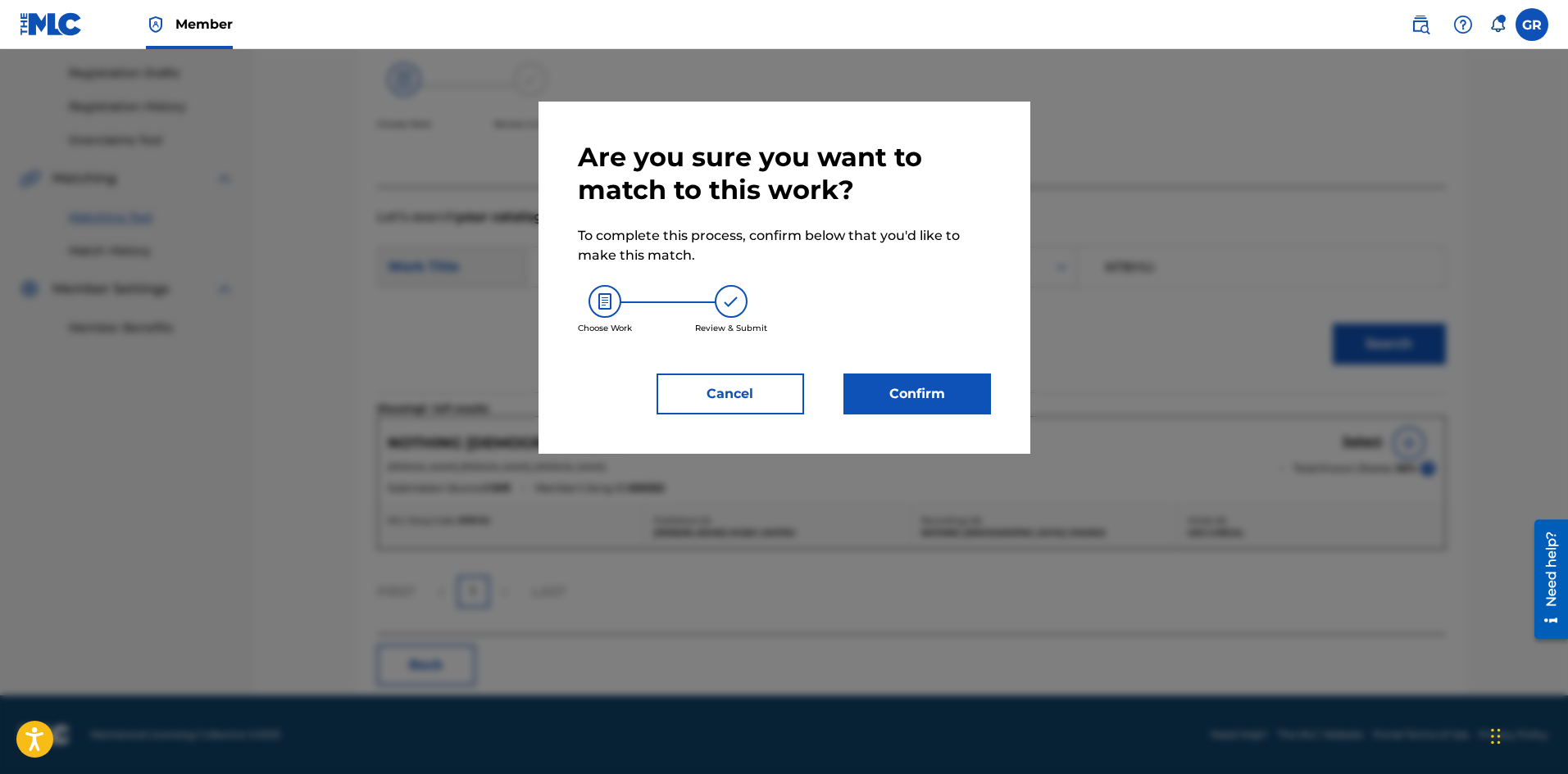
click at [915, 390] on button "Confirm" at bounding box center [917, 394] width 148 height 41
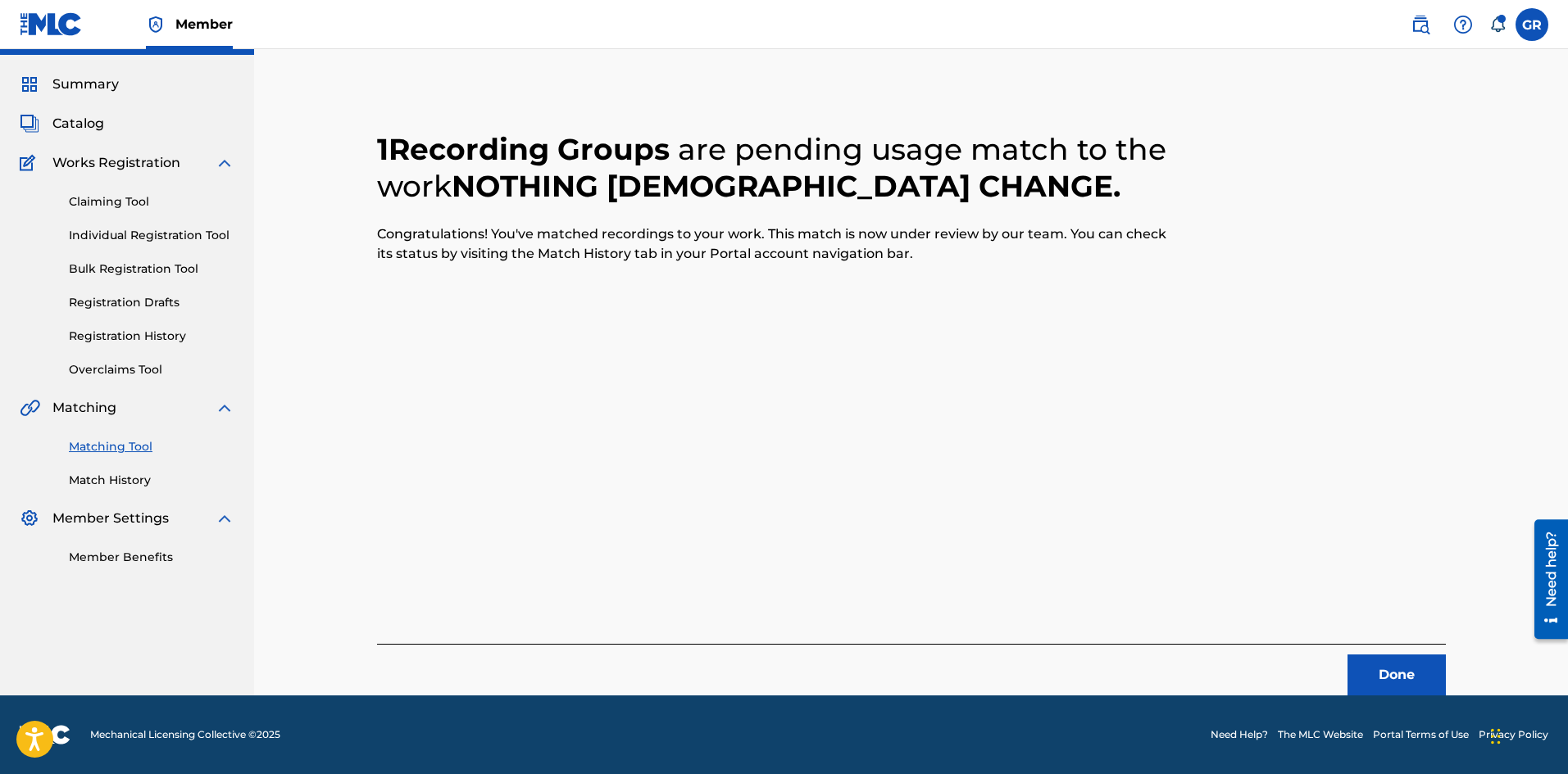
scroll to position [39, 0]
click at [81, 120] on span "Catalog" at bounding box center [78, 124] width 51 height 20
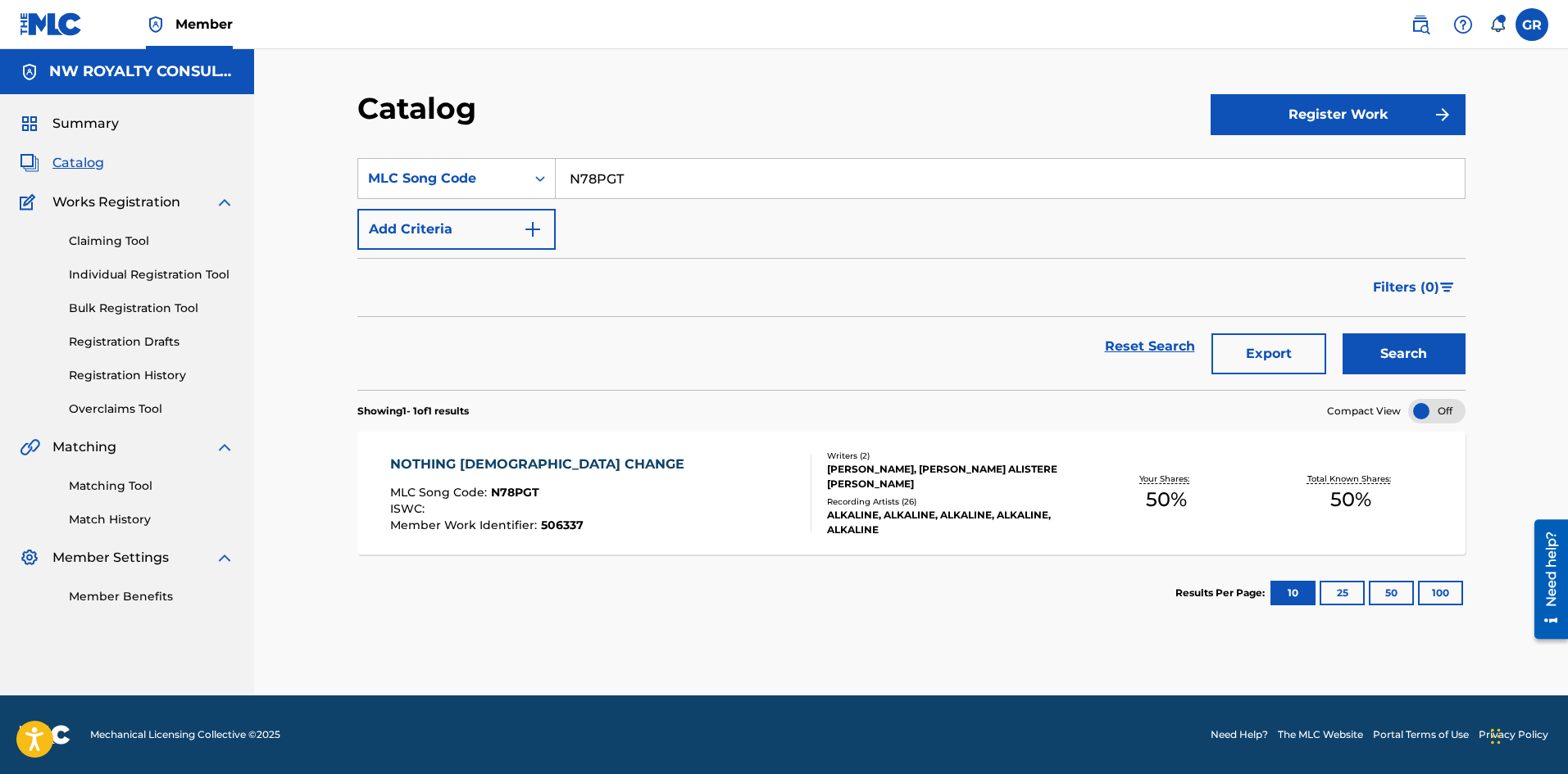
click at [604, 175] on input "N78PGT" at bounding box center [1010, 178] width 909 height 39
click at [604, 174] on input "N78PGT" at bounding box center [1010, 178] width 909 height 39
paste input "BD5OPP"
type input "BD5OPP"
click at [1418, 354] on button "Search" at bounding box center [1404, 355] width 123 height 41
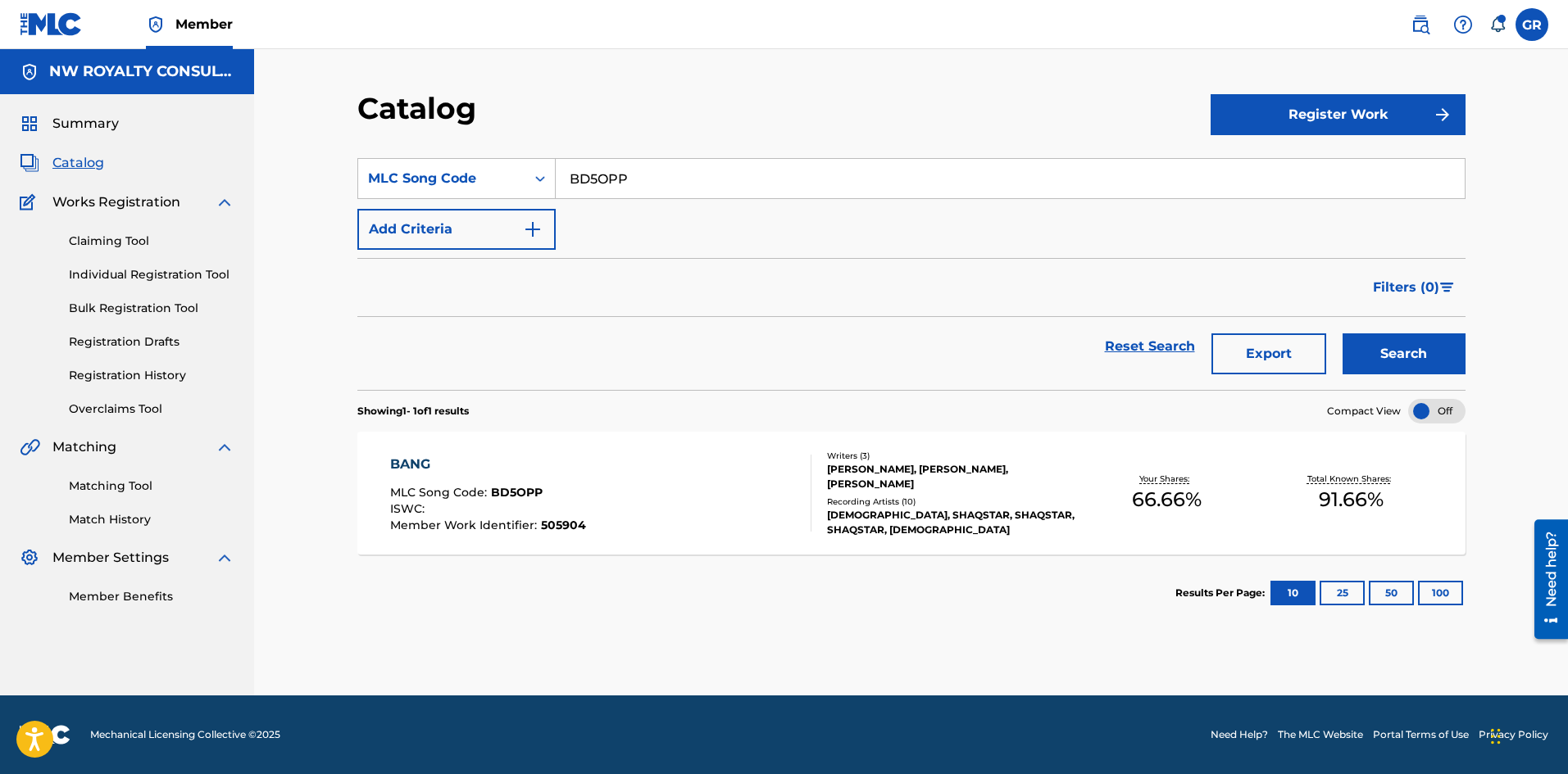
click at [418, 461] on div "BANG" at bounding box center [488, 465] width 196 height 20
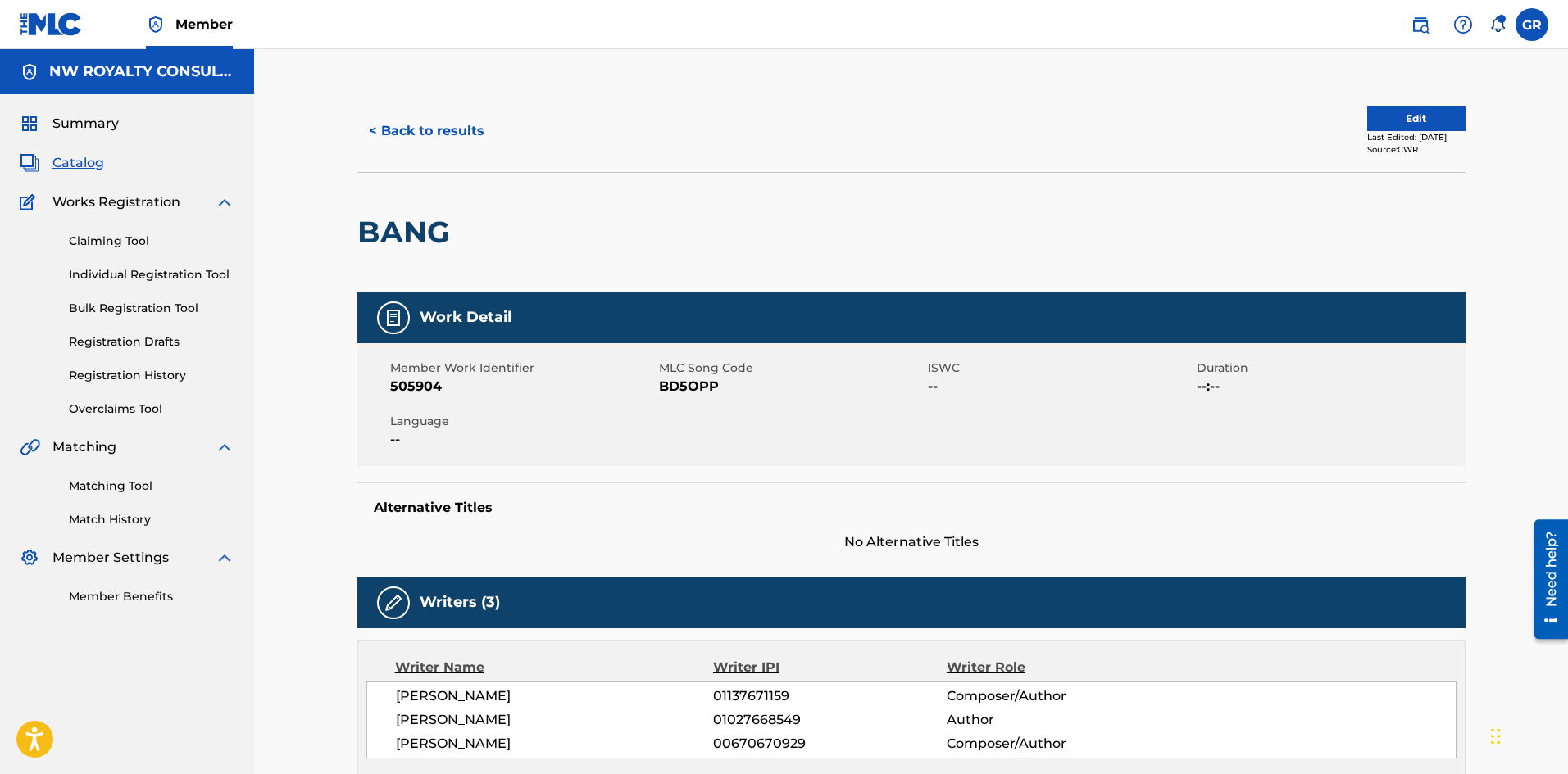
click at [1383, 115] on button "Edit" at bounding box center [1416, 118] width 98 height 25
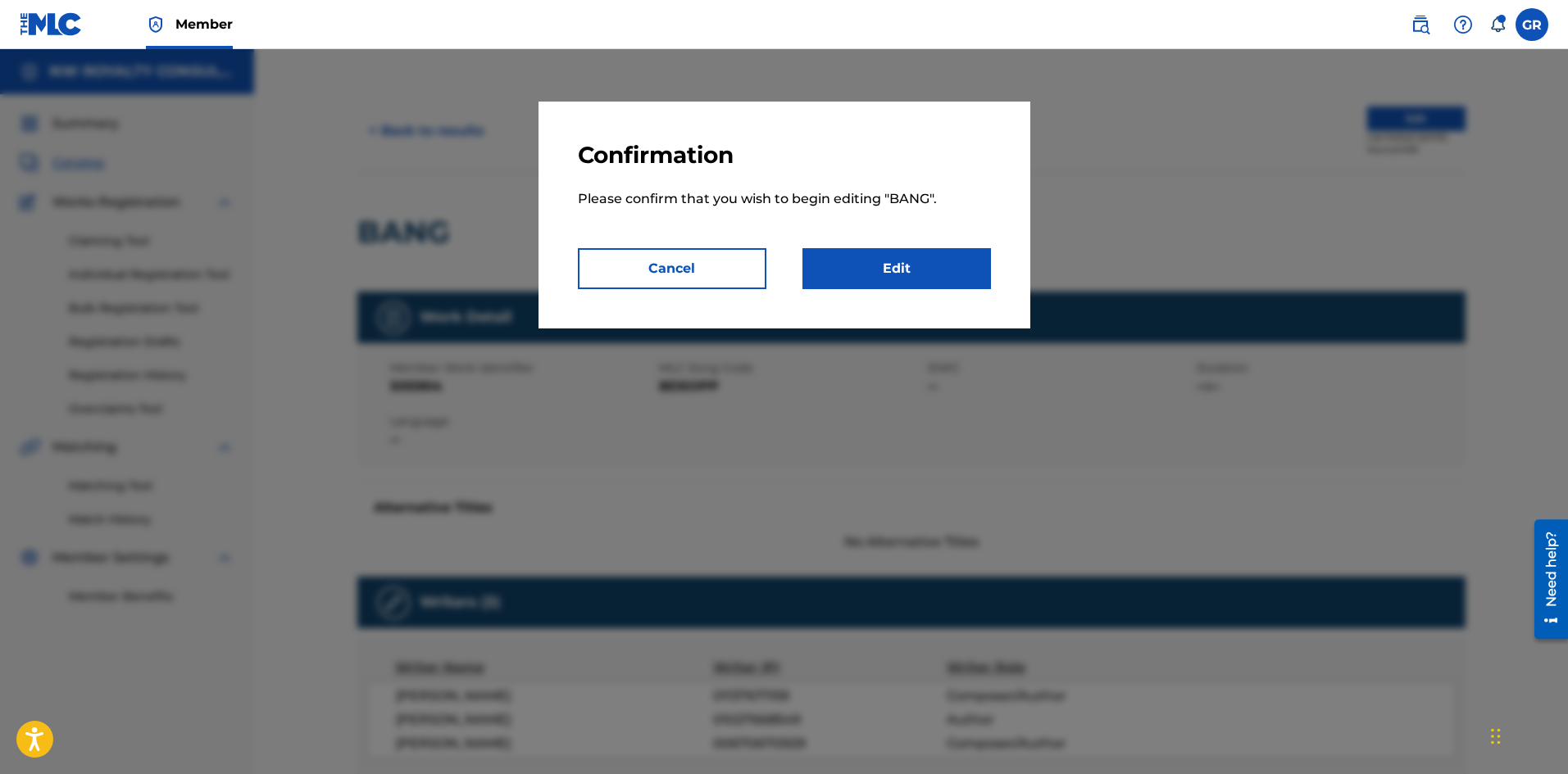
click at [881, 260] on link "Edit" at bounding box center [896, 269] width 188 height 41
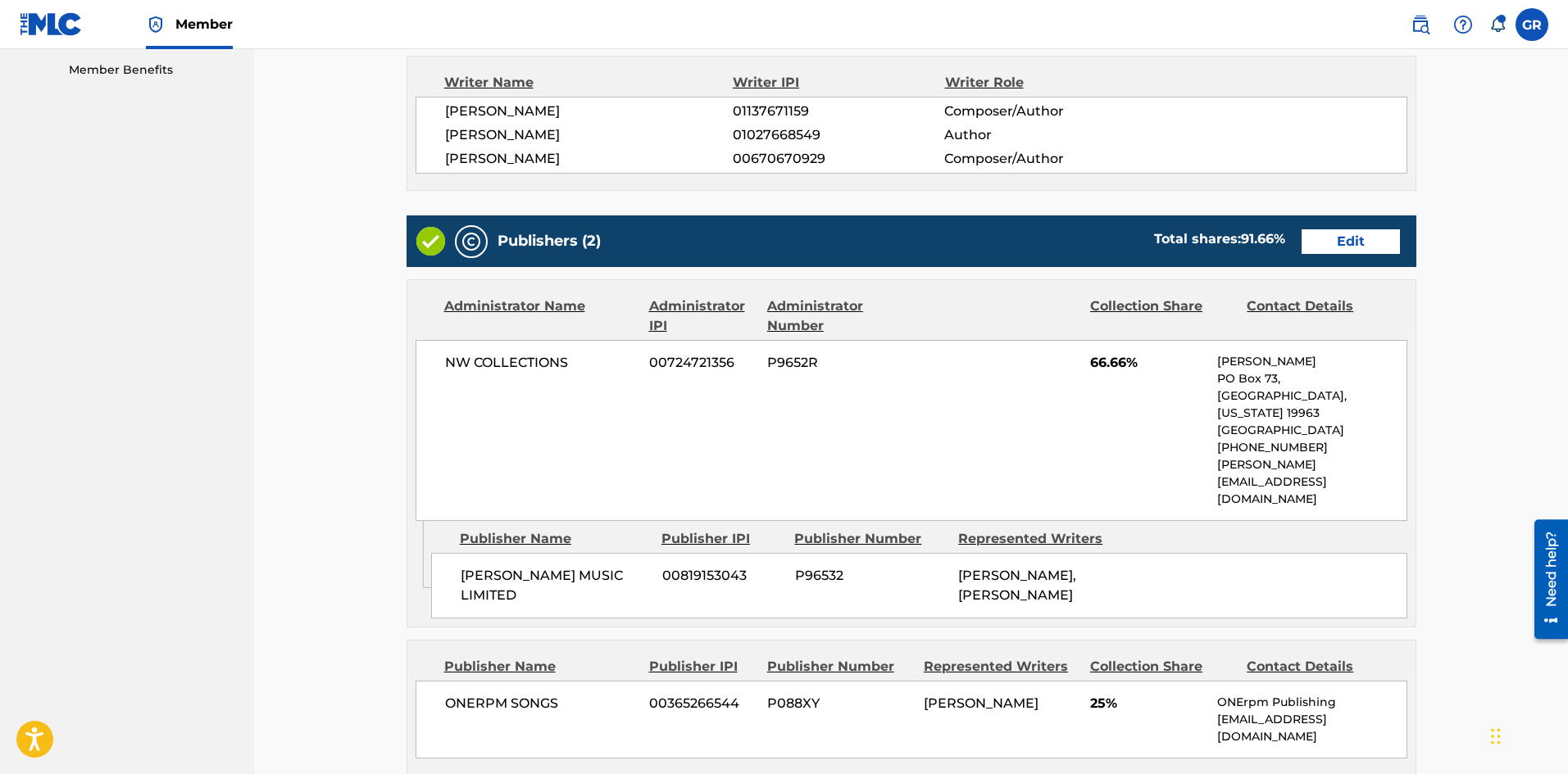
scroll to position [573, 0]
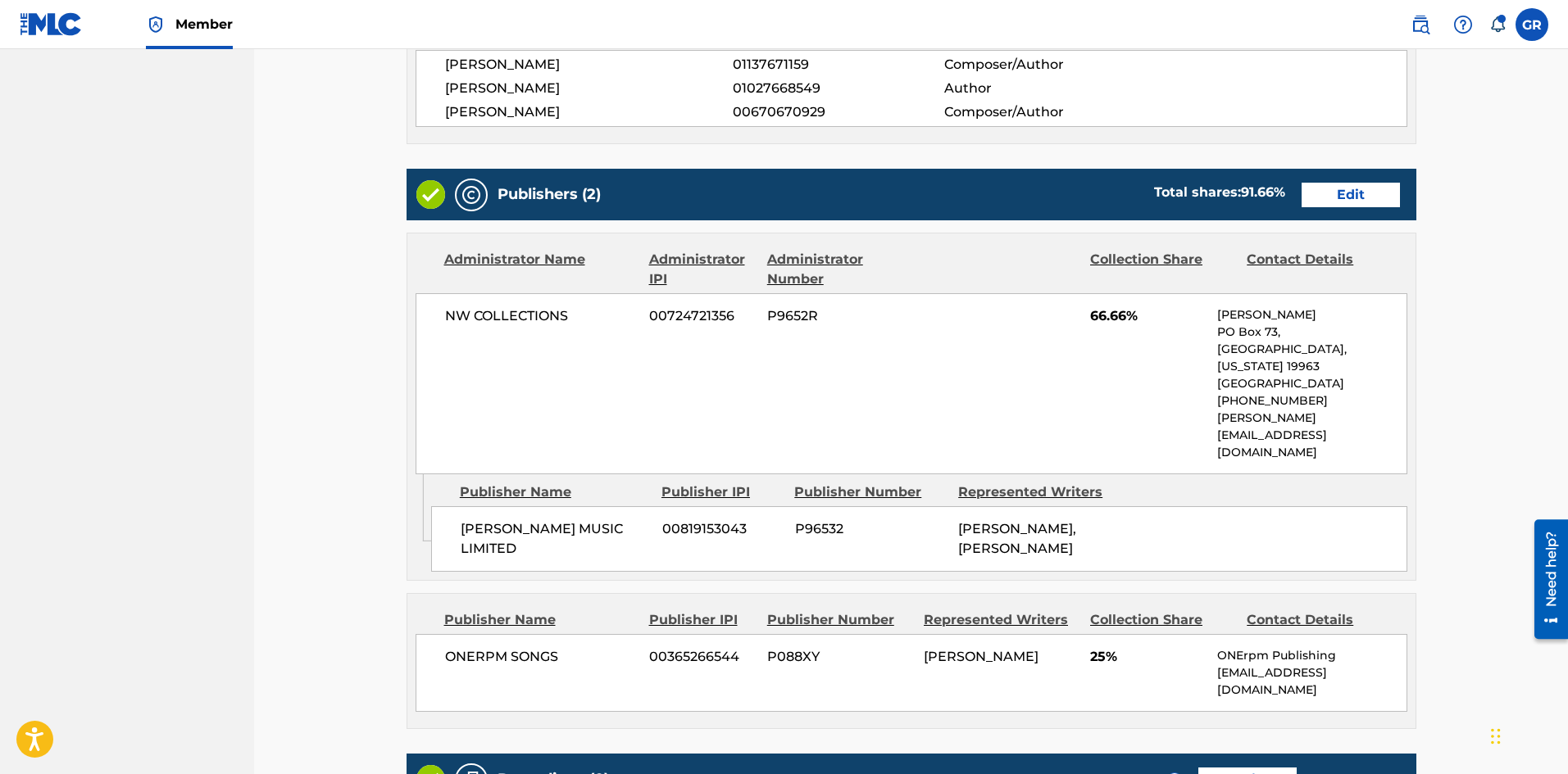
click at [1353, 191] on link "Edit" at bounding box center [1350, 195] width 98 height 25
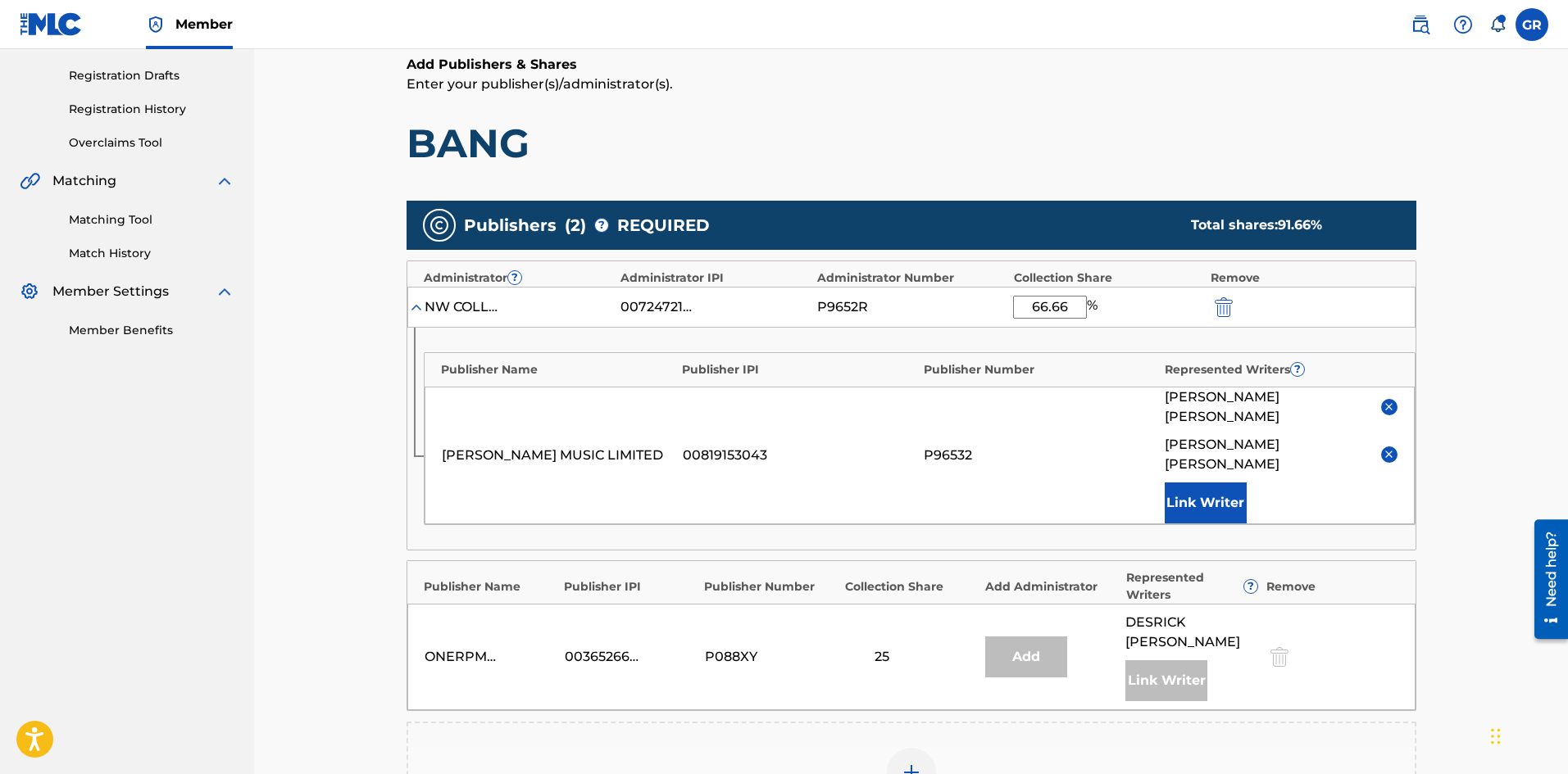
scroll to position [410, 0]
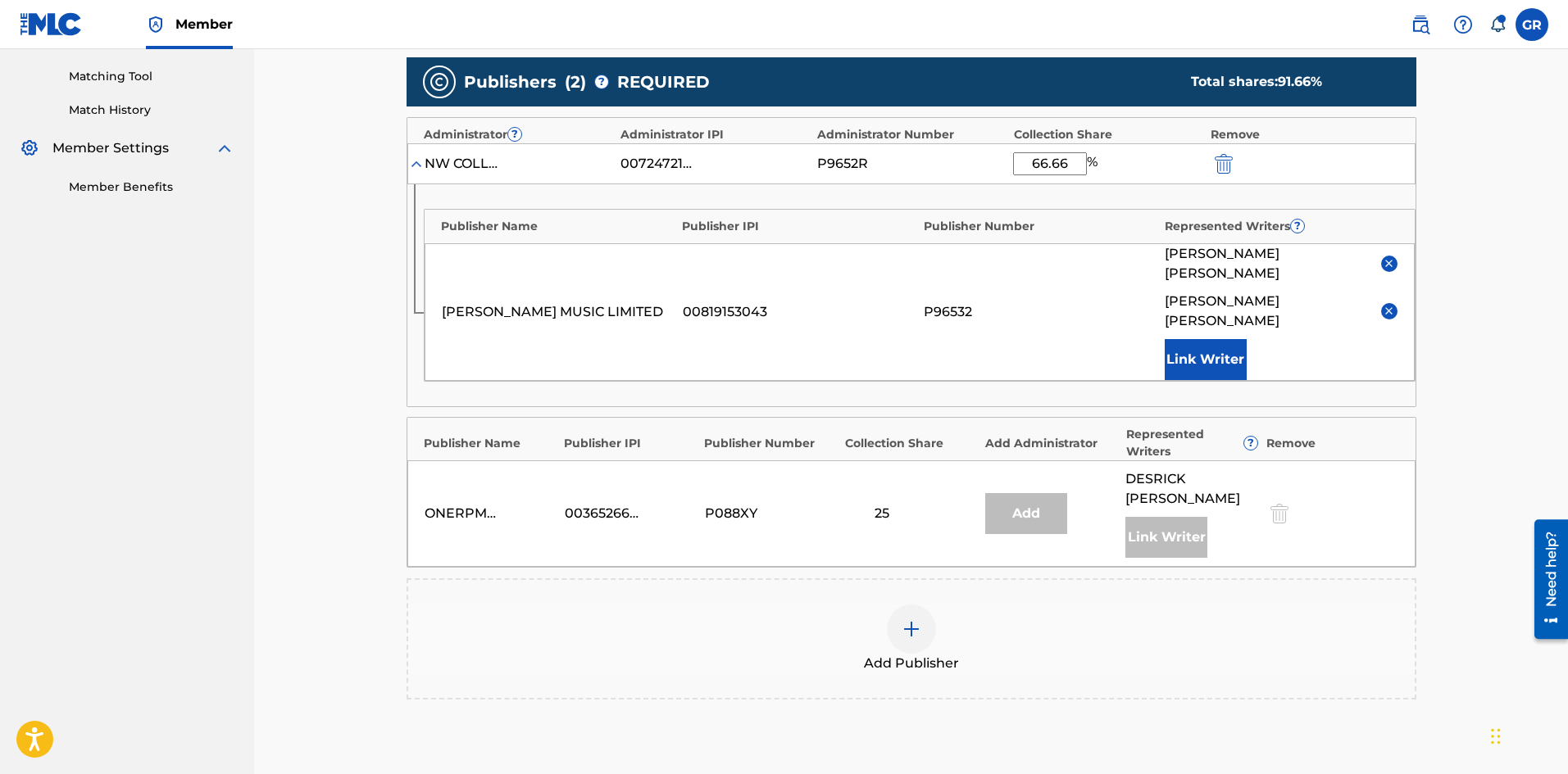
drag, startPoint x: 1075, startPoint y: 165, endPoint x: 1043, endPoint y: 209, distance: 54.4
click at [1000, 168] on div "NW COLLECTIONS 00724721356 P9652R 66.66 %" at bounding box center [911, 164] width 1008 height 41
type input "75"
click at [1460, 345] on main "Catalog Enter Work Details Add Writers Add Publishers & Shares Add Recording Re…" at bounding box center [911, 294] width 1108 height 1229
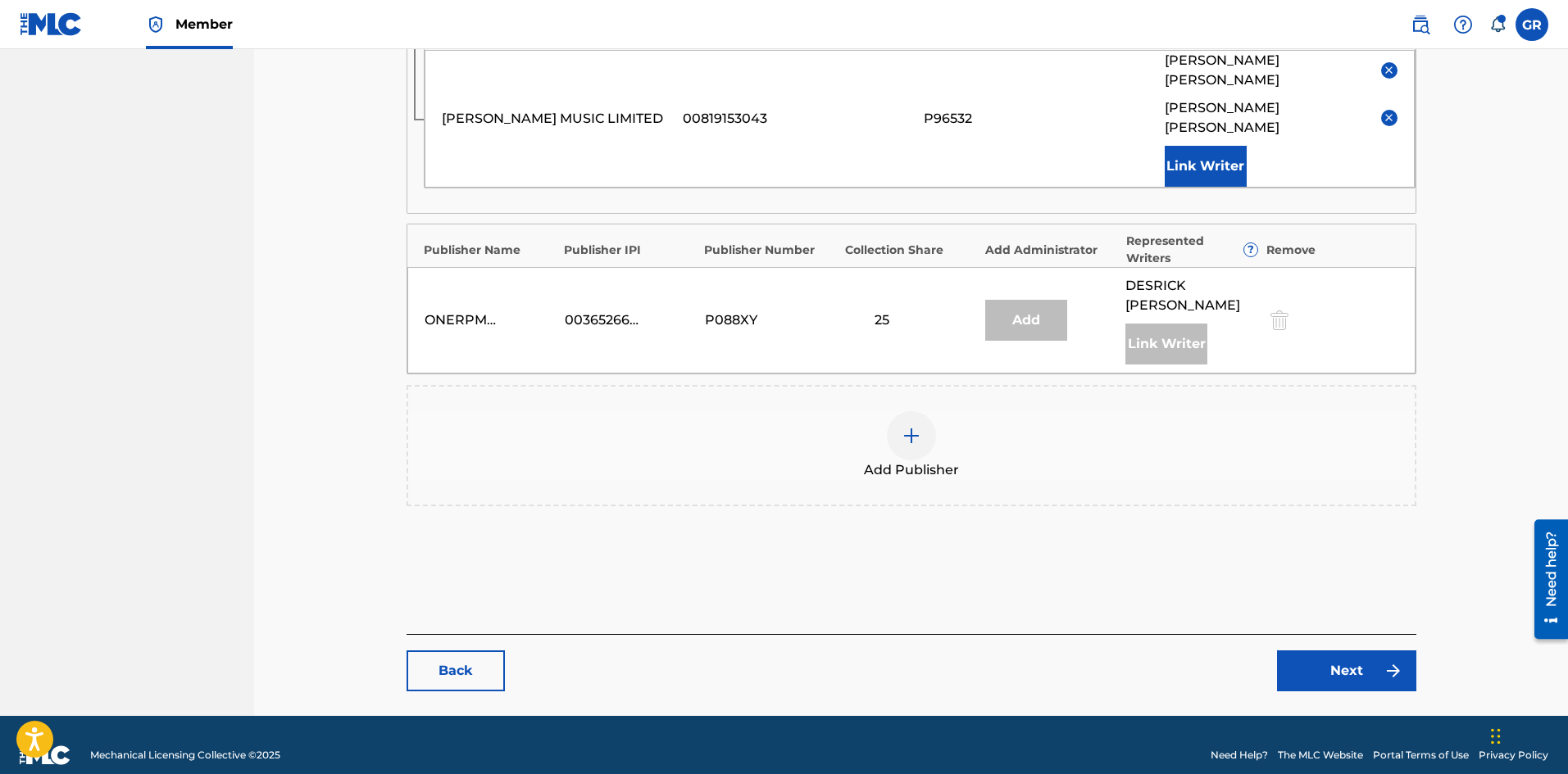
scroll to position [604, 0]
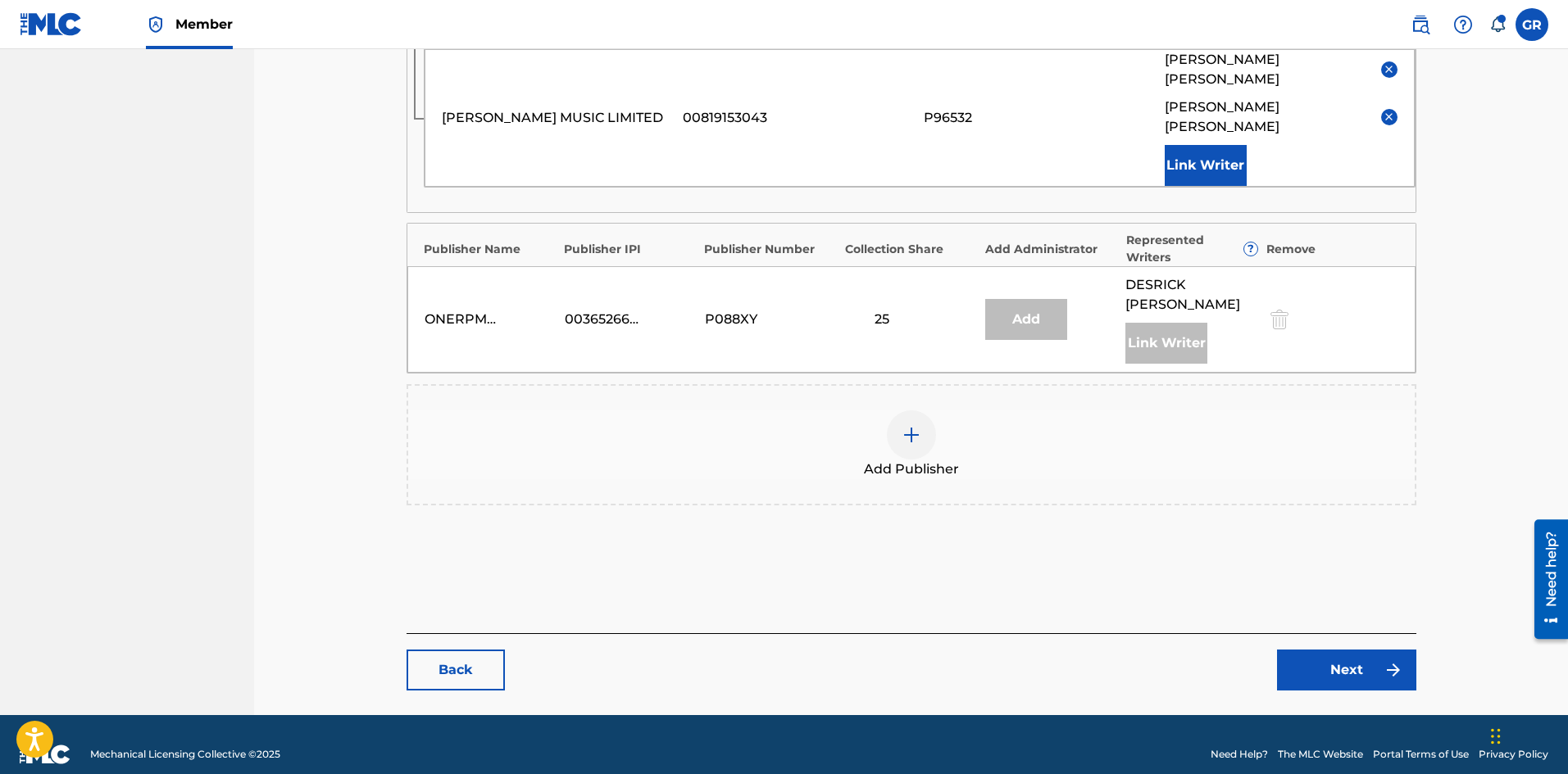
click at [1341, 650] on link "Next" at bounding box center [1345, 671] width 139 height 41
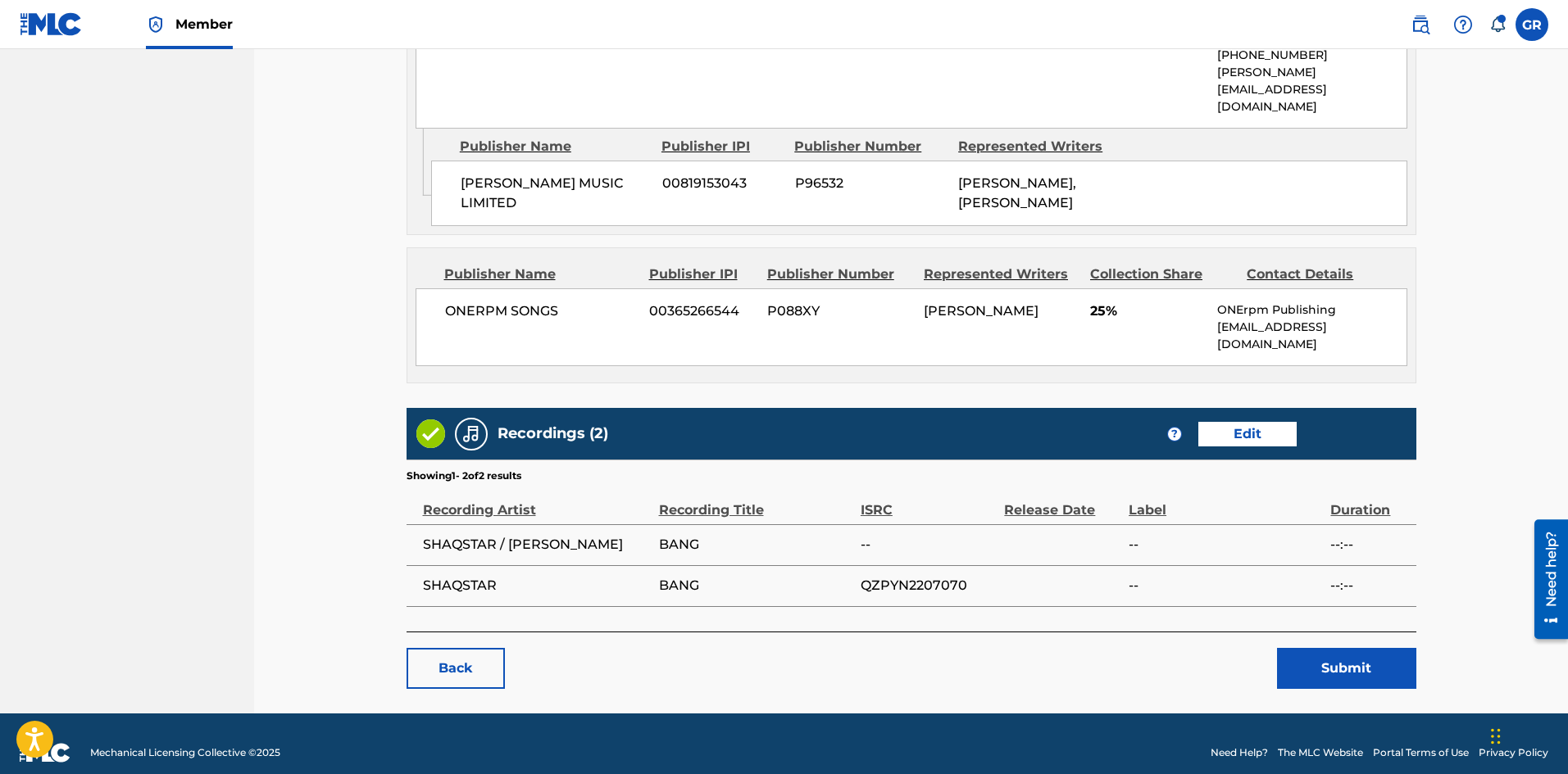
scroll to position [925, 0]
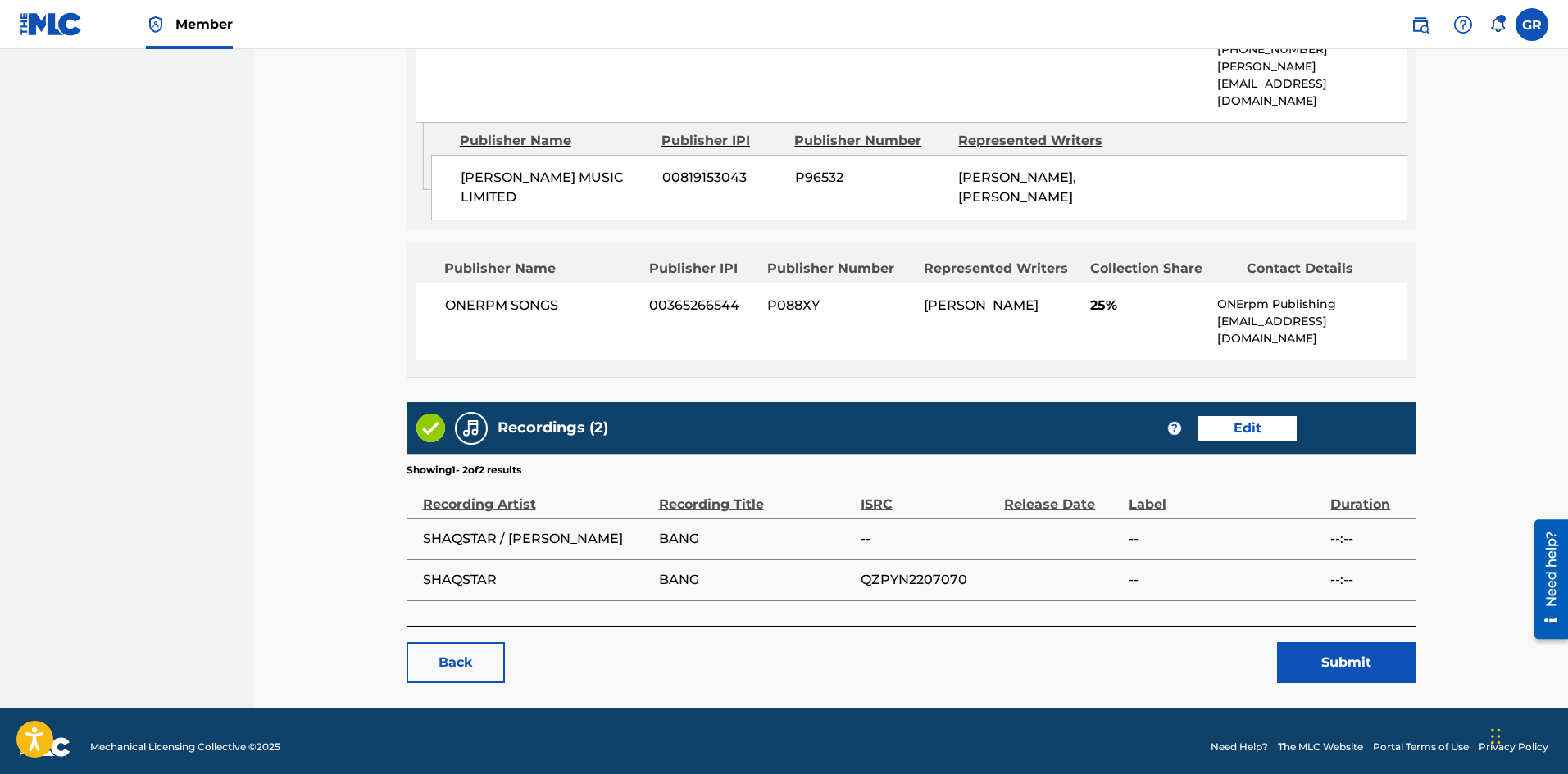
click at [908, 570] on span "QZPYN2207070" at bounding box center [928, 580] width 135 height 20
copy span "QZPYN2207070"
click at [1340, 647] on button "Submit" at bounding box center [1345, 663] width 139 height 41
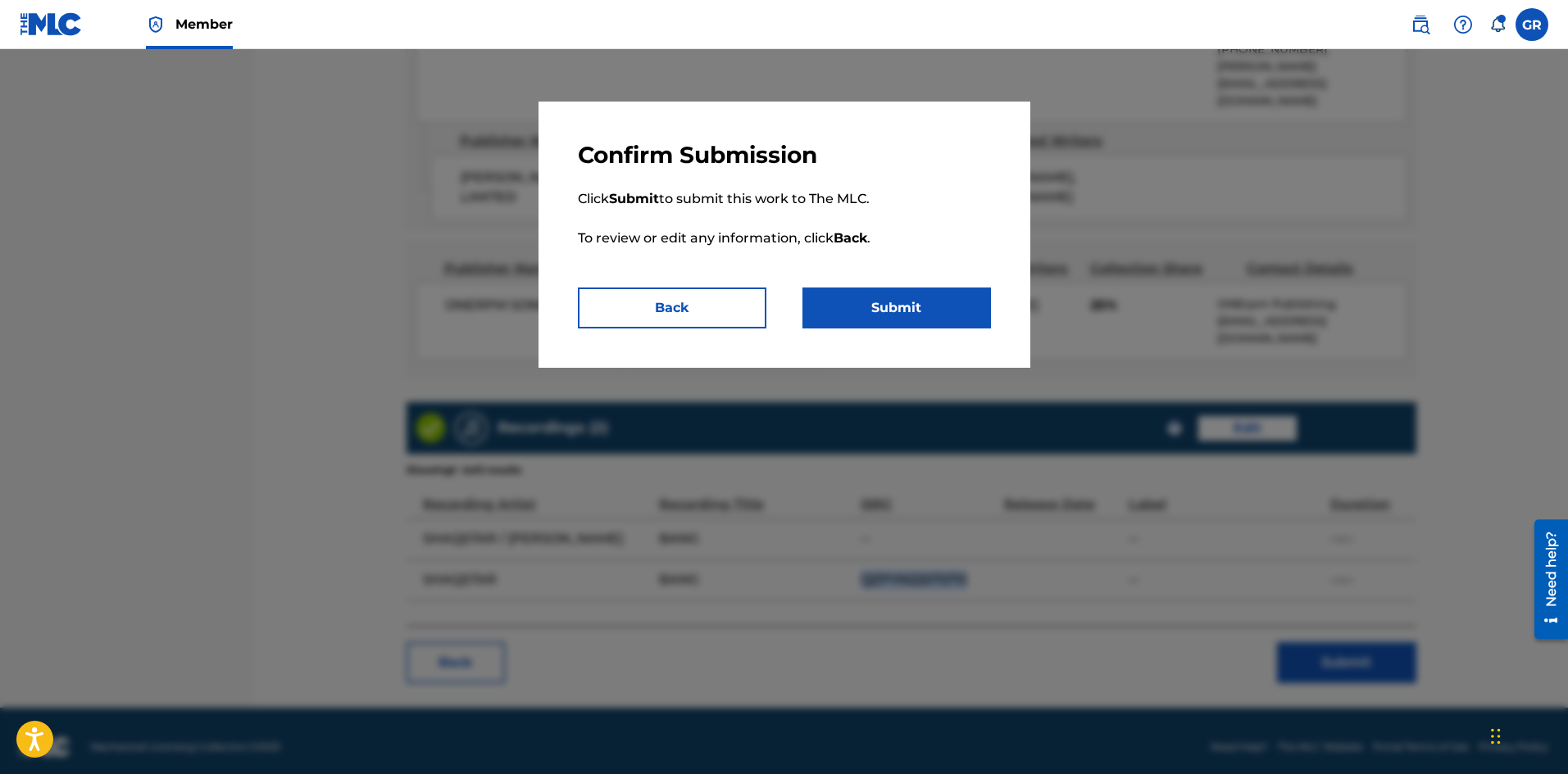
click at [898, 297] on button "Submit" at bounding box center [896, 308] width 188 height 41
